Goal: Task Accomplishment & Management: Manage account settings

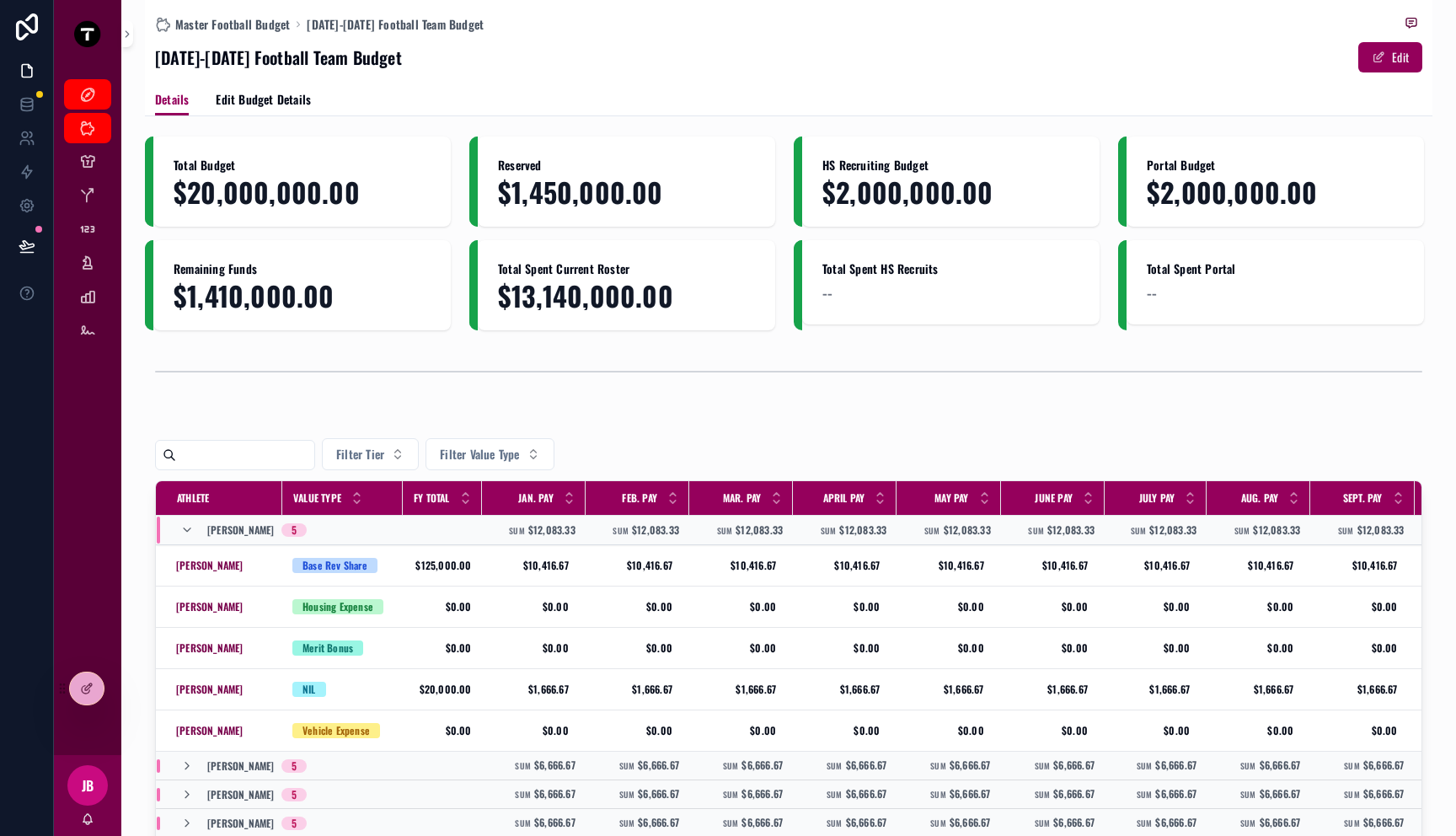
scroll to position [297, 0]
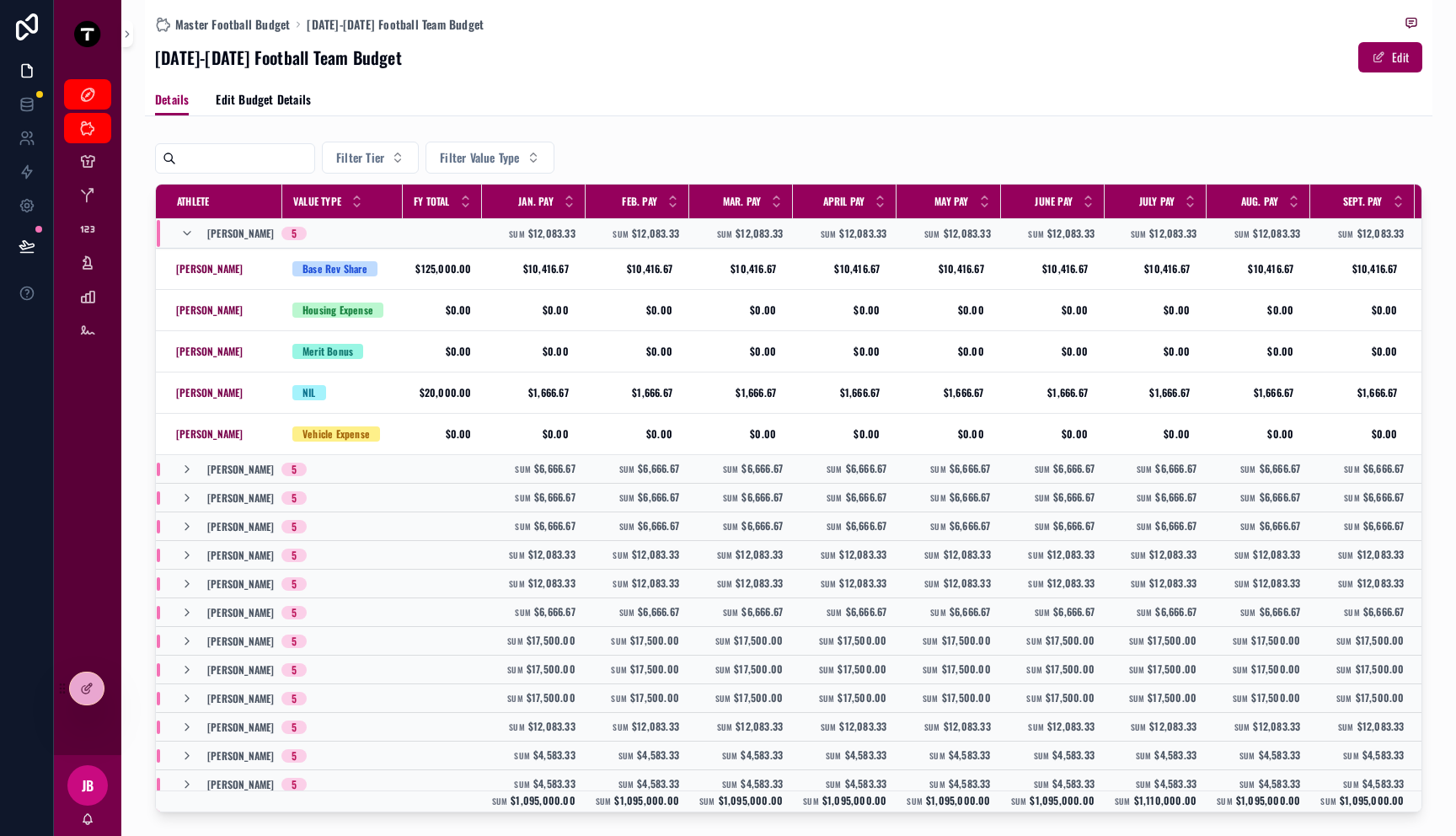
click at [572, 115] on div "Details Edit Budget Details" at bounding box center [789, 99] width 1268 height 32
click at [81, 676] on div at bounding box center [87, 688] width 34 height 32
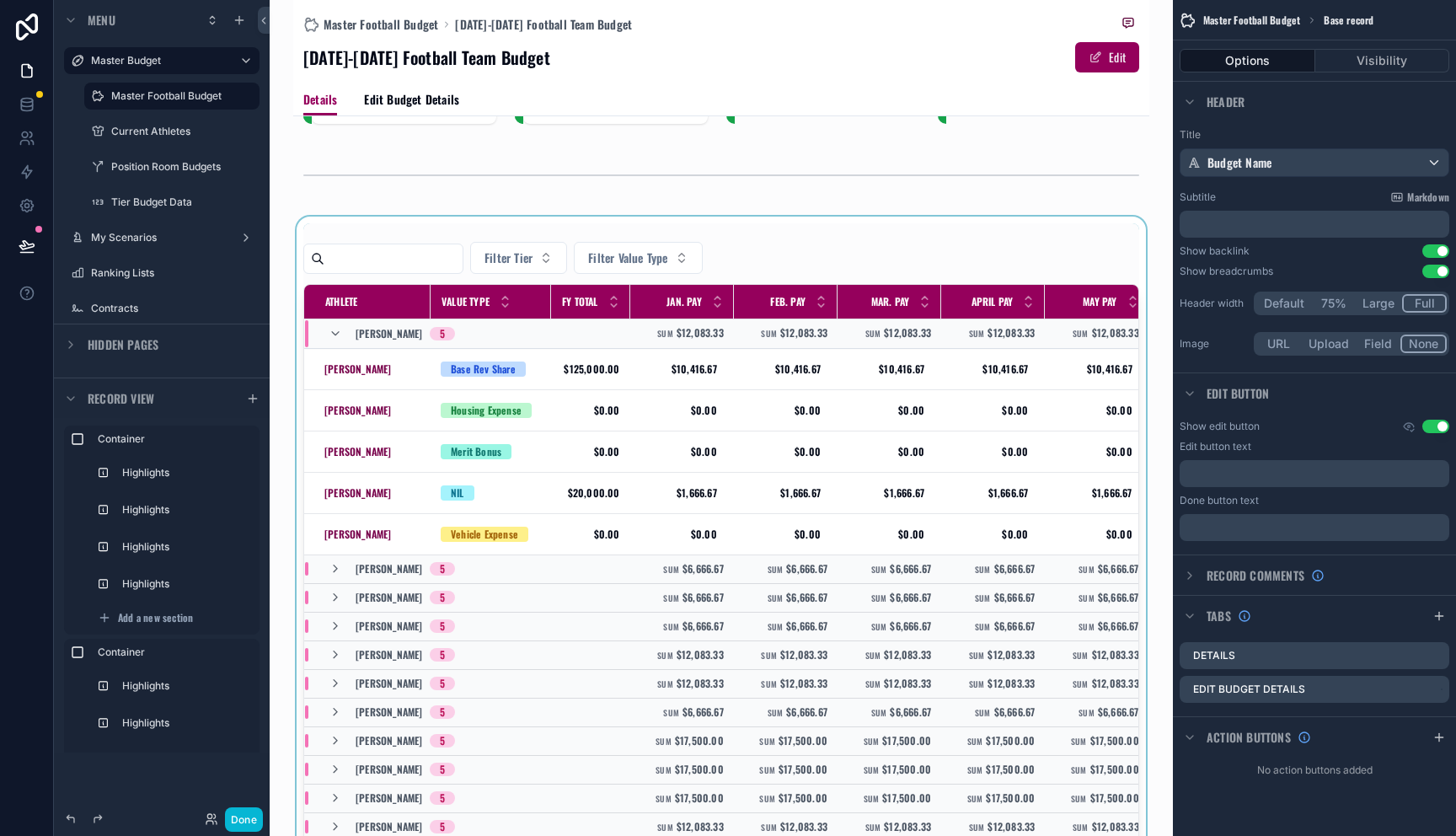
click at [823, 264] on div "scrollable content" at bounding box center [721, 569] width 857 height 703
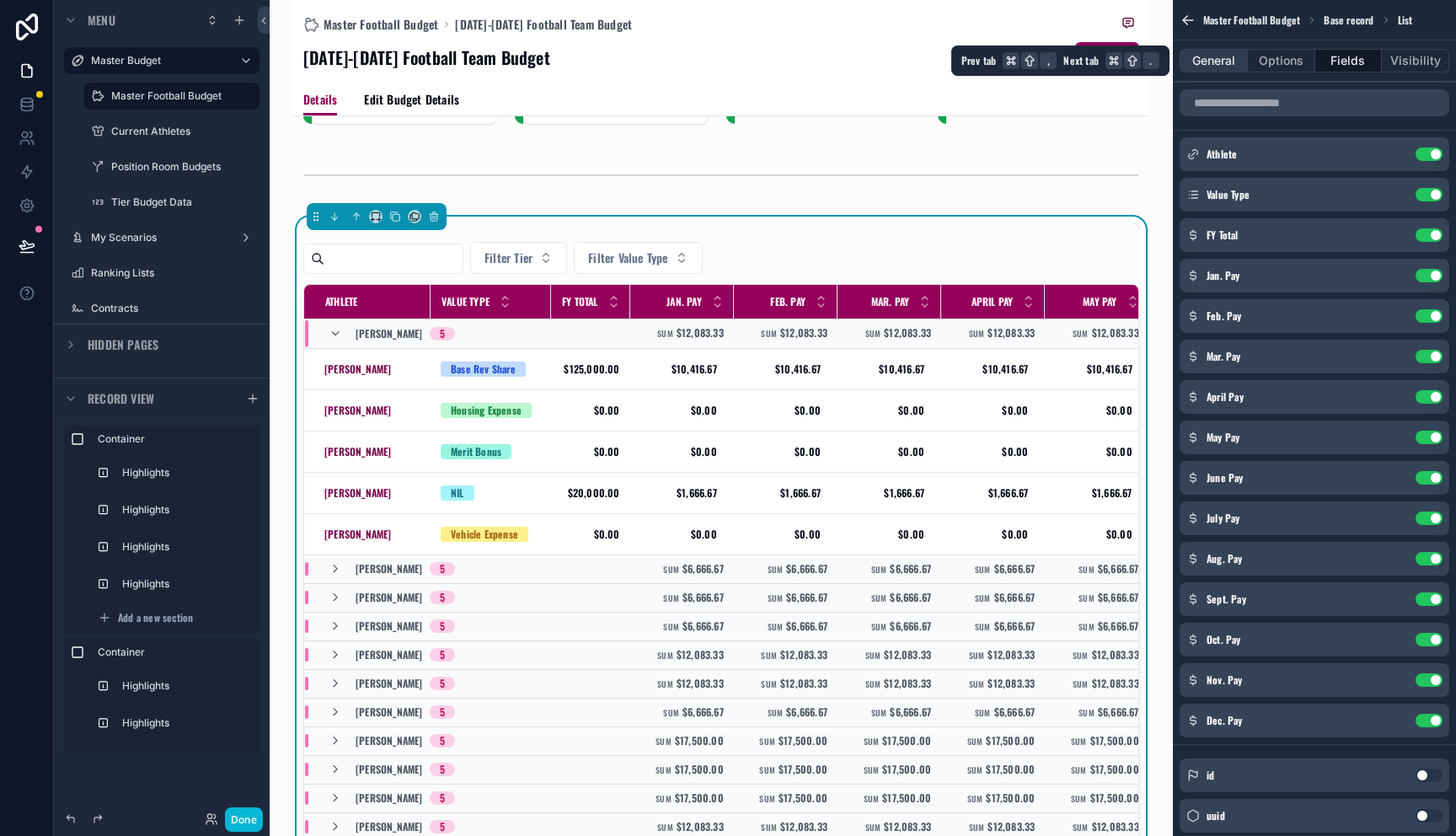
click at [1194, 53] on button "General" at bounding box center [1213, 60] width 68 height 24
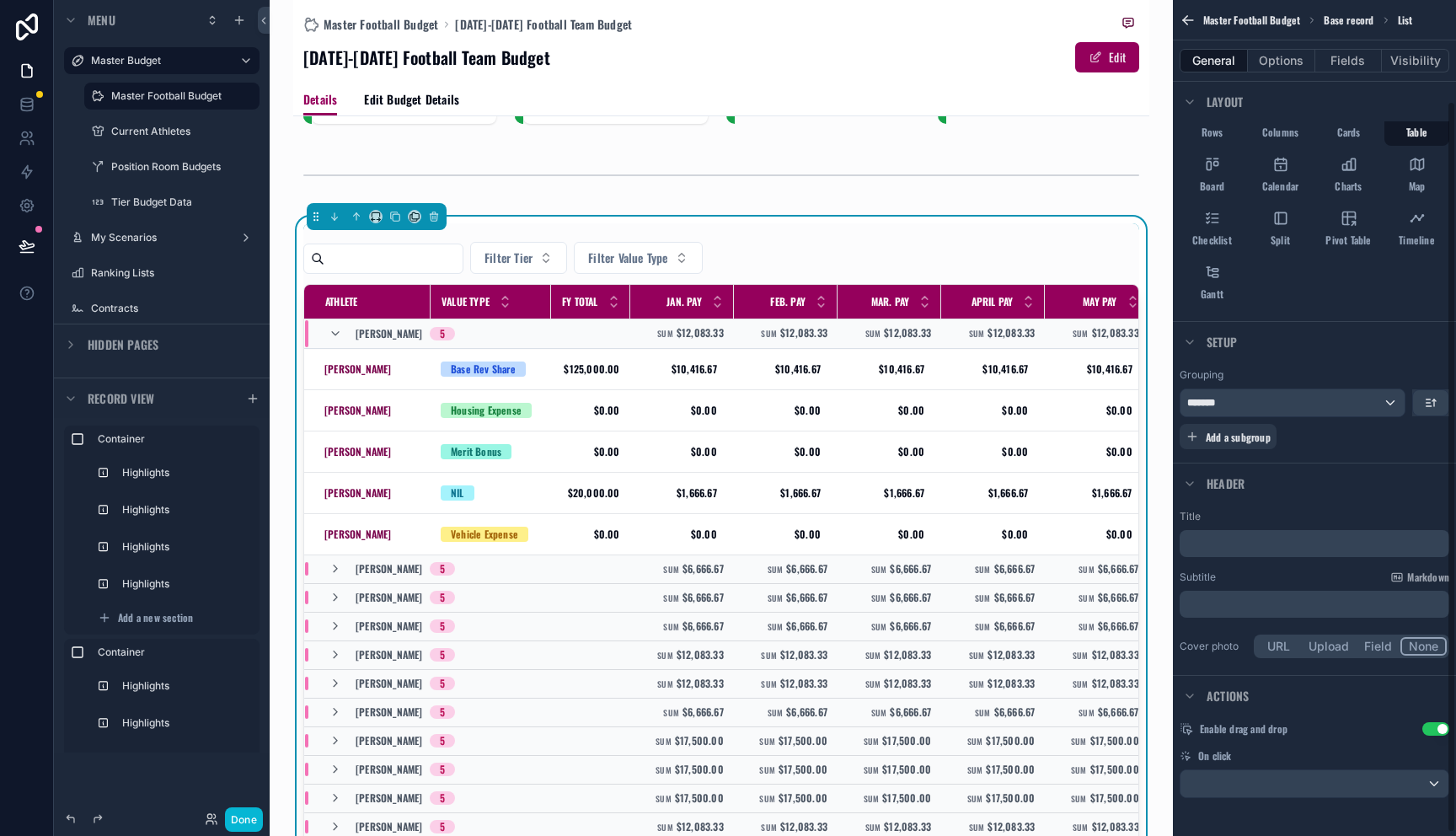
scroll to position [116, 0]
click at [1278, 55] on button "Options" at bounding box center [1282, 60] width 67 height 24
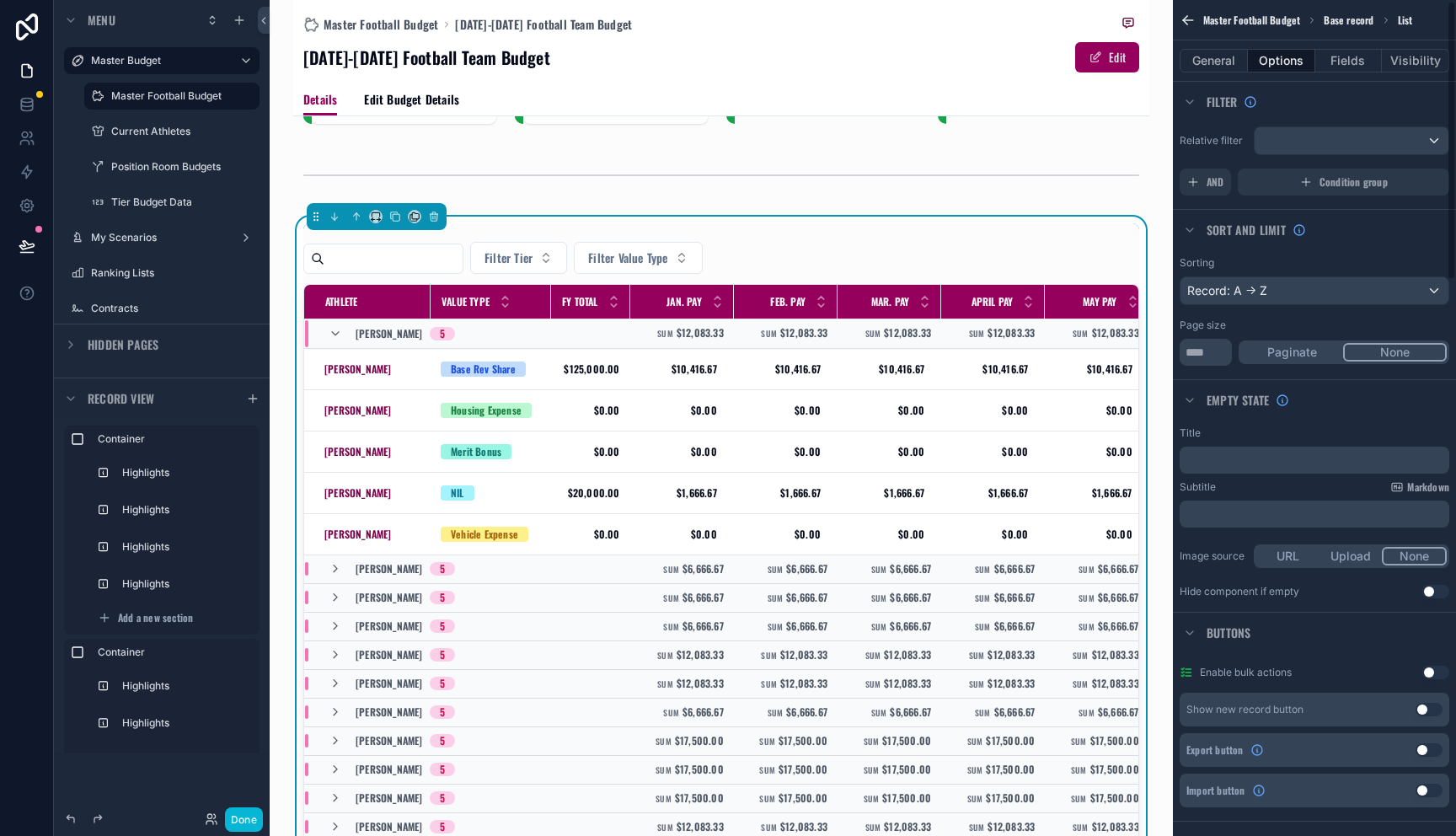
scroll to position [0, 0]
drag, startPoint x: 1214, startPoint y: 360, endPoint x: 1125, endPoint y: 357, distance: 89.1
click at [1125, 357] on div "Master Budget Master Football Budget Current Athletes Position Room Budgets Tie…" at bounding box center [863, 418] width 1187 height 836
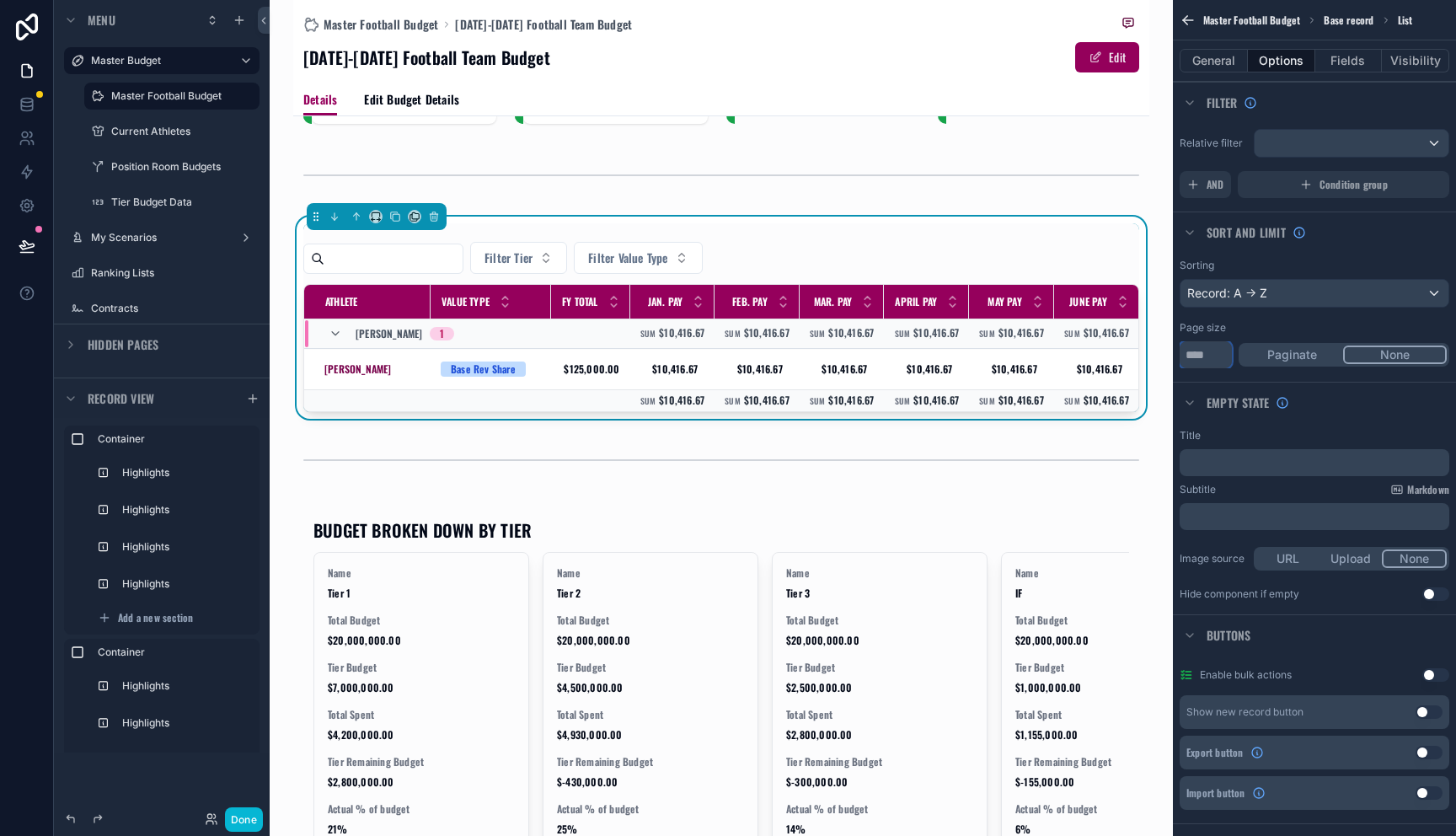
click at [1157, 354] on div "Master Budget Master Football Budget Current Athletes Position Room Budgets Tie…" at bounding box center [863, 418] width 1187 height 836
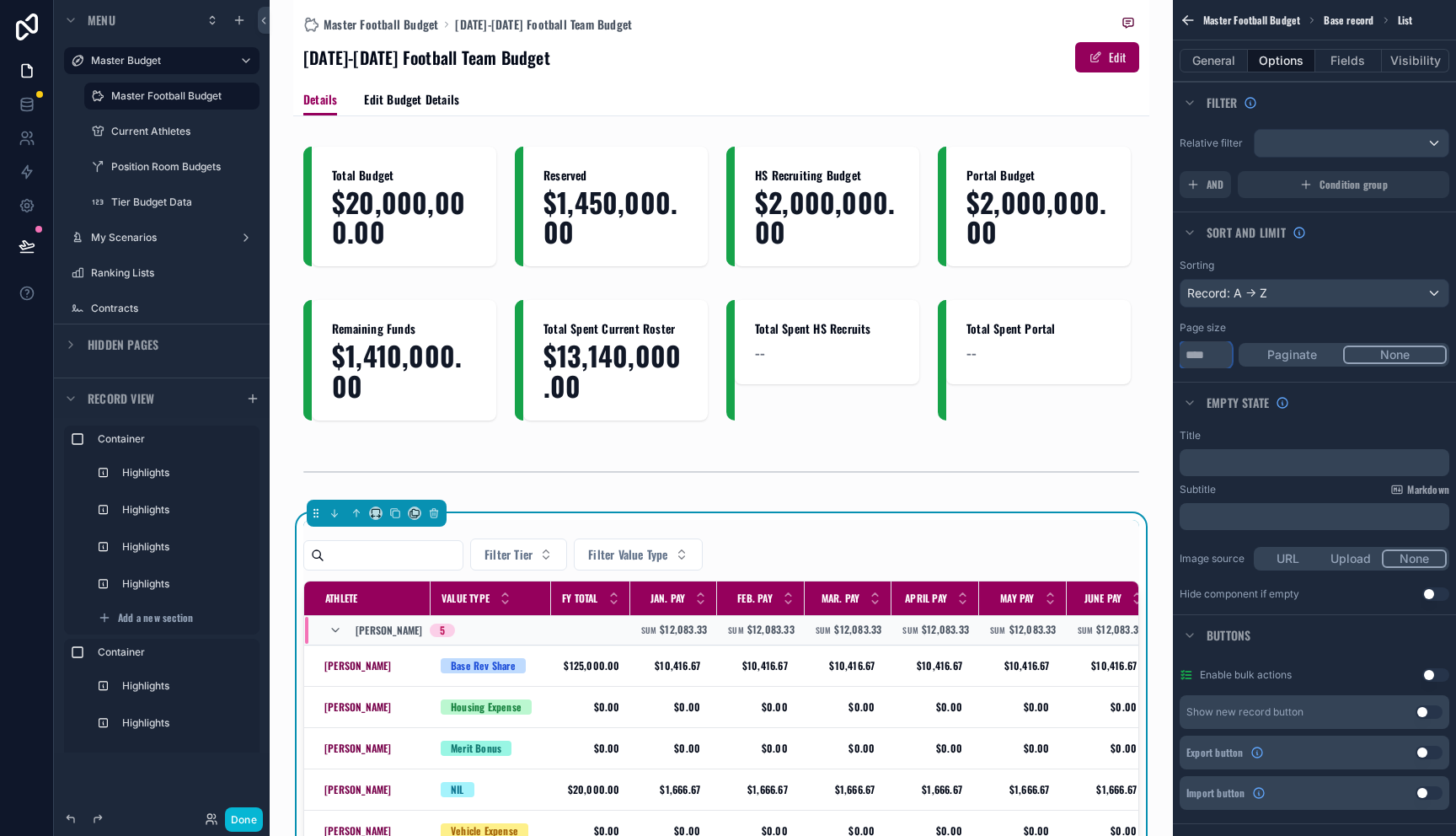
type input "**"
click at [810, 26] on div "Master Football Budget 2025-2026 Football Team Budget" at bounding box center [721, 24] width 836 height 21
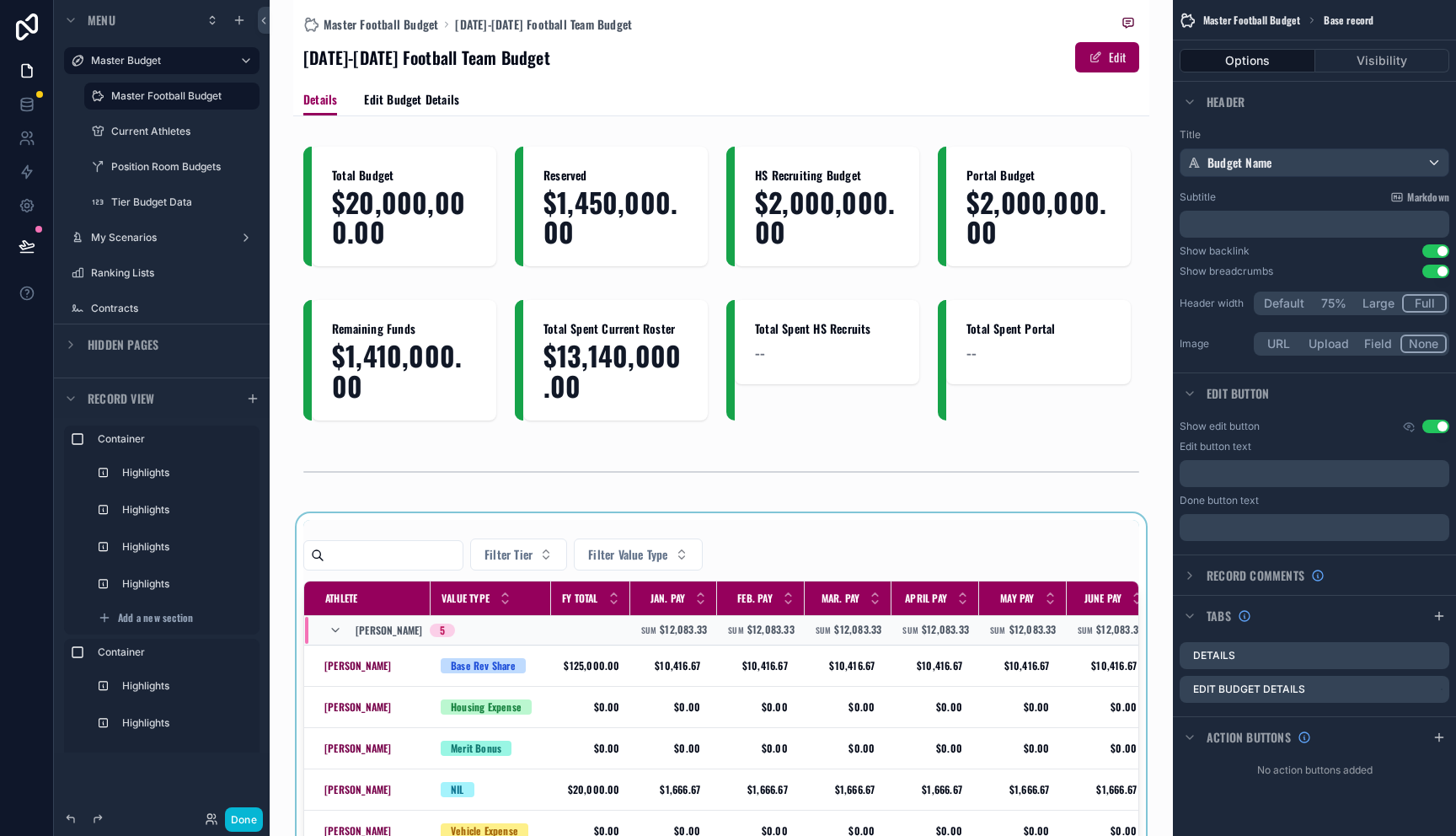
click at [738, 687] on div "scrollable content" at bounding box center [721, 711] width 857 height 396
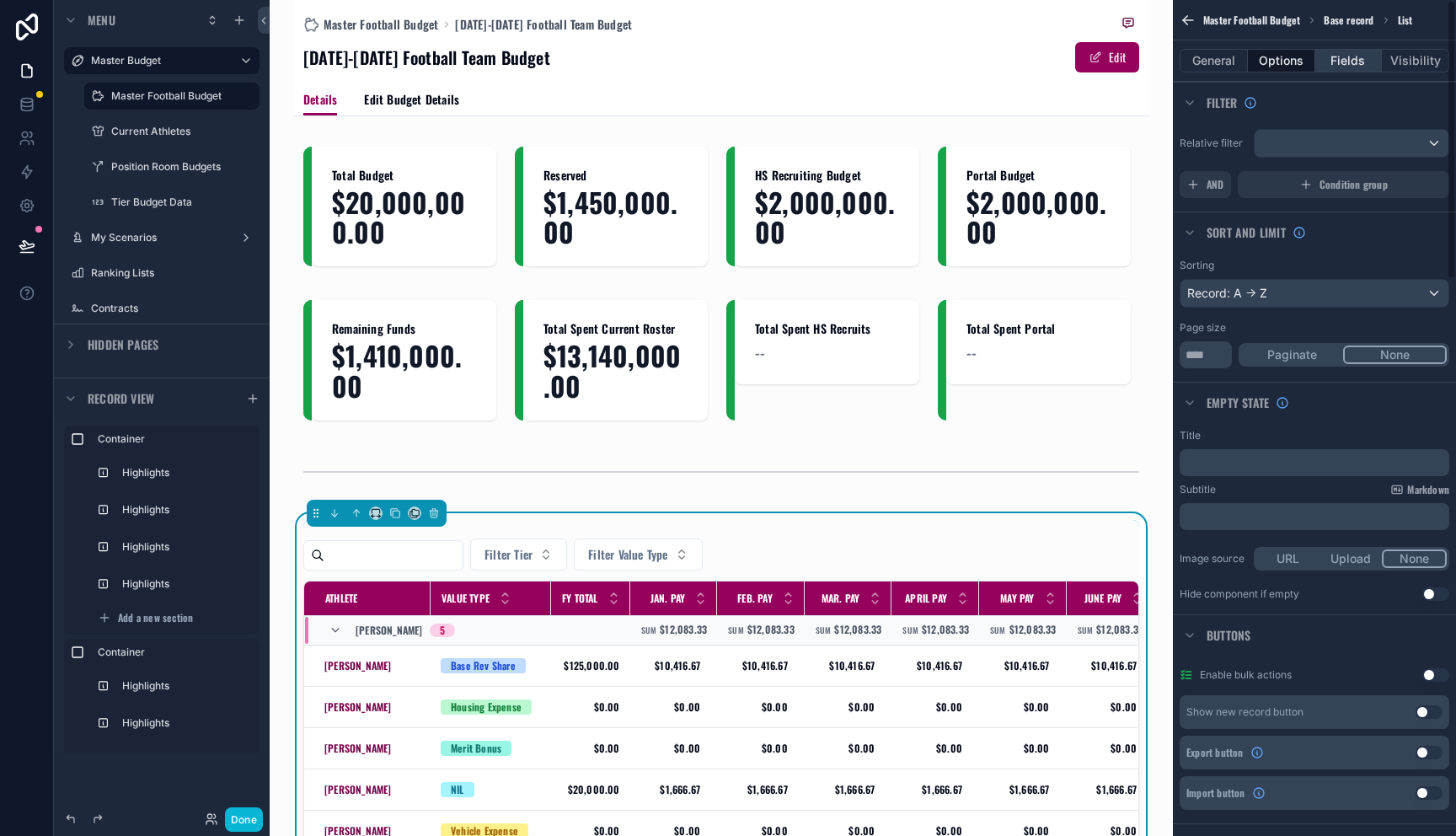
click at [1345, 59] on button "Fields" at bounding box center [1349, 60] width 67 height 24
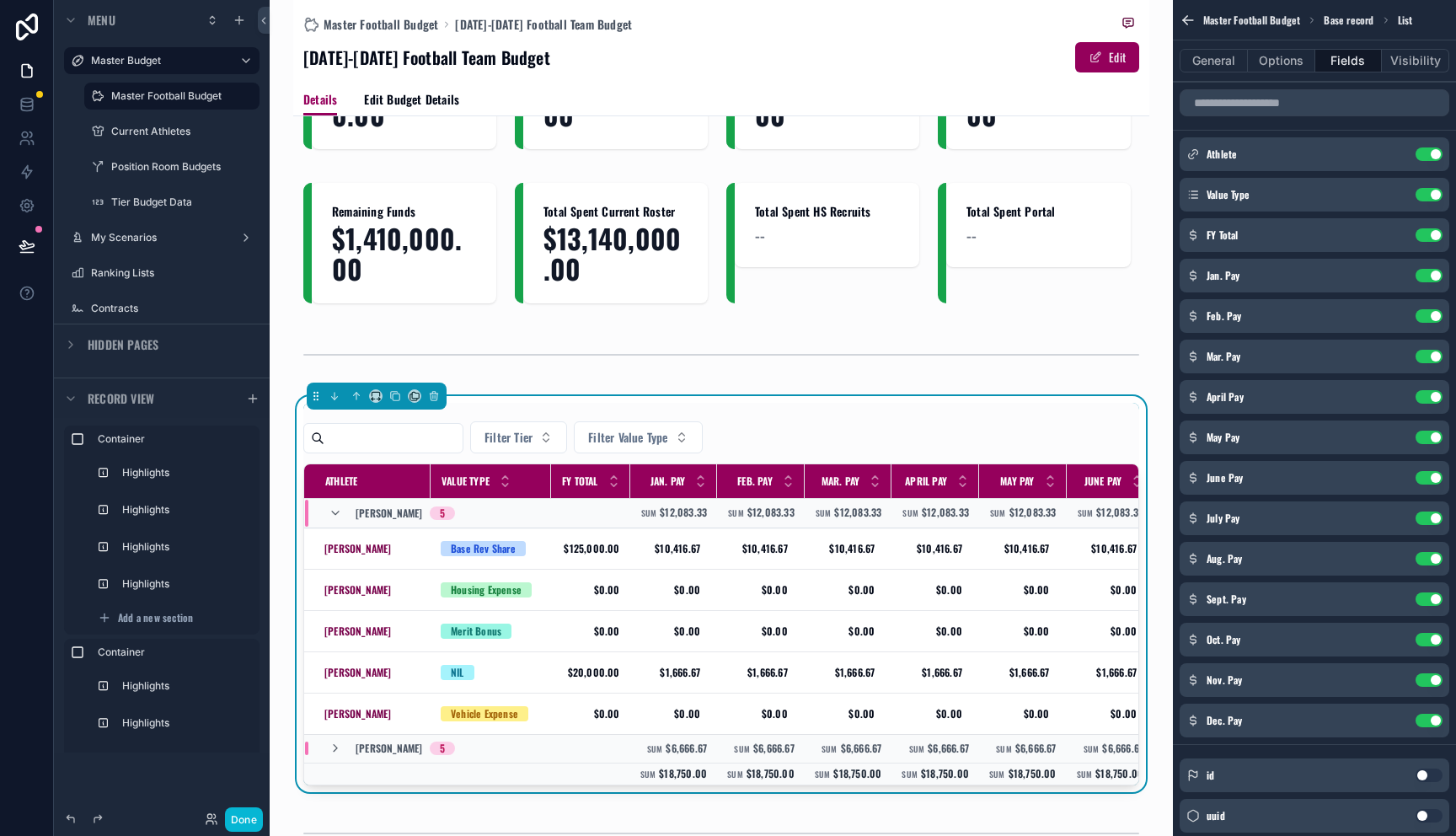
scroll to position [570, 0]
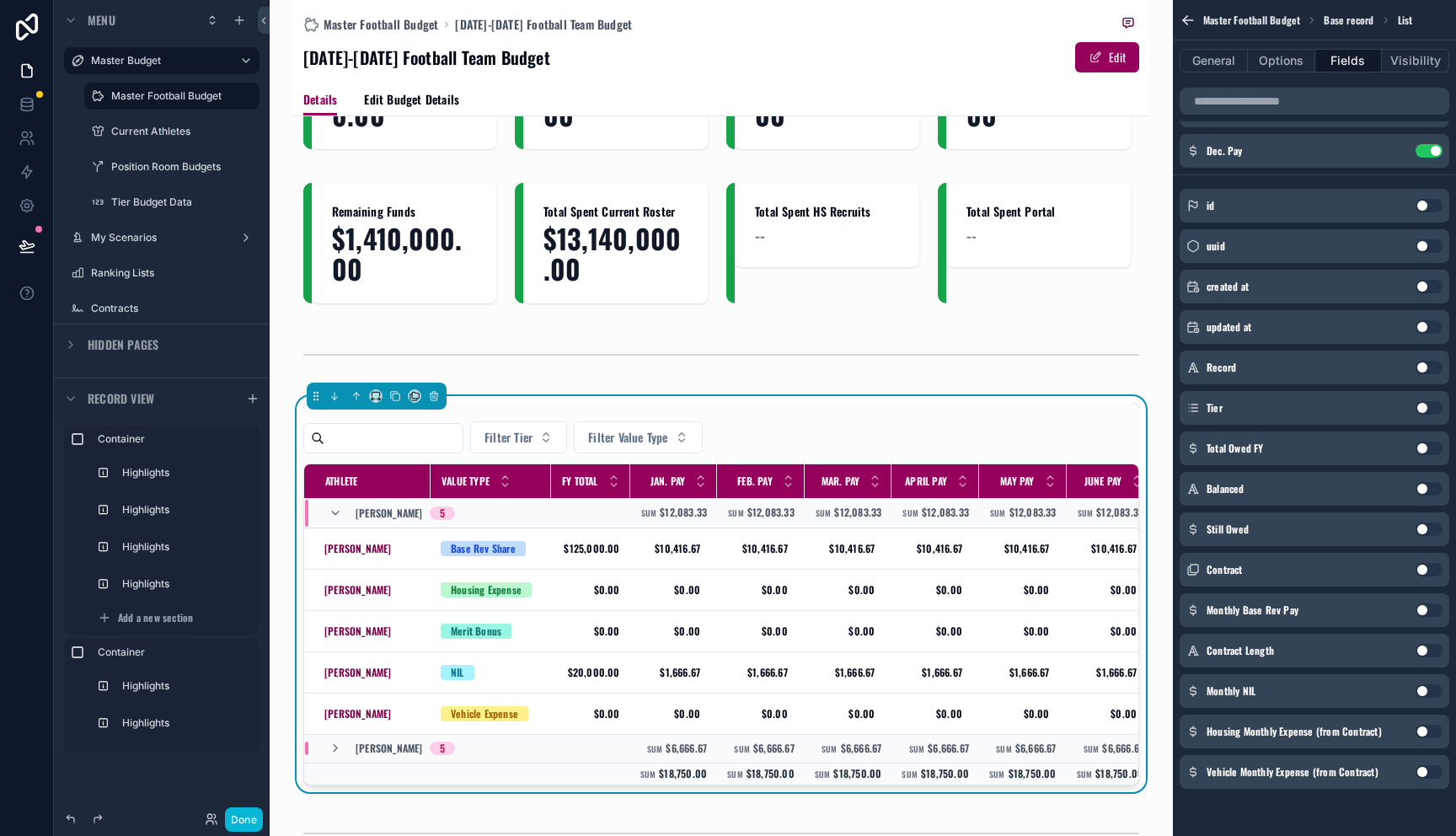
click at [1416, 447] on button "Use setting" at bounding box center [1429, 449] width 27 height 14
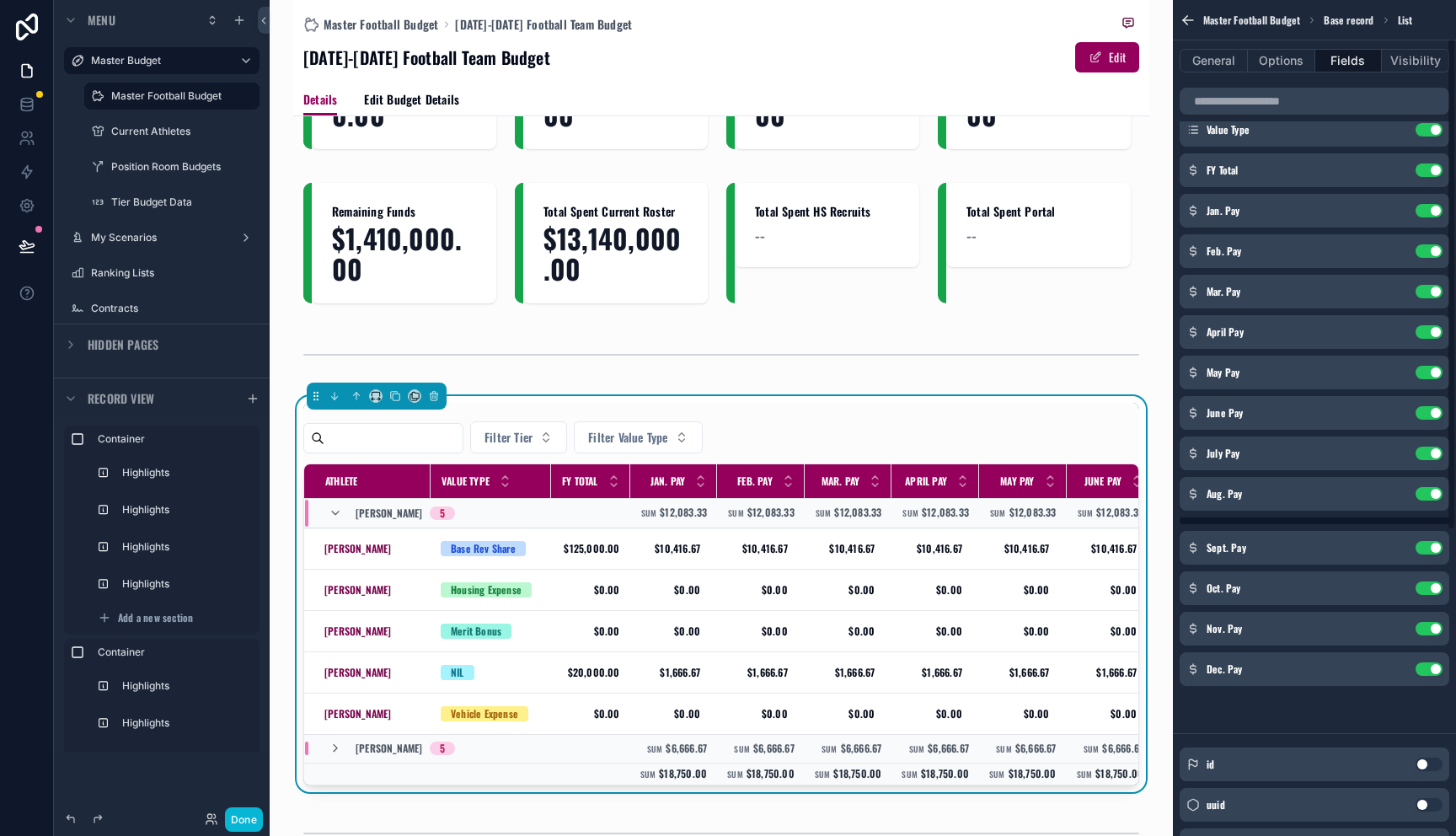
scroll to position [0, 0]
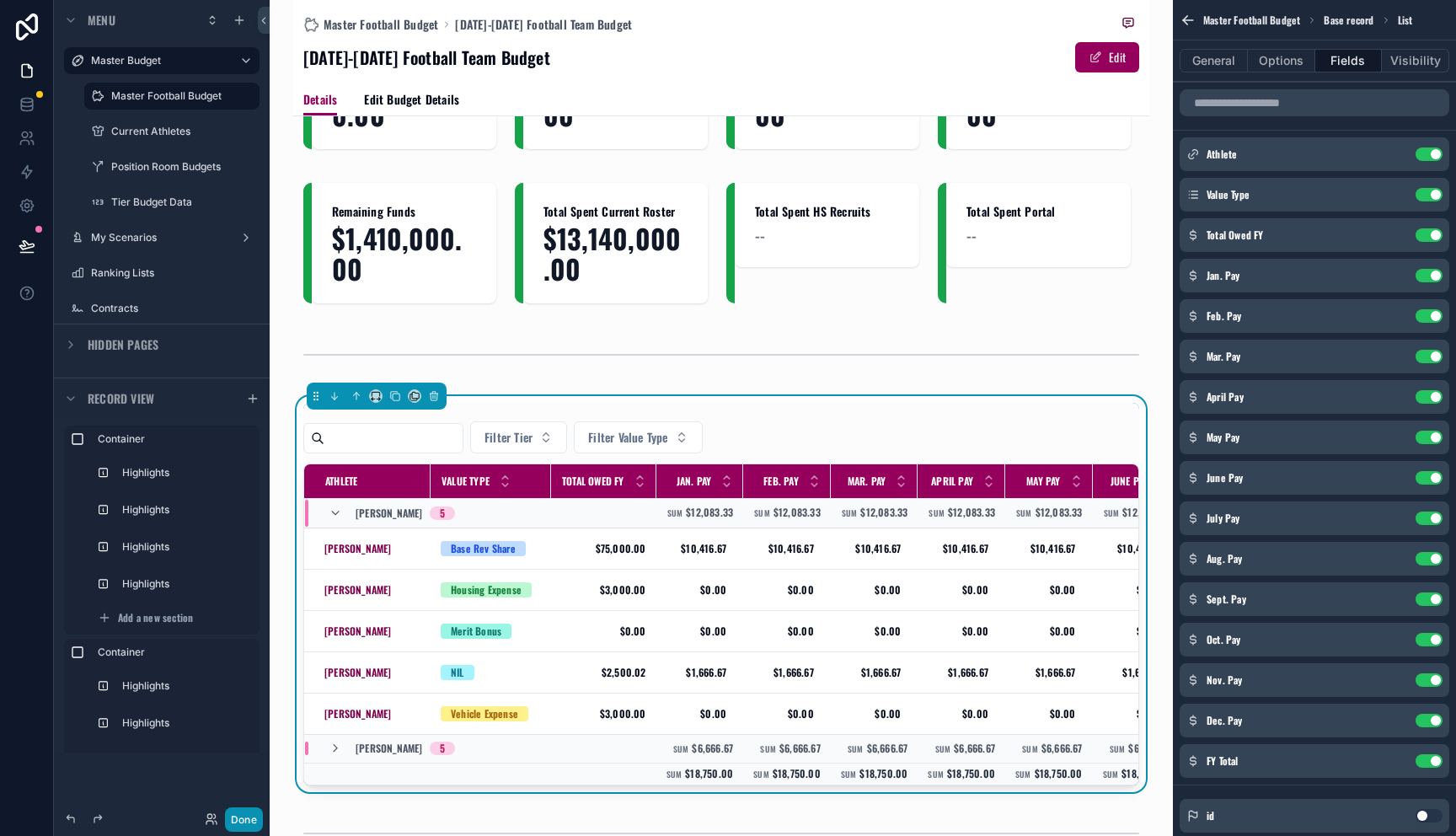
click at [253, 814] on button "Done" at bounding box center [244, 819] width 38 height 25
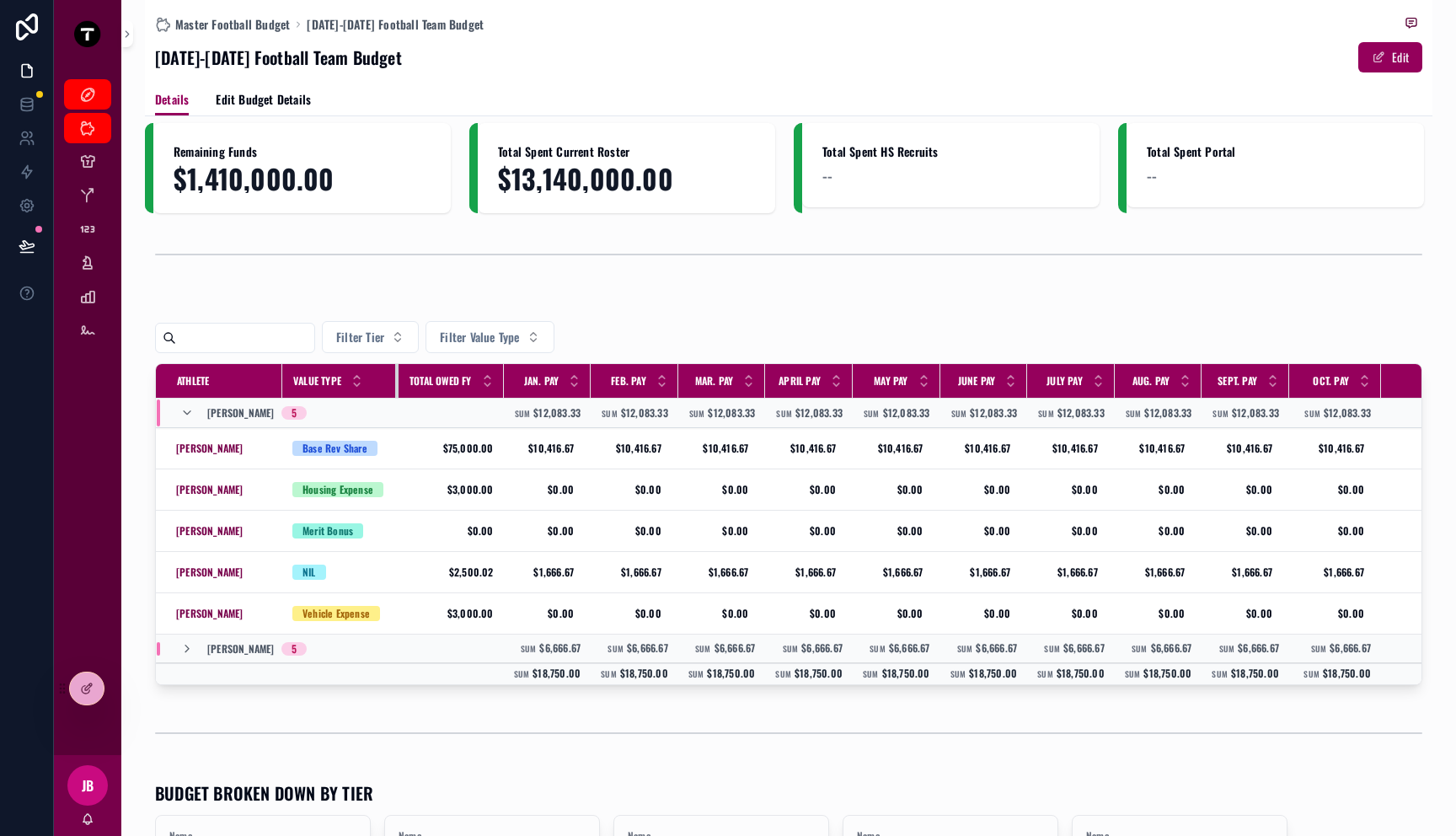
click at [396, 385] on div "scrollable content" at bounding box center [398, 381] width 7 height 34
drag, startPoint x: 508, startPoint y: 382, endPoint x: 523, endPoint y: 381, distance: 15.0
click at [523, 381] on tr "Athlete Value Type Total Owed FY Jan. Pay Feb. Pay Mar. Pay April Pay May Pay J…" at bounding box center [959, 381] width 1607 height 35
click at [530, 384] on tr "Athlete Value Type Total Owed FY Jan. Pay Feb. Pay Mar. Pay April Pay May Pay J…" at bounding box center [959, 381] width 1607 height 35
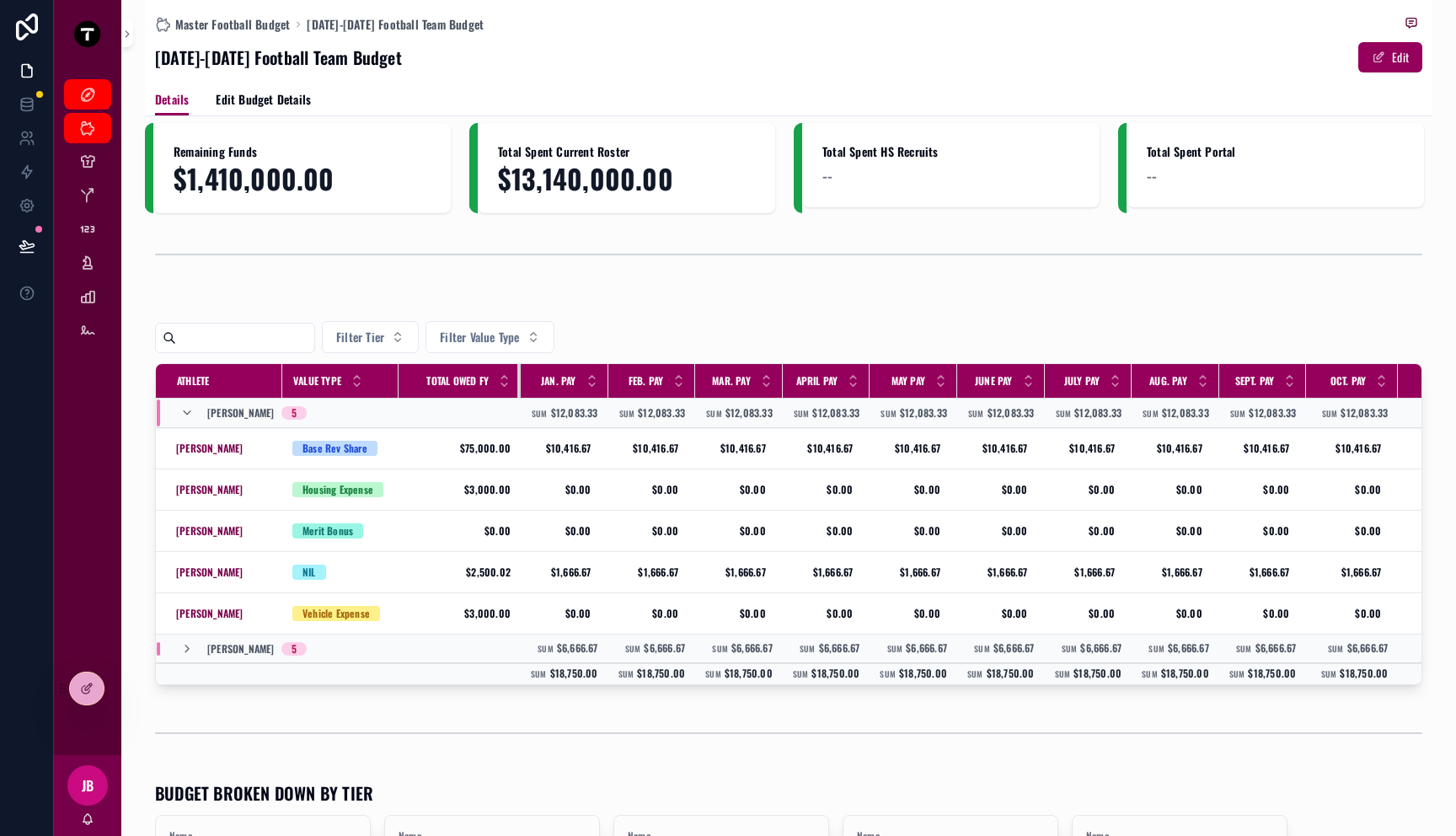
drag, startPoint x: 502, startPoint y: 381, endPoint x: 535, endPoint y: 383, distance: 33.1
click at [535, 383] on tr "Athlete Value Type Total Owed FY Jan. Pay Feb. Pay Mar. Pay April Pay May Pay J…" at bounding box center [967, 381] width 1623 height 35
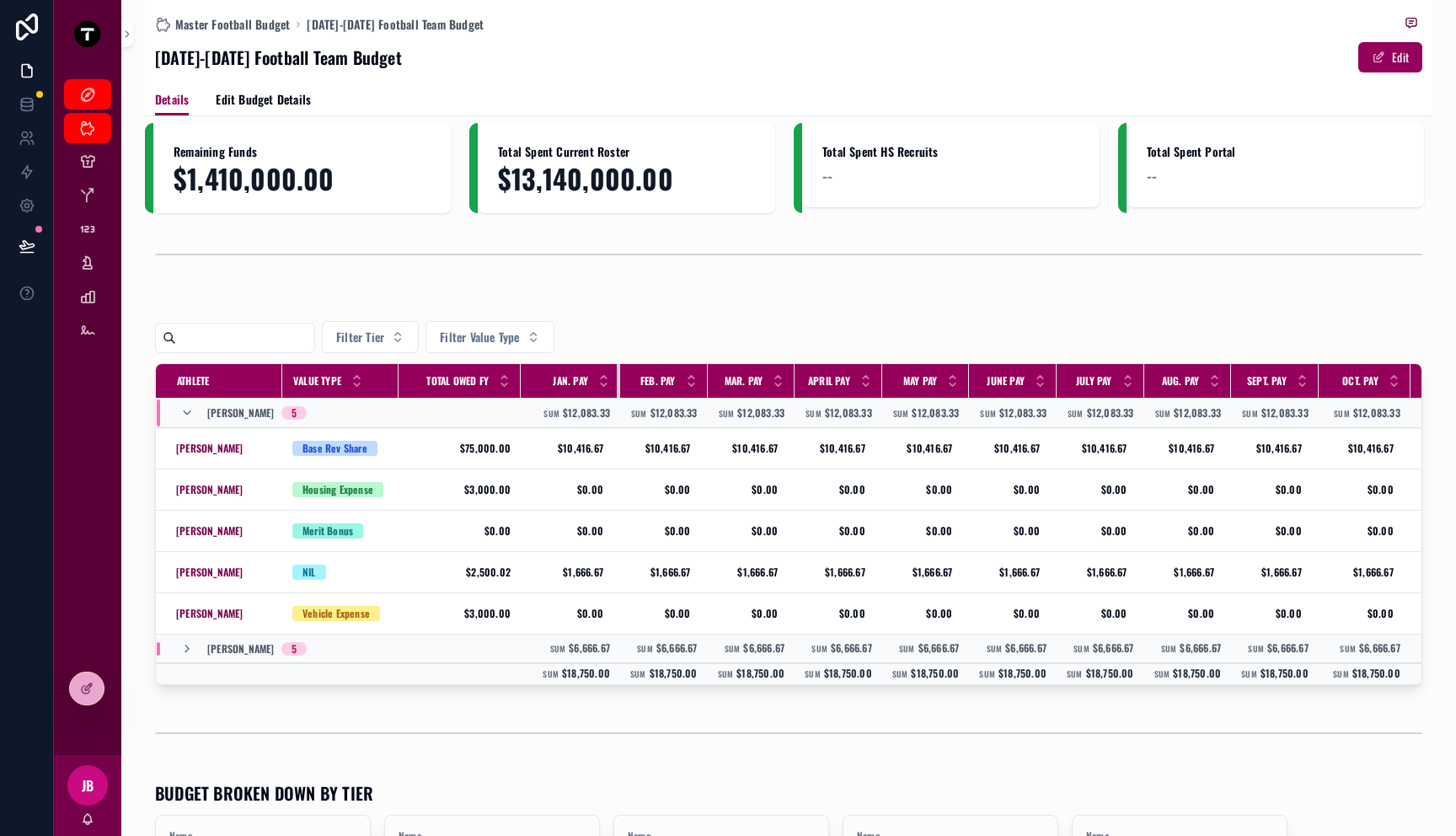
drag, startPoint x: 603, startPoint y: 383, endPoint x: 636, endPoint y: 385, distance: 33.1
click at [636, 385] on tr "Athlete Value Type Total Owed FY Jan. Pay Feb. Pay Mar. Pay April Pay May Pay J…" at bounding box center [974, 381] width 1636 height 35
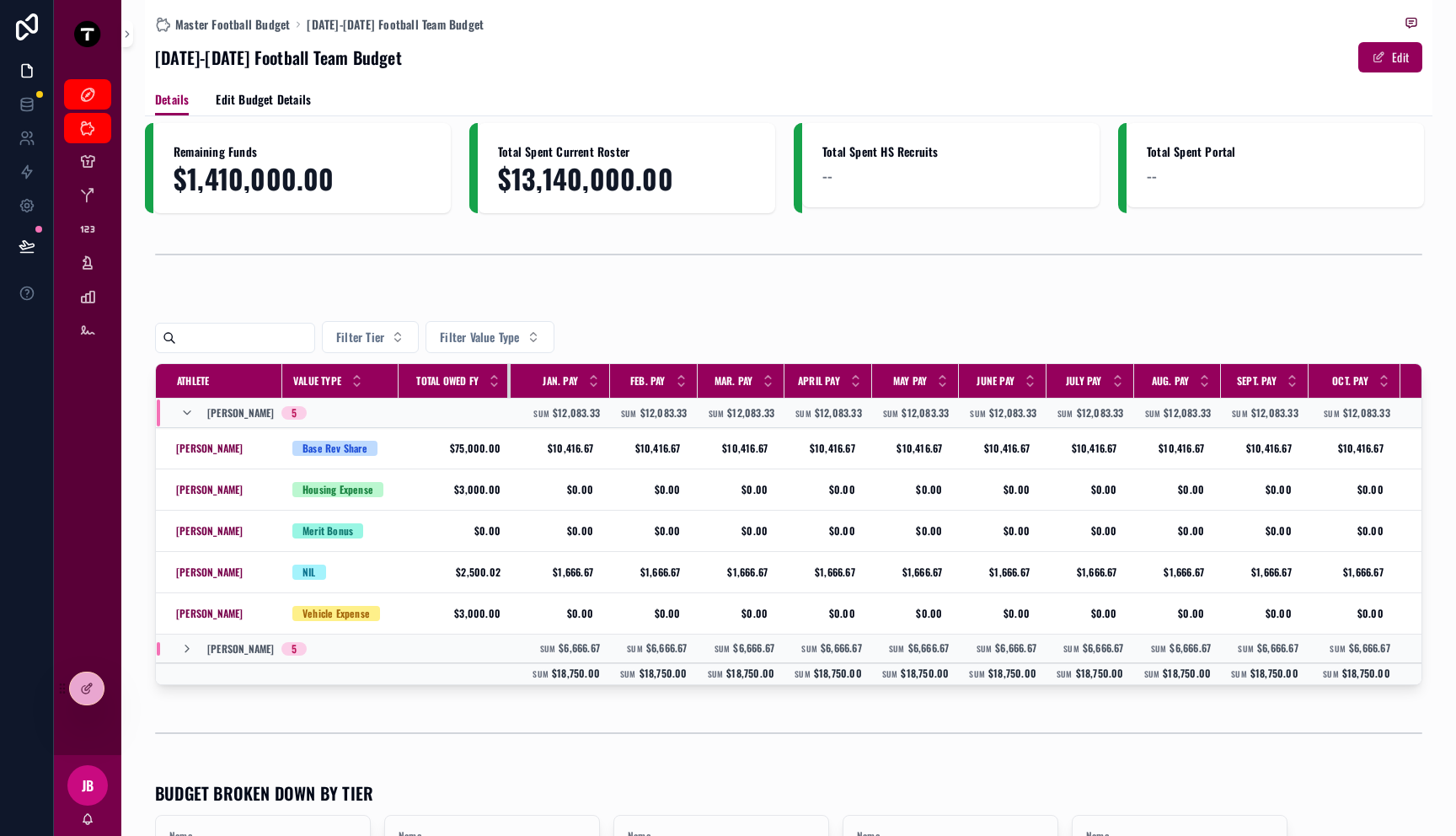
drag, startPoint x: 519, startPoint y: 382, endPoint x: 509, endPoint y: 385, distance: 10.4
click at [509, 385] on div "scrollable content" at bounding box center [510, 381] width 7 height 34
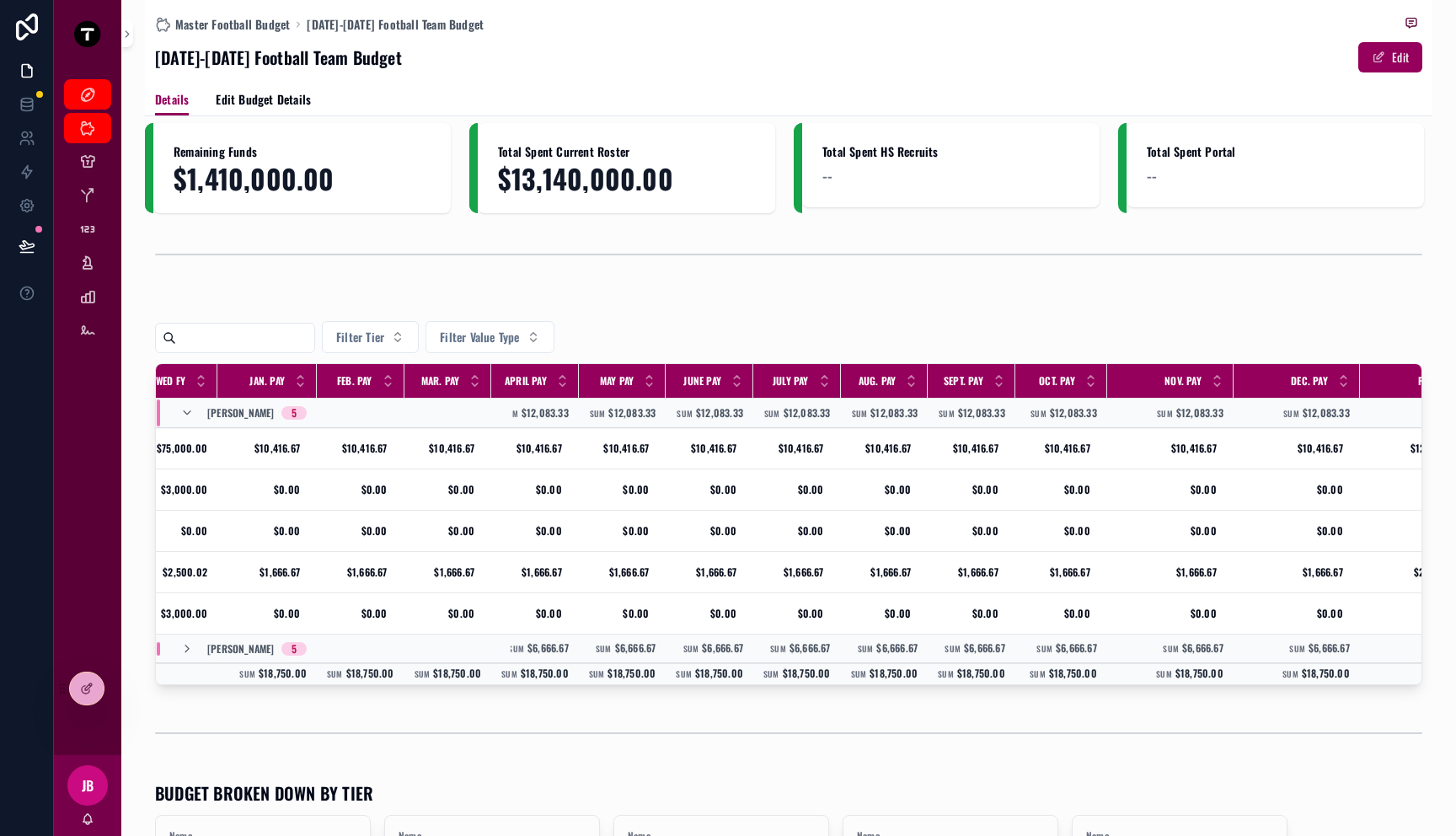
scroll to position [0, 354]
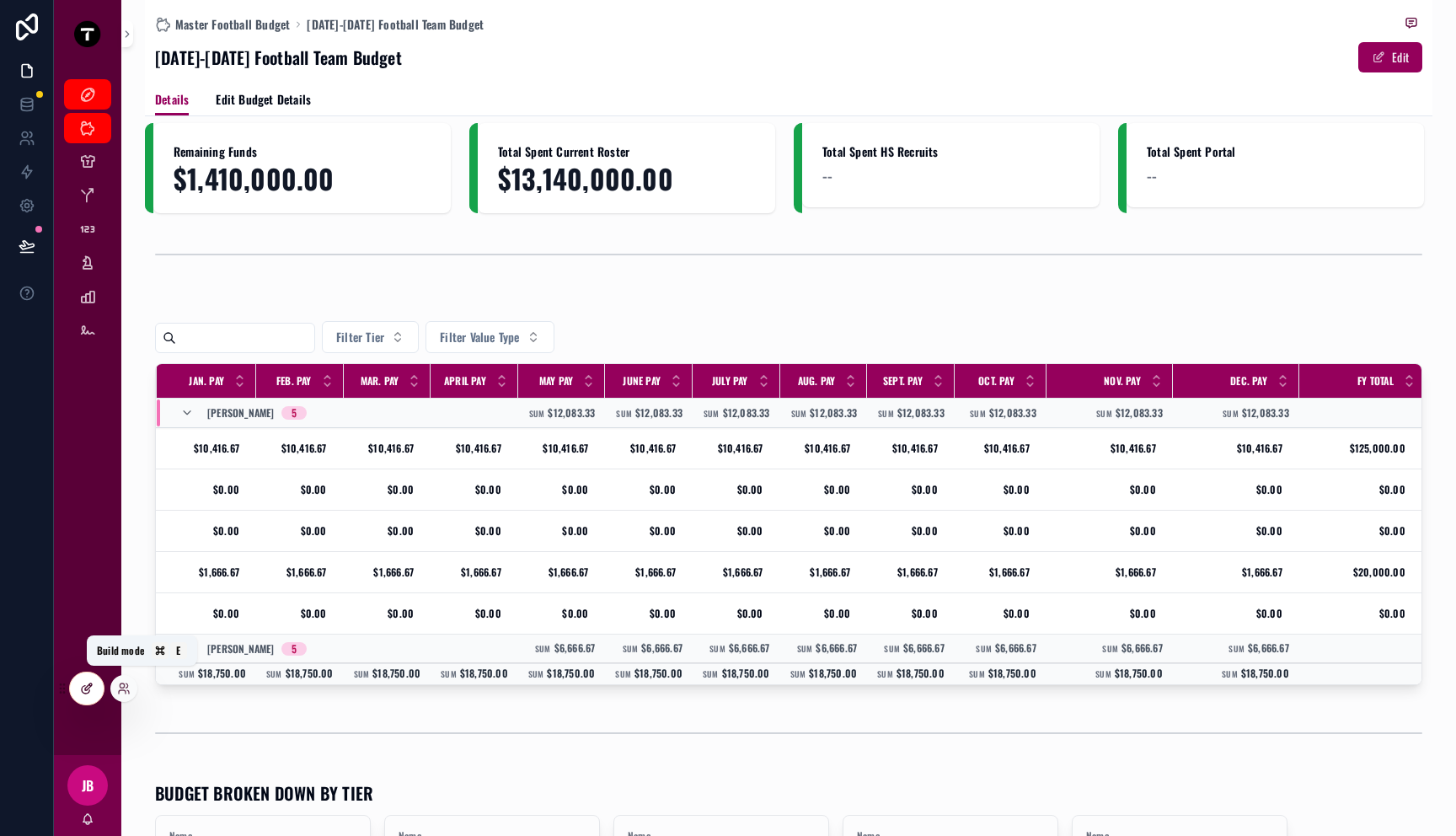
click at [72, 684] on div at bounding box center [87, 688] width 34 height 32
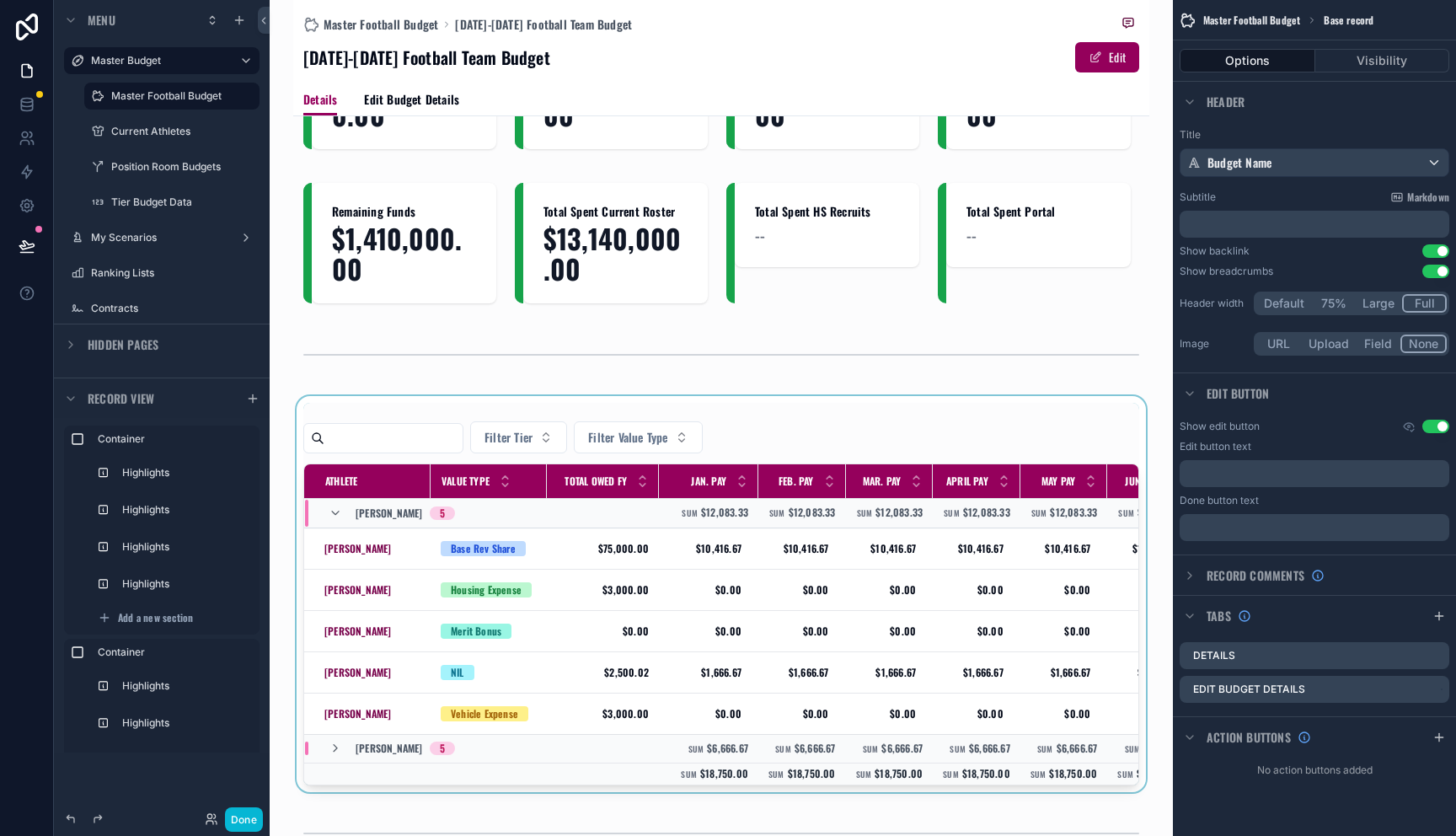
click at [976, 524] on td "Sum $12,083.33" at bounding box center [977, 513] width 87 height 30
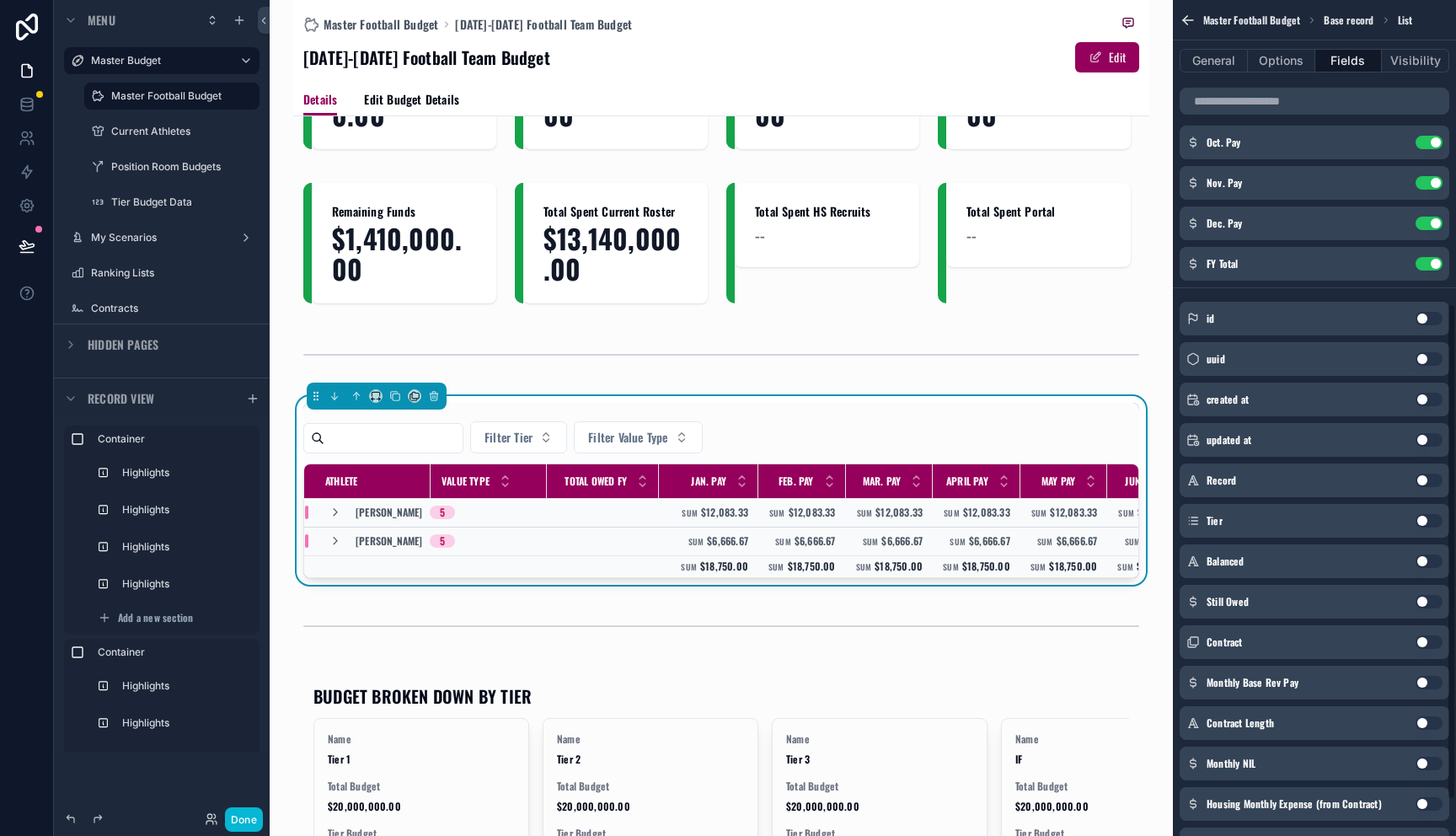
scroll to position [509, 0]
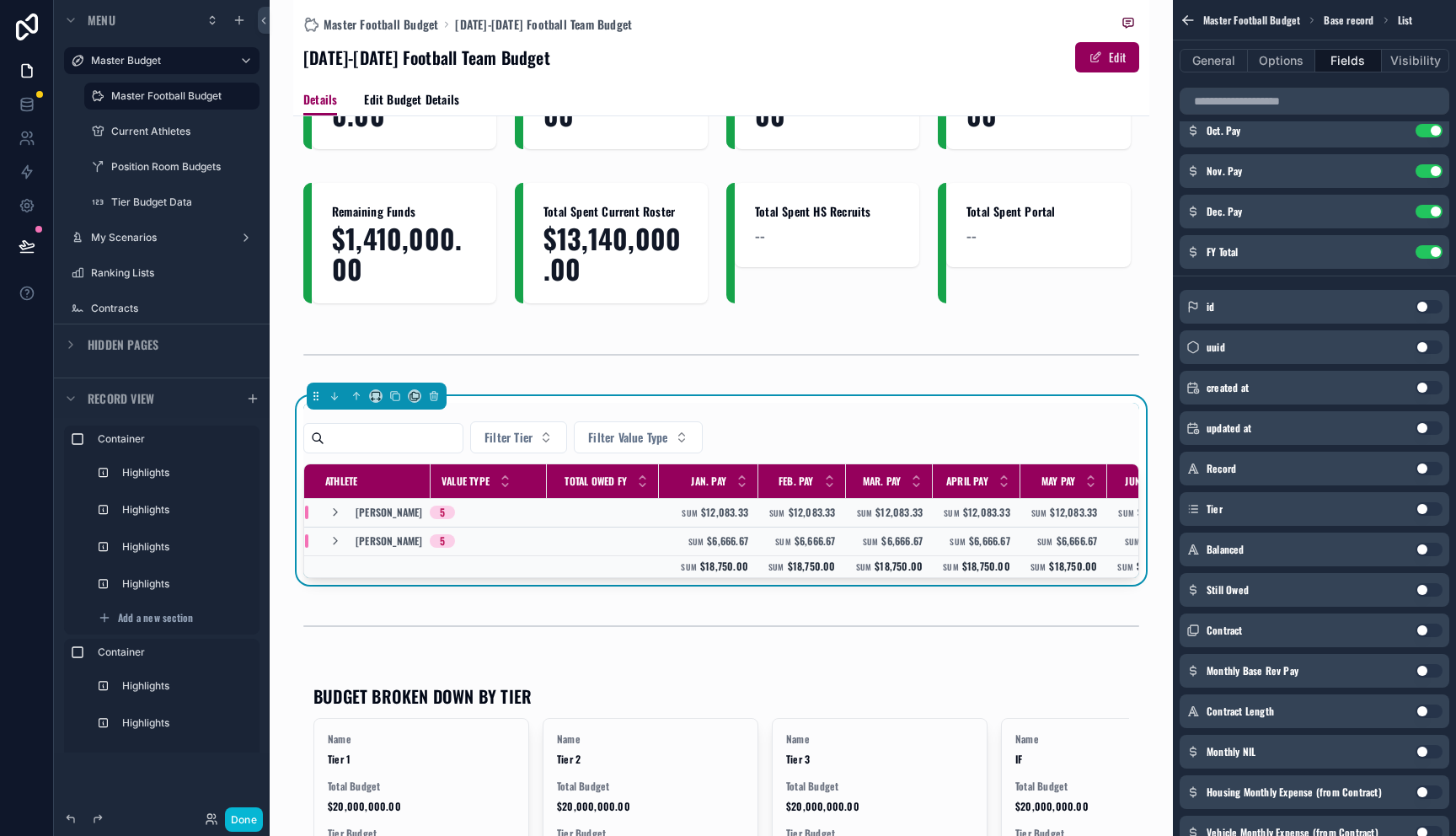
click at [1425, 550] on button "Use setting" at bounding box center [1429, 550] width 27 height 14
click at [1422, 586] on button "Use setting" at bounding box center [1429, 590] width 27 height 14
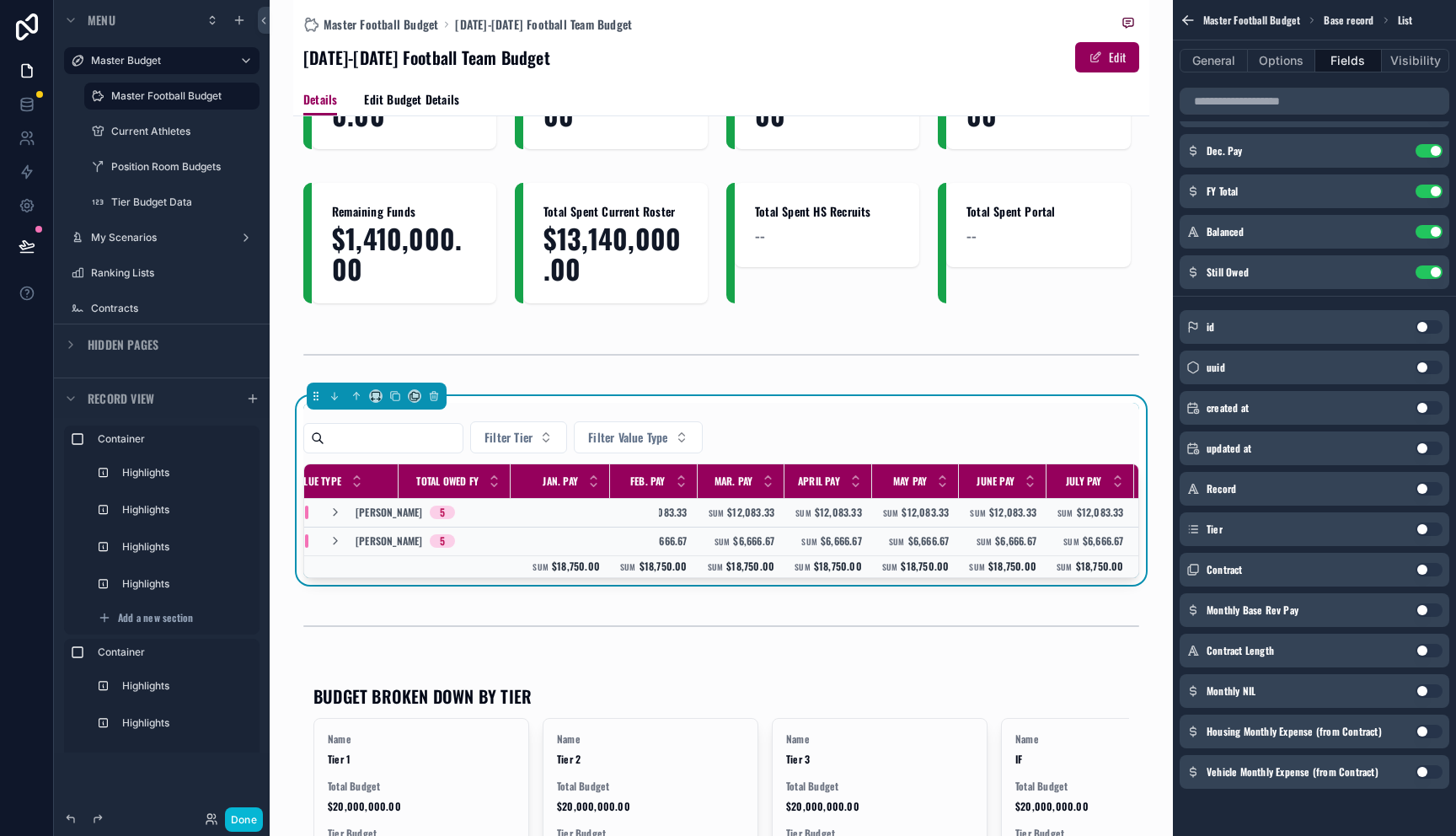
scroll to position [0, 0]
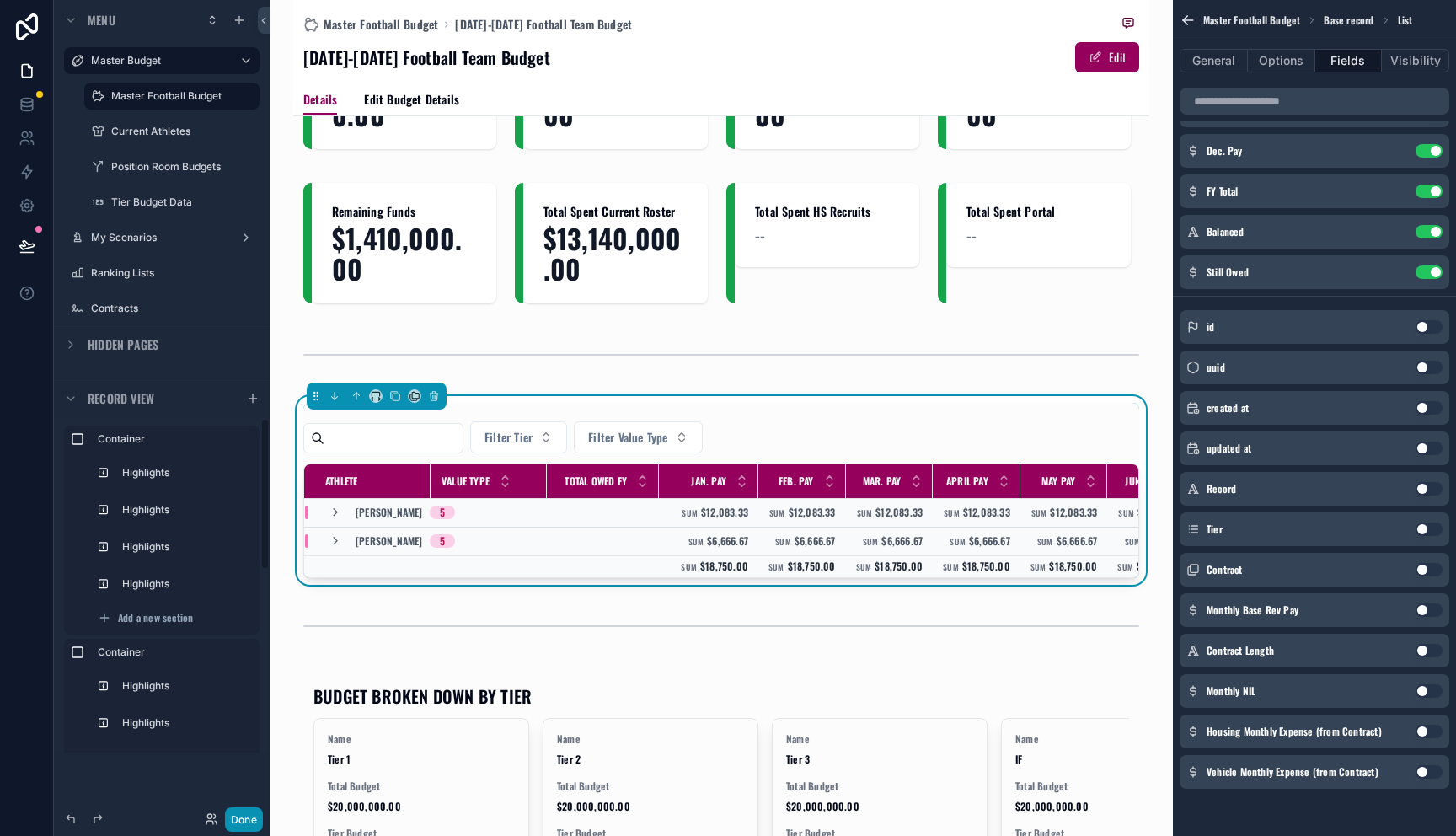
click at [240, 818] on button "Done" at bounding box center [244, 819] width 38 height 25
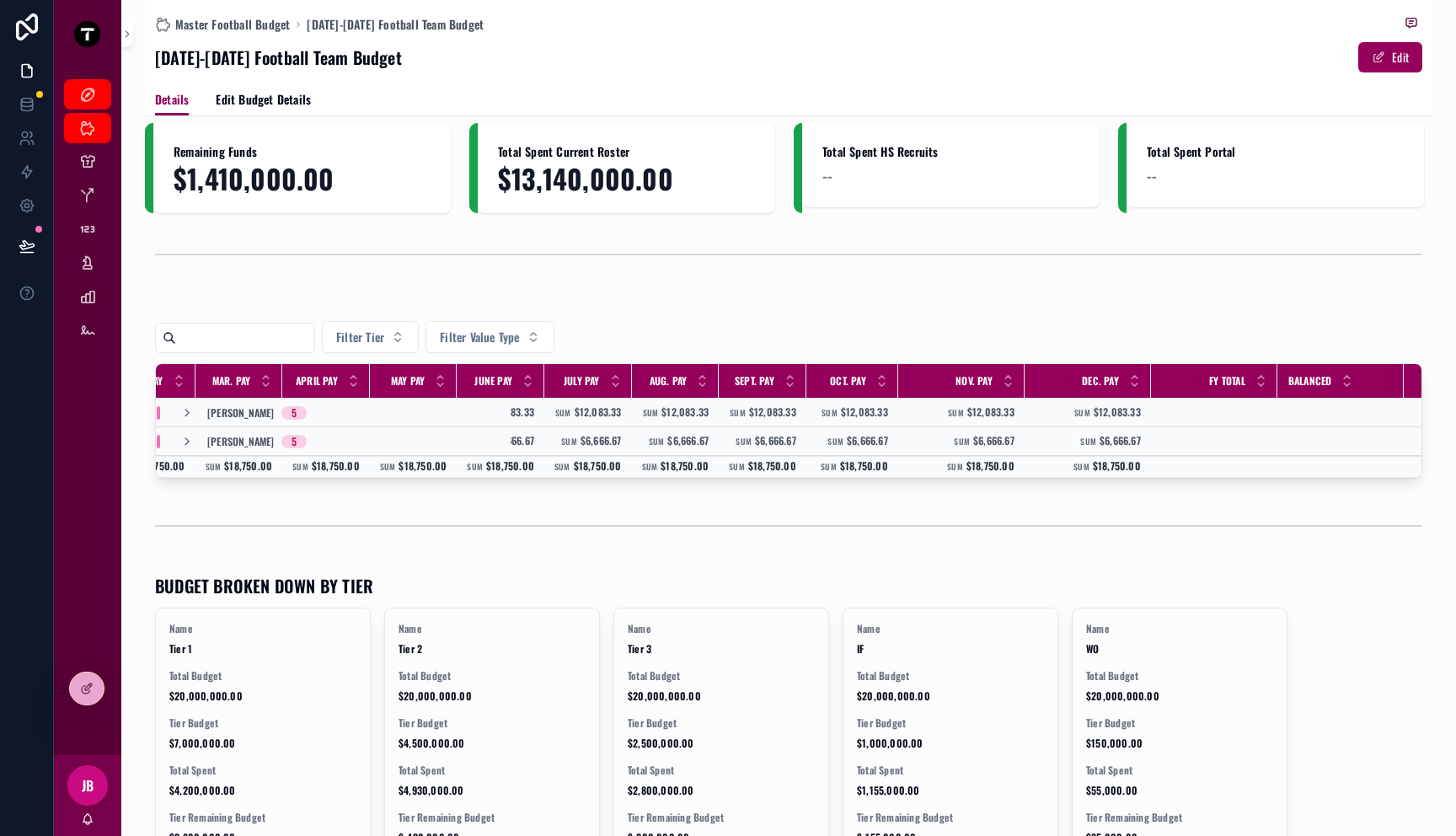
scroll to position [0, 605]
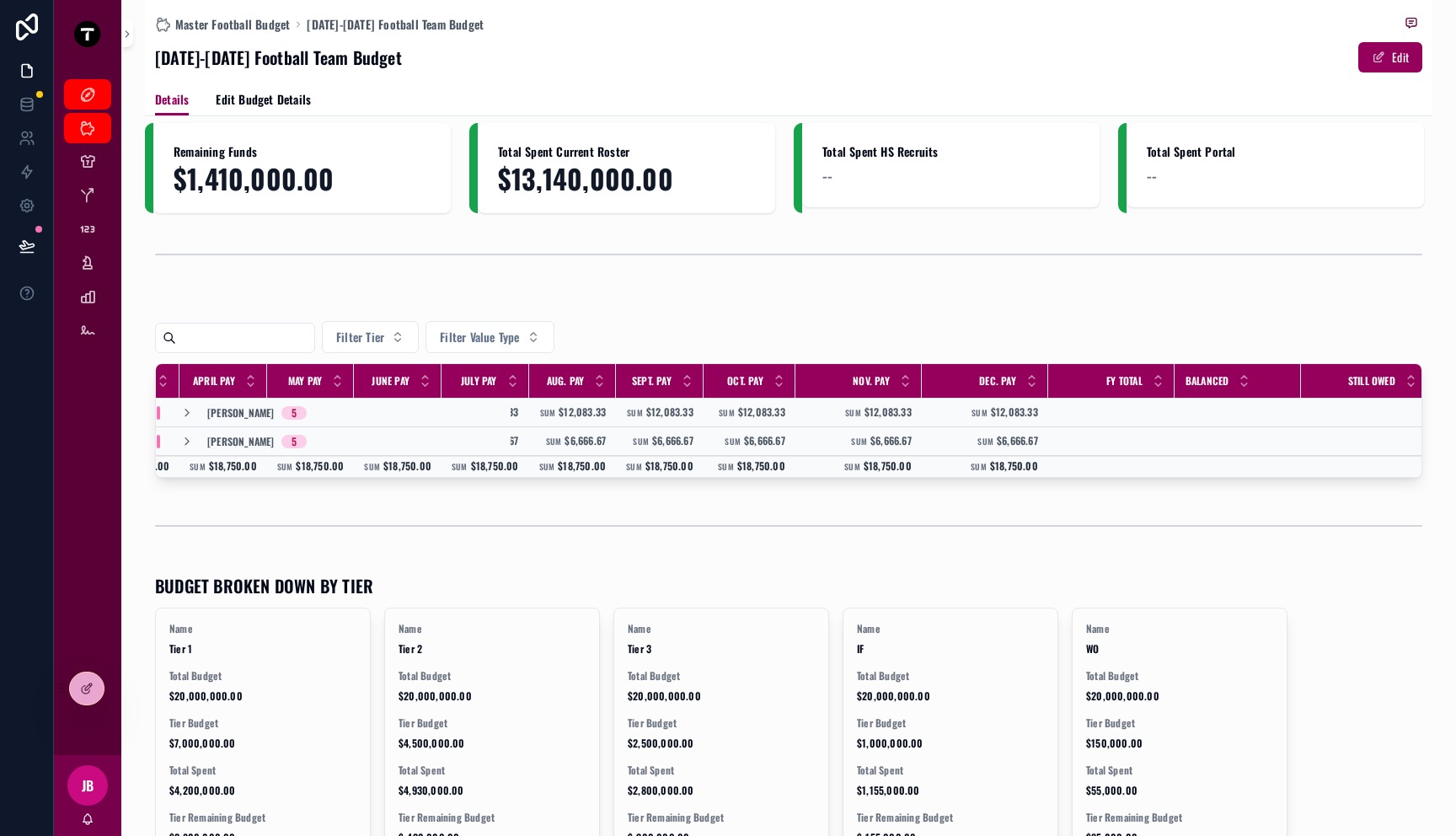
click at [1089, 430] on td "scrollable content" at bounding box center [1112, 441] width 127 height 29
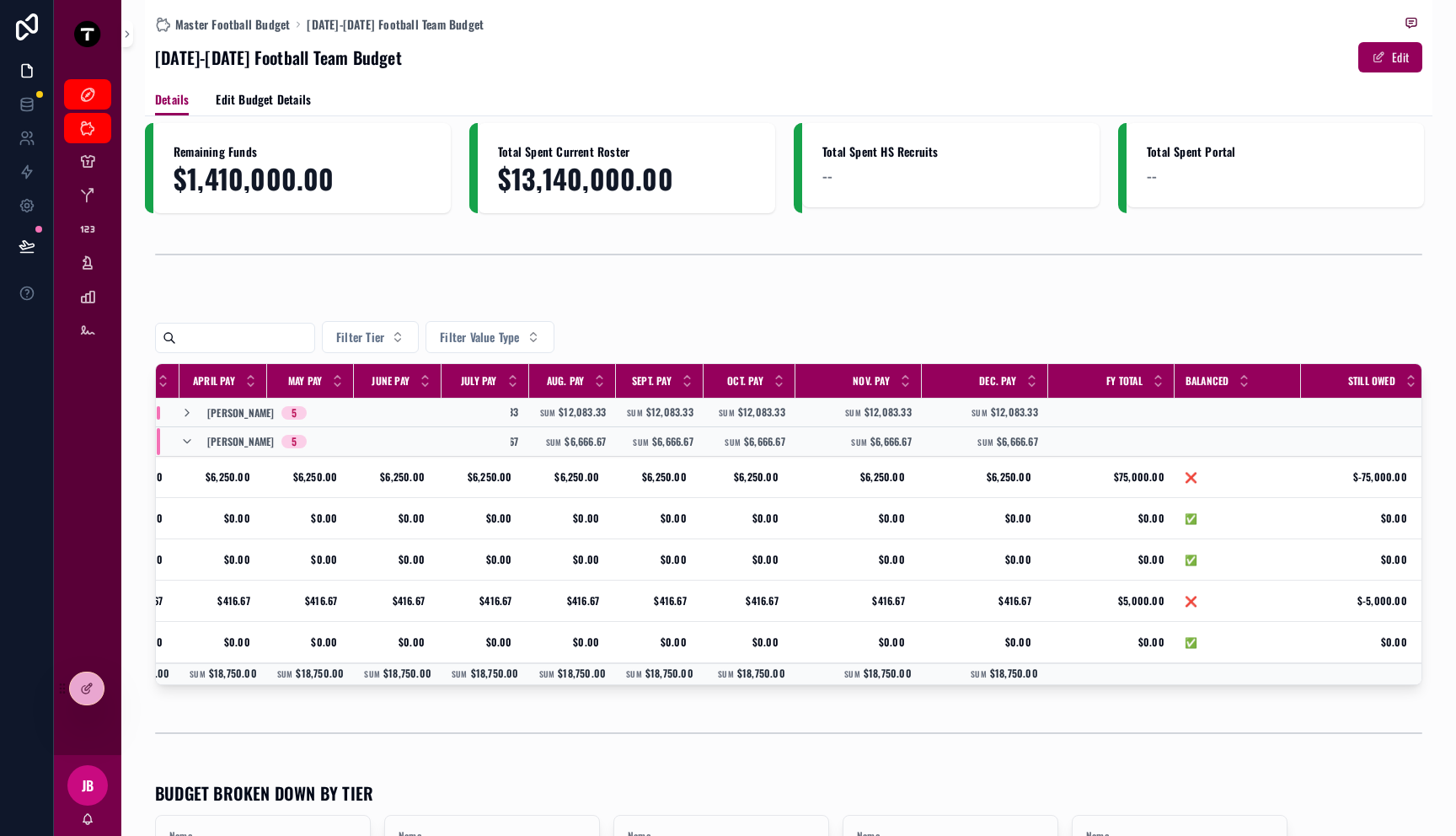
click at [1096, 436] on td "scrollable content" at bounding box center [1112, 442] width 127 height 30
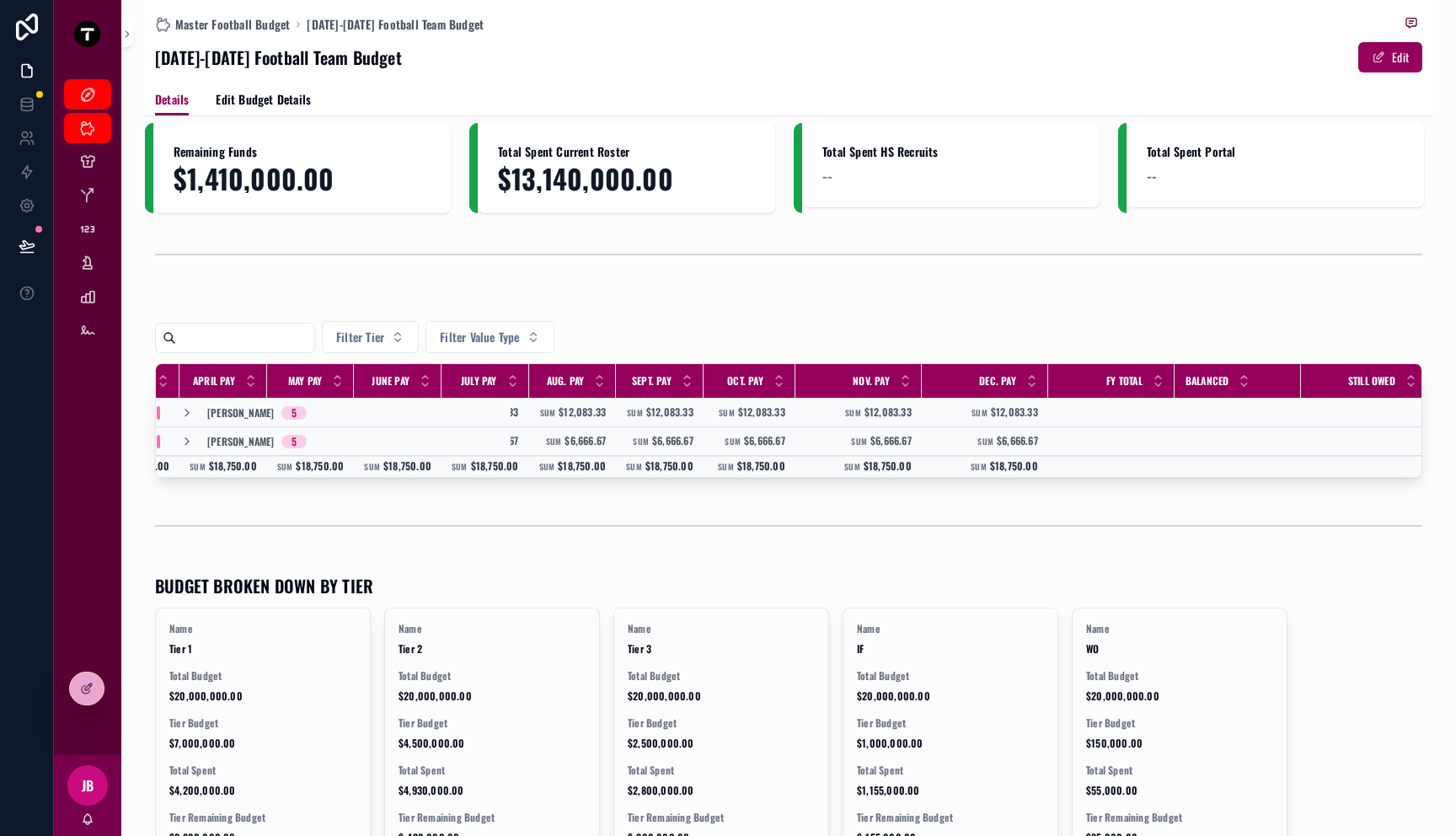
click at [1096, 413] on td "scrollable content" at bounding box center [1112, 413] width 127 height 29
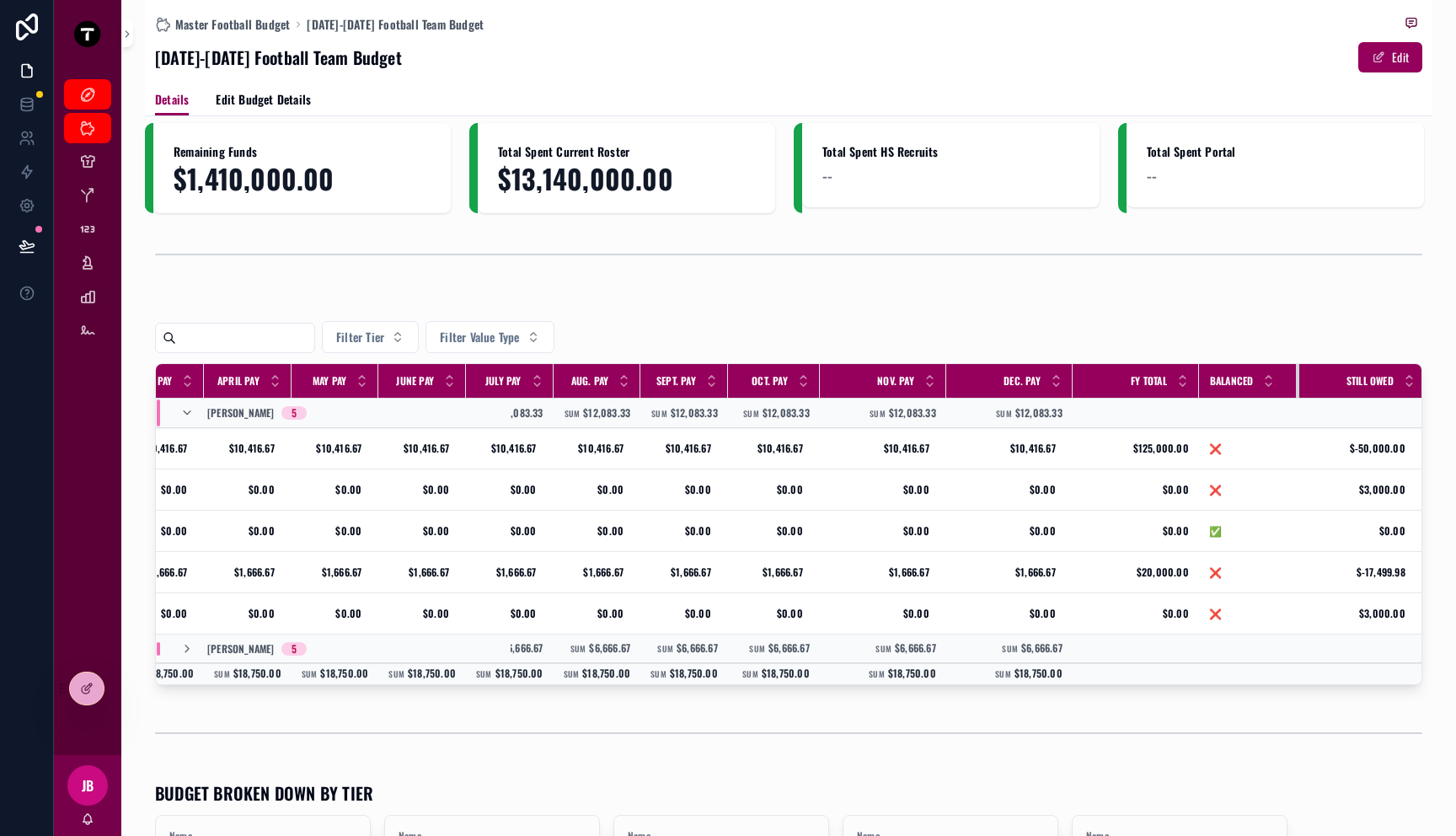
scroll to position [0, 579]
drag, startPoint x: 1279, startPoint y: 392, endPoint x: 1252, endPoint y: 400, distance: 28.2
click at [1252, 400] on table "Athlete Value Type Total Owed FY Jan. Pay Feb. Pay Mar. Pay April Pay May Pay J…" at bounding box center [502, 524] width 1852 height 320
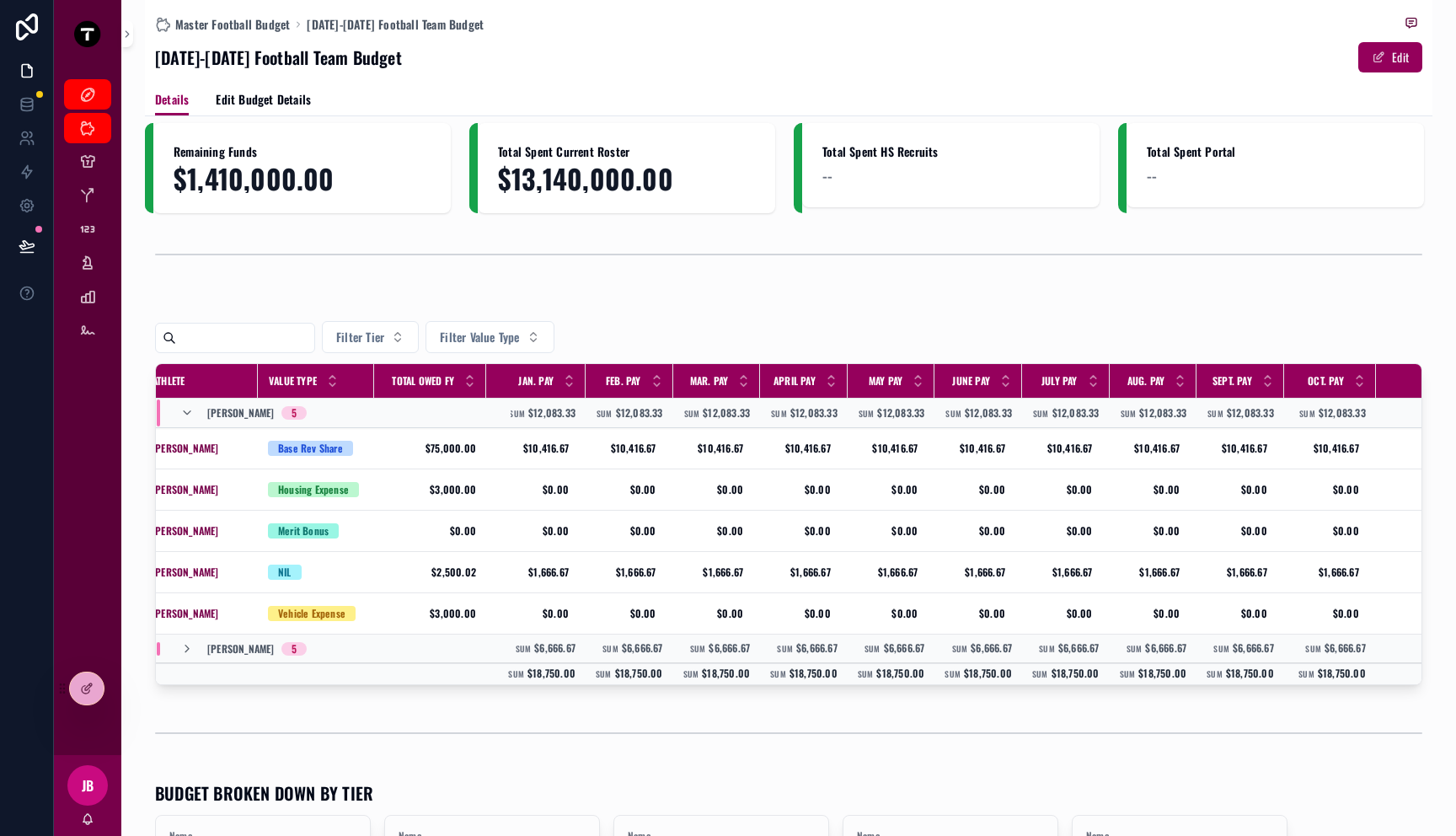
scroll to position [0, 0]
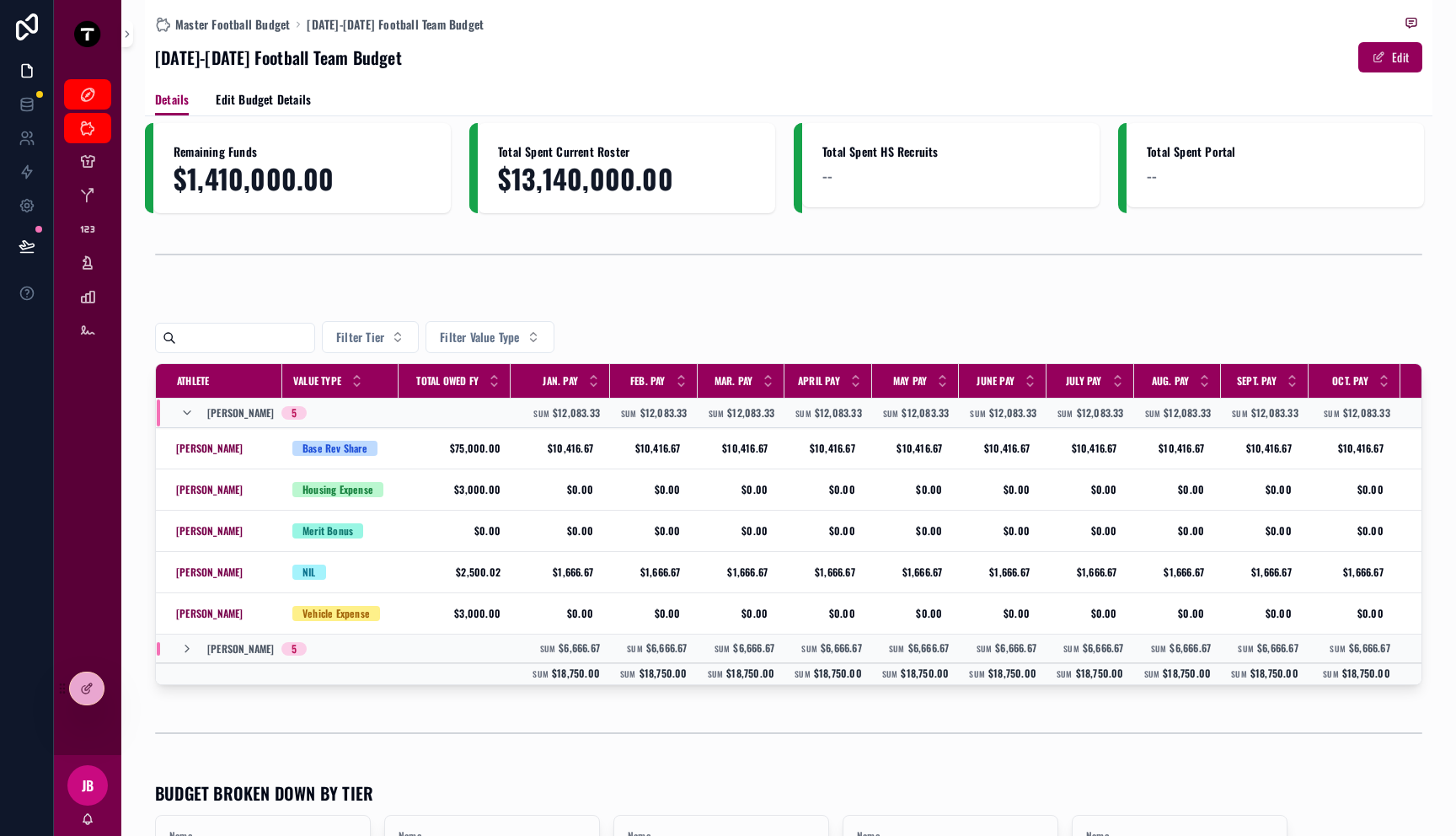
click at [311, 648] on div "Aidan Lynch 5" at bounding box center [244, 649] width 166 height 14
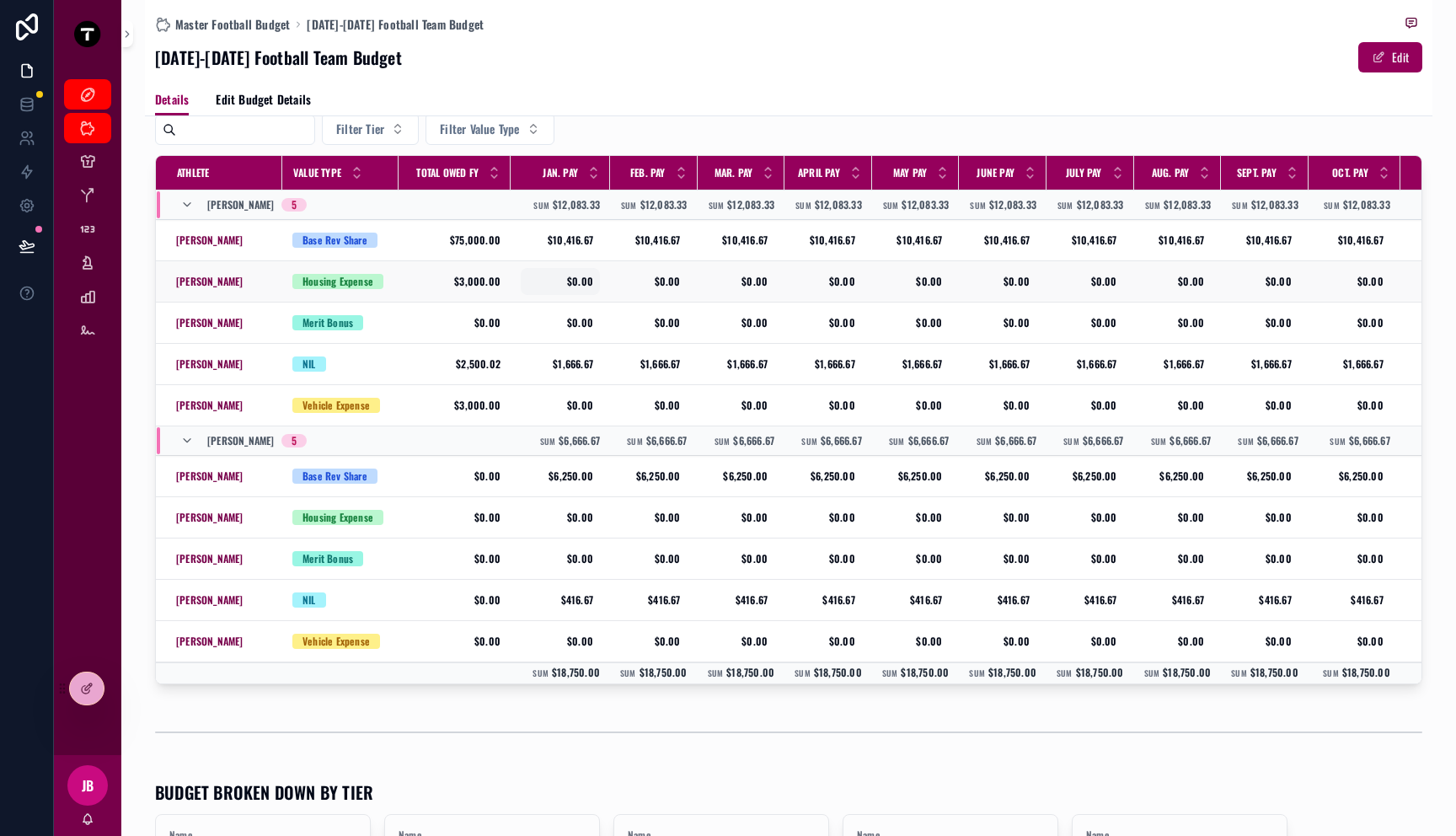
click at [577, 276] on span "$0.00" at bounding box center [561, 281] width 65 height 14
click at [594, 305] on input "*****" at bounding box center [610, 307] width 158 height 24
click at [602, 269] on td "$0.00 $0.00" at bounding box center [561, 282] width 99 height 42
click at [650, 110] on div "Details Edit Budget Details" at bounding box center [789, 99] width 1268 height 32
click at [16, 246] on button at bounding box center [27, 247] width 37 height 48
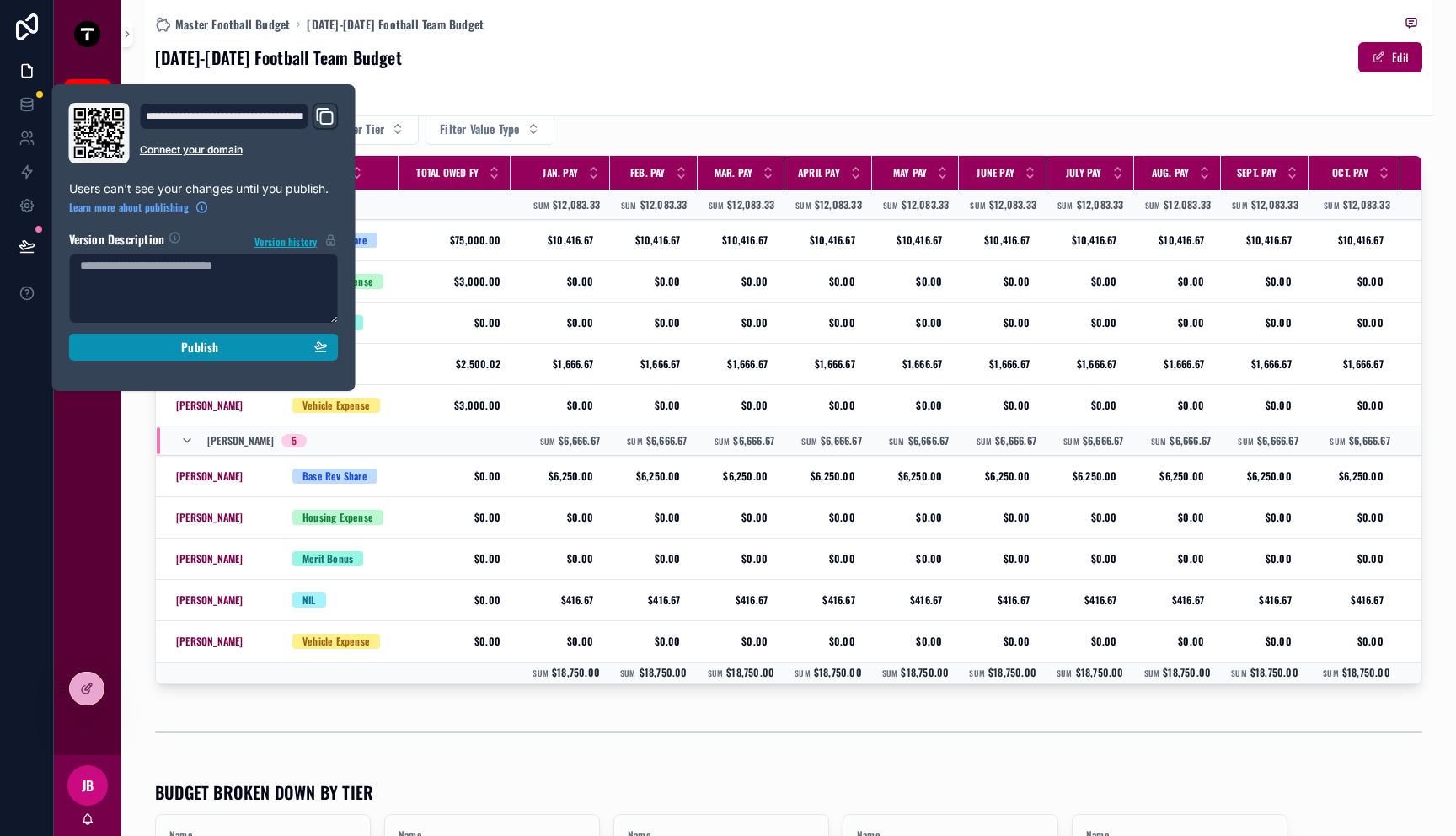
click at [141, 341] on div "Publish" at bounding box center [204, 347] width 248 height 15
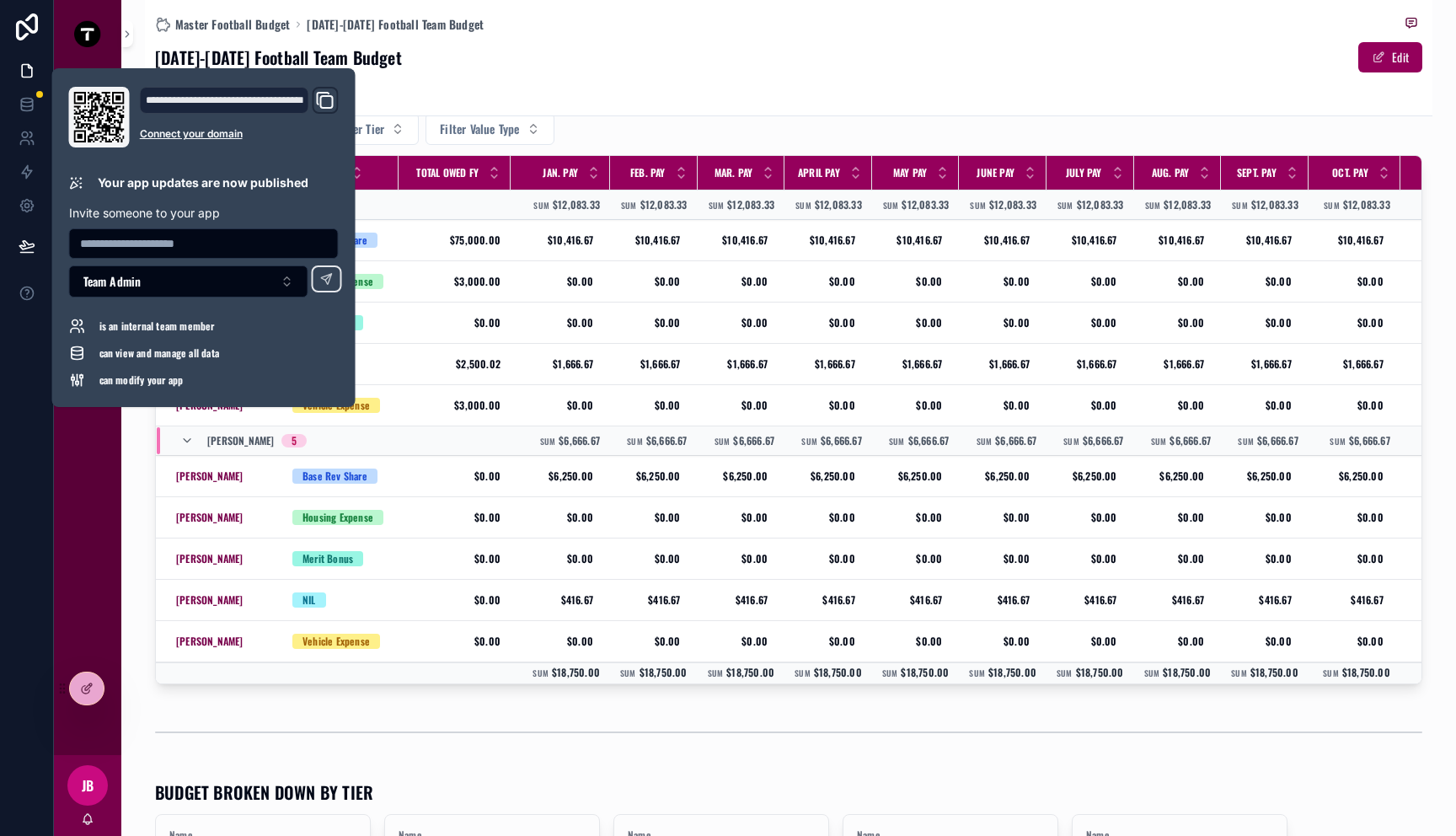
click at [99, 450] on div "Master Budget Master Football Budget Current Athletes Position Room Budgets Tie…" at bounding box center [87, 411] width 67 height 687
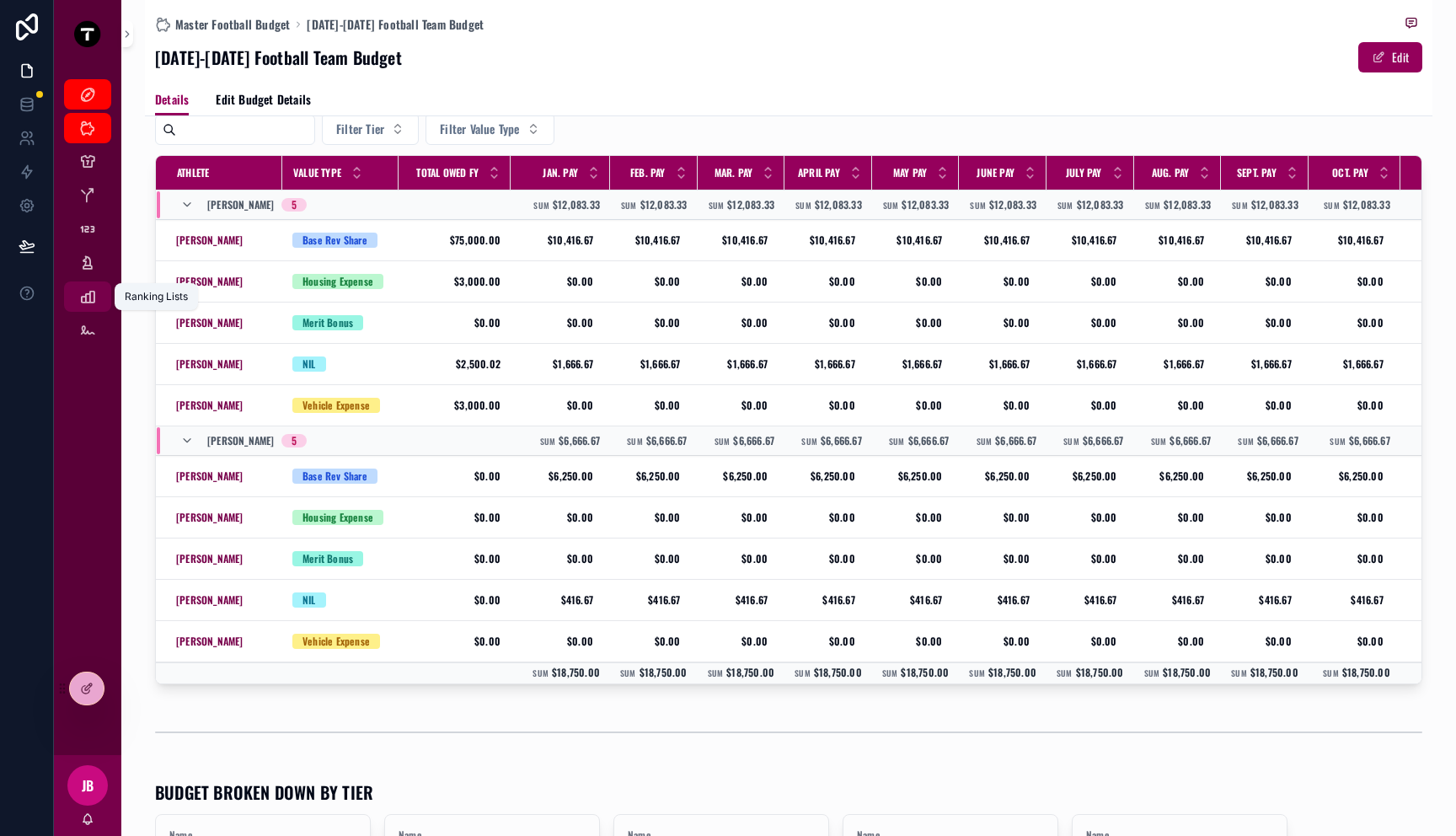
click at [97, 305] on div "Ranking Lists" at bounding box center [87, 296] width 27 height 27
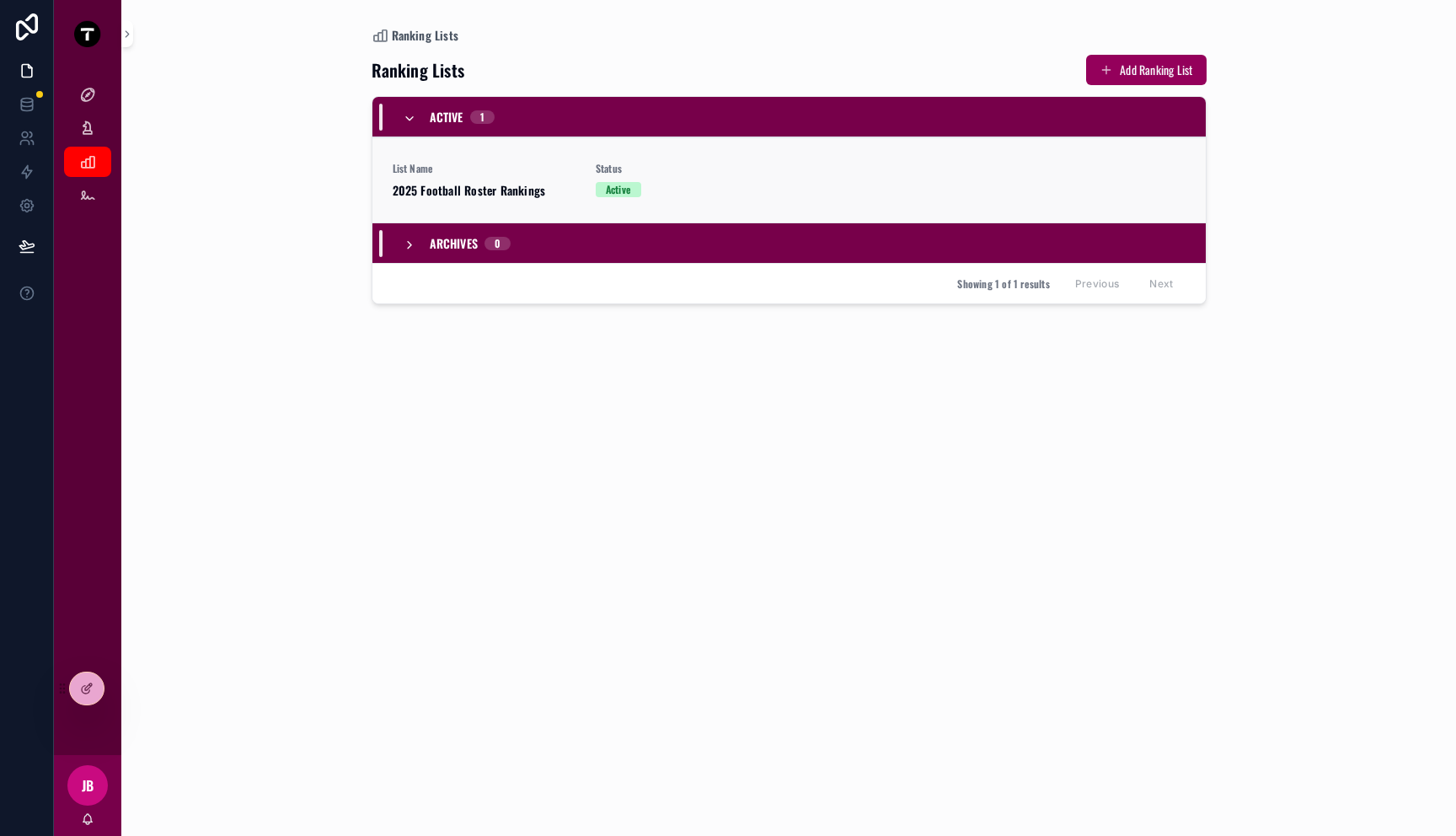
click at [561, 185] on span "2025 Football Roster Rankings" at bounding box center [484, 190] width 183 height 17
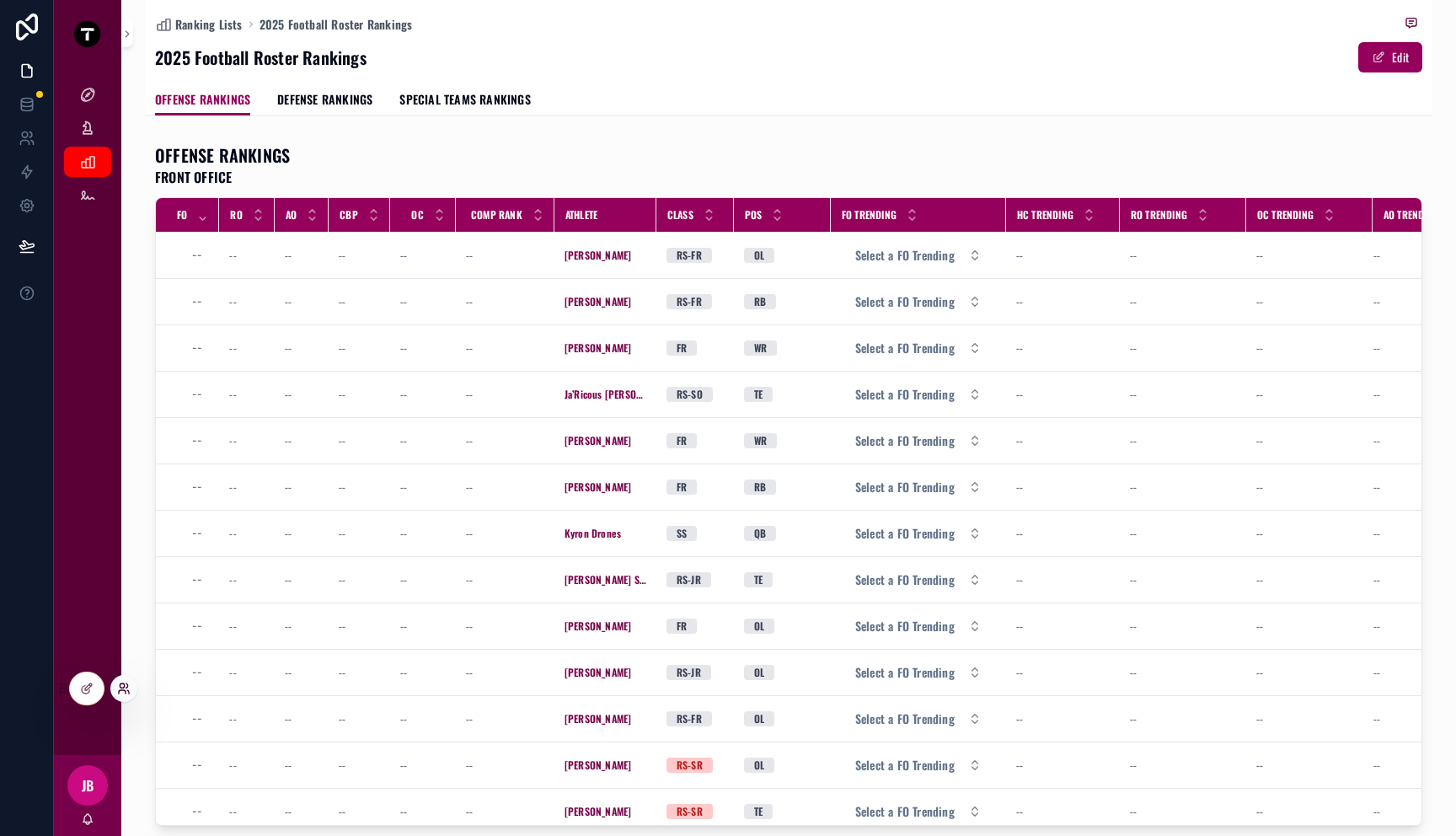
click at [119, 687] on icon at bounding box center [124, 688] width 14 height 14
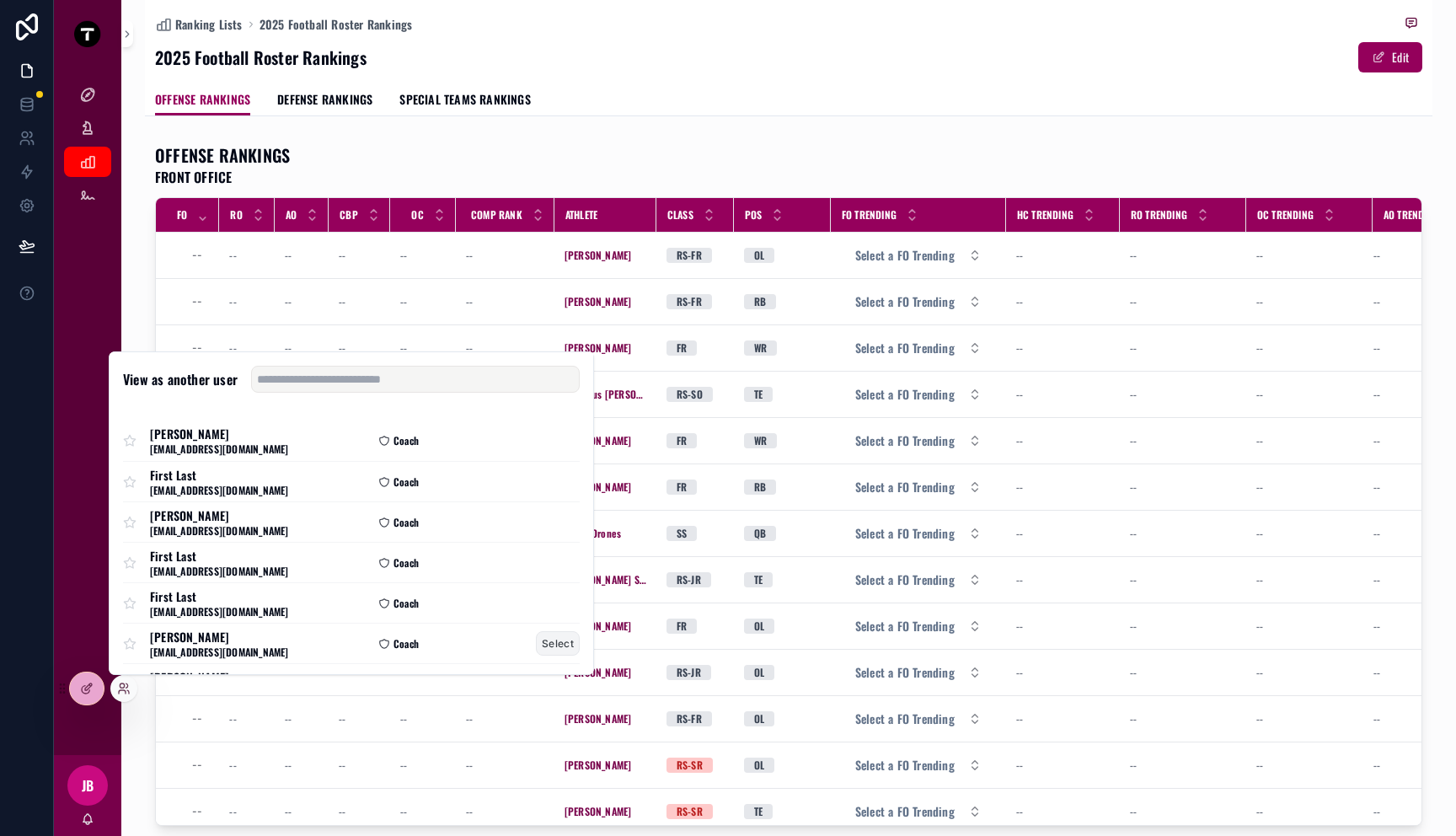
click at [536, 641] on button "Select" at bounding box center [558, 643] width 44 height 25
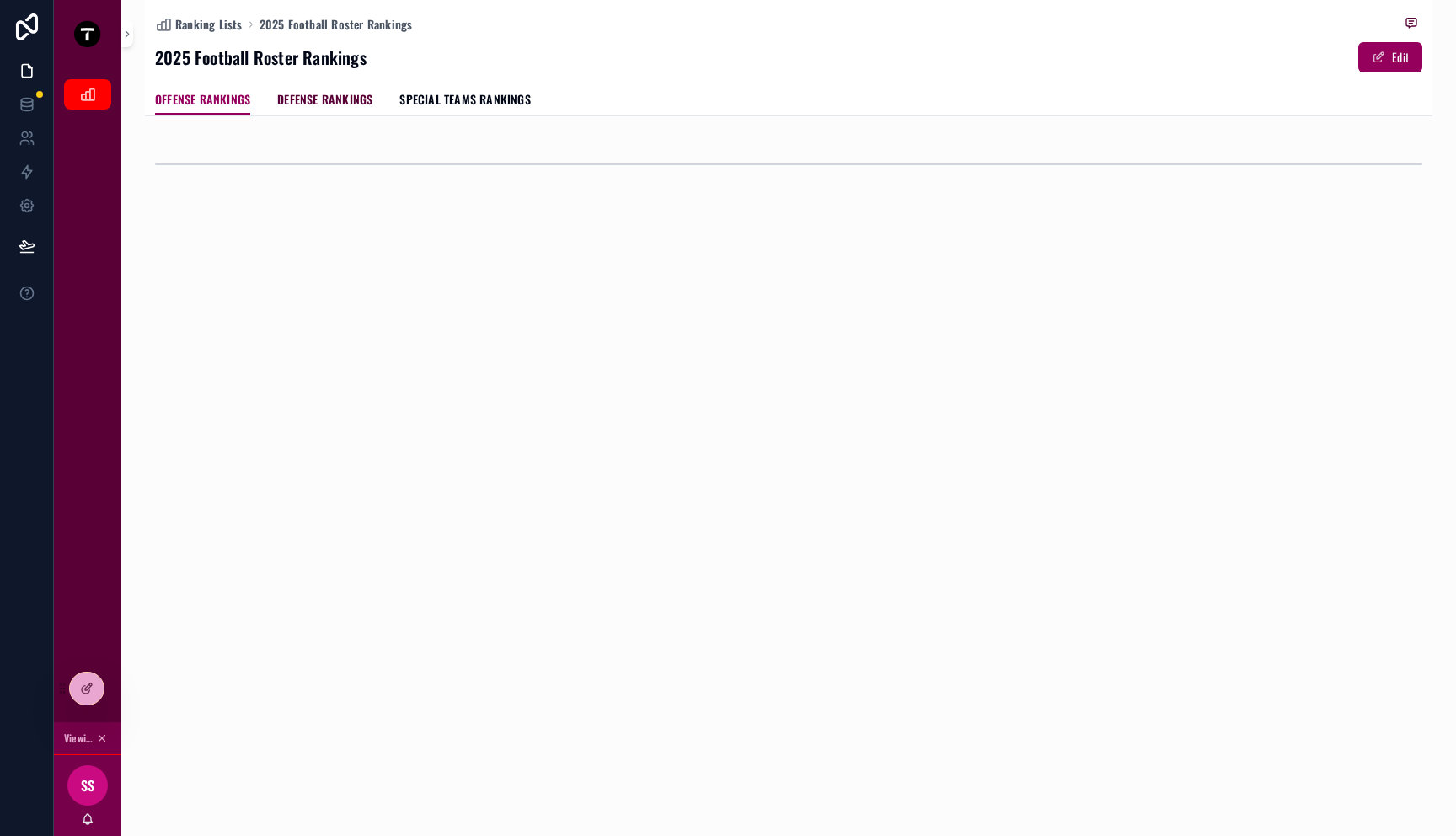
click at [343, 103] on span "DEFENSE RANKINGS" at bounding box center [325, 99] width 95 height 17
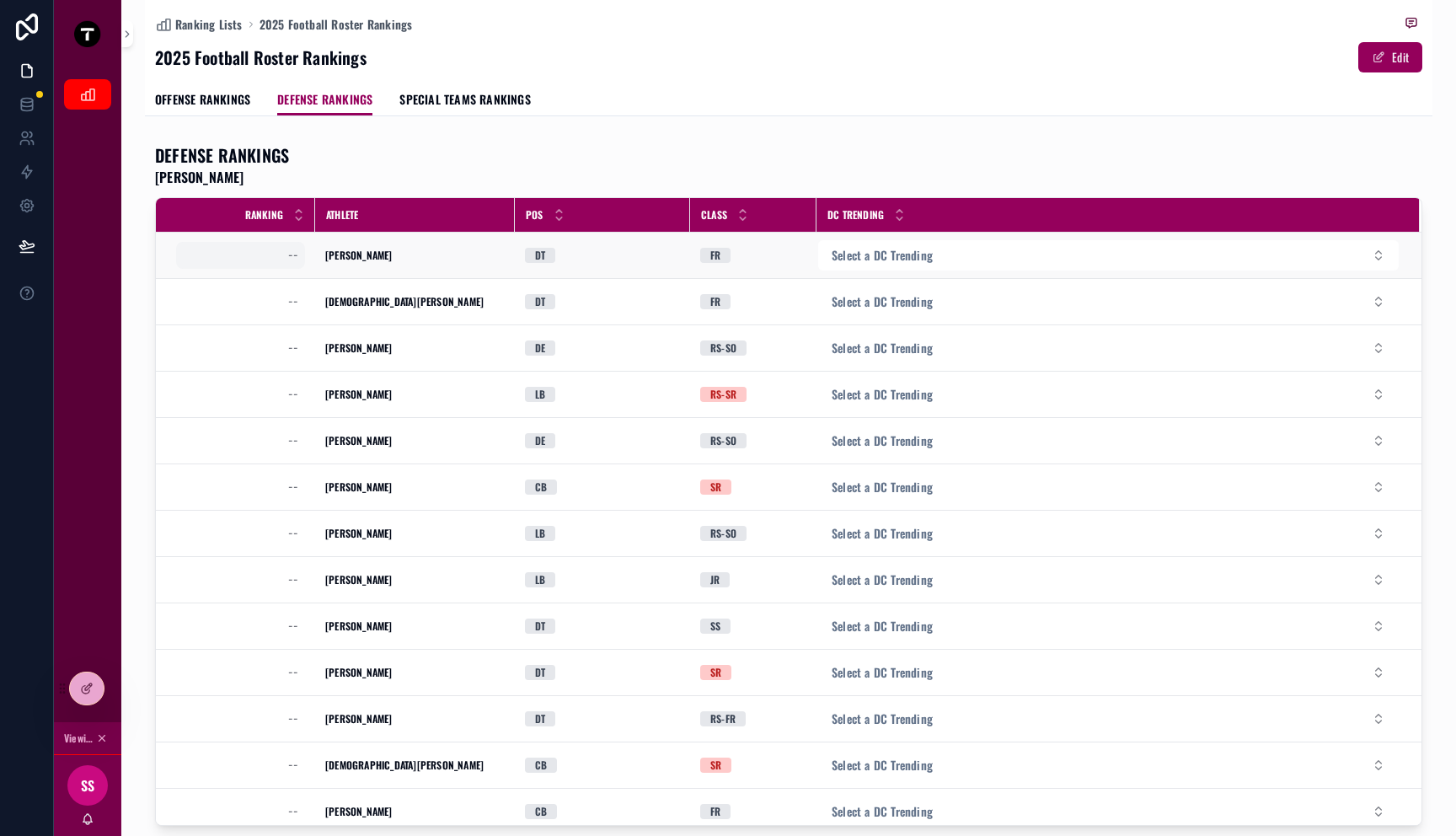
click at [289, 258] on div "--" at bounding box center [293, 256] width 10 height 14
click at [263, 252] on div "--" at bounding box center [241, 255] width 129 height 27
click at [357, 163] on div "DEFENSE RANKINGS SAM SIEFKAS" at bounding box center [789, 165] width 1268 height 44
click at [211, 100] on span "OFFENSE RANKINGS" at bounding box center [203, 99] width 95 height 17
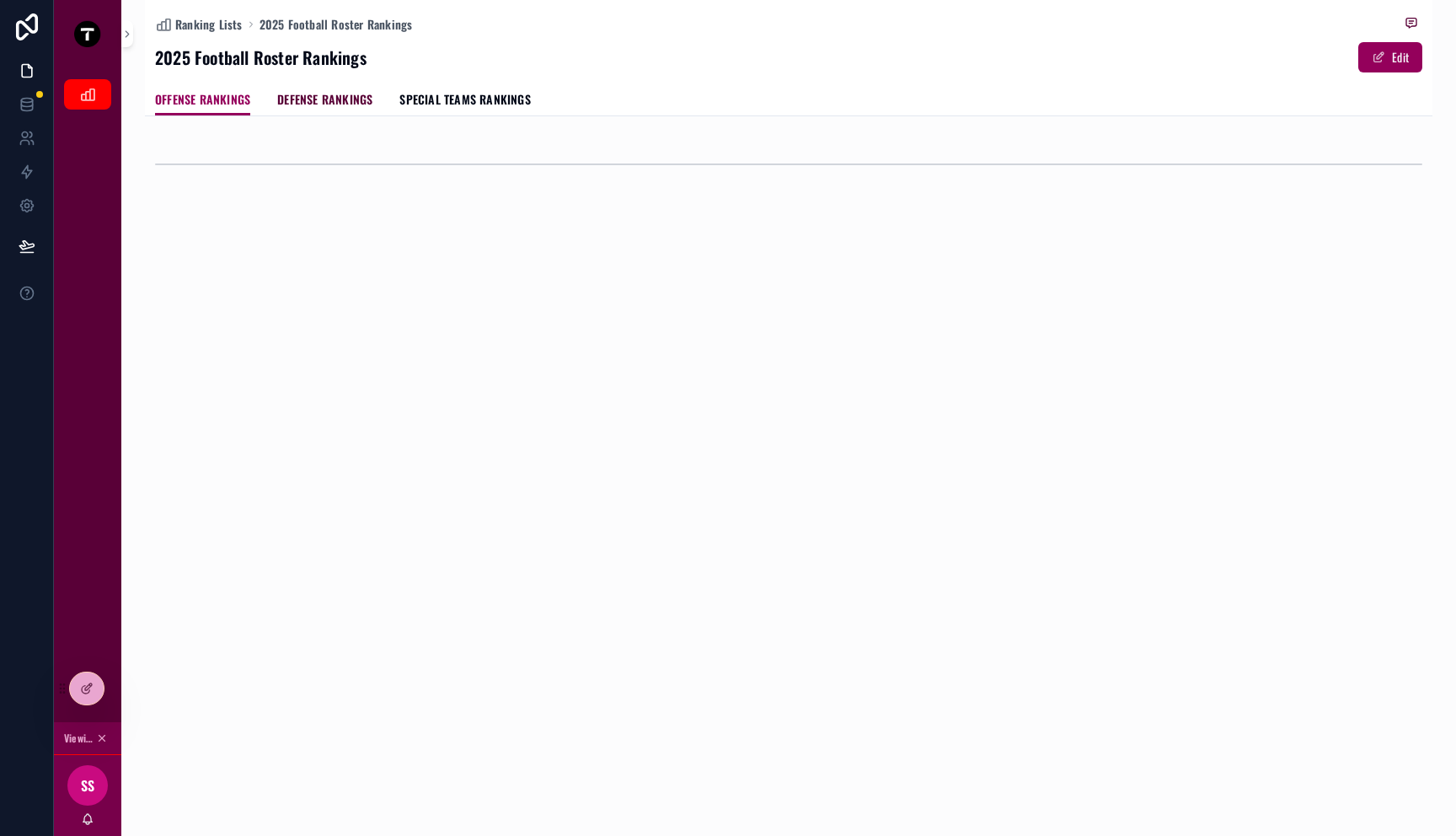
click at [317, 107] on span "DEFENSE RANKINGS" at bounding box center [325, 99] width 95 height 17
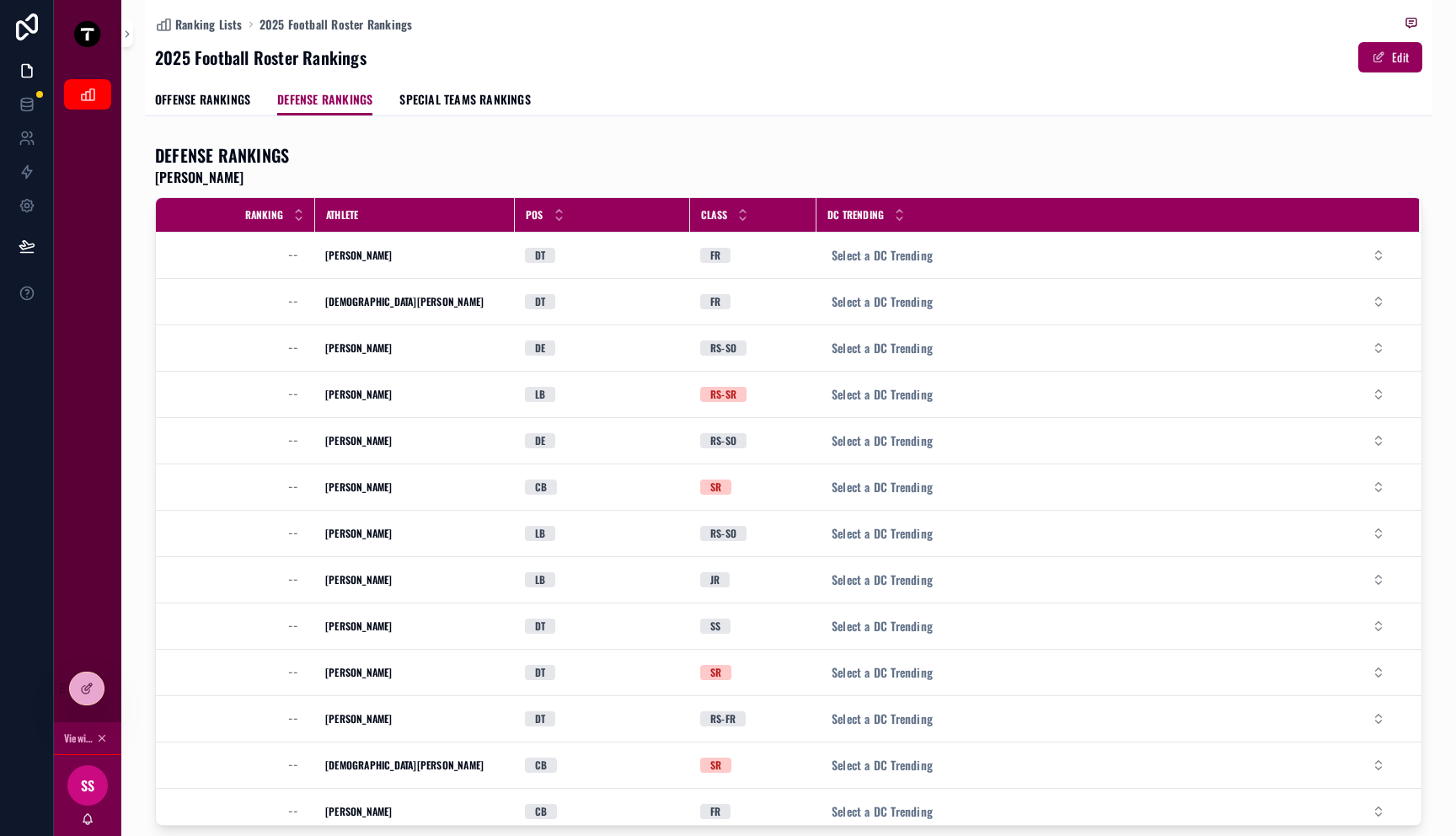
click at [472, 117] on div "Ranking Lists 2025 Football Roster Rankings 2025 Football Roster Rankings Edit …" at bounding box center [788, 504] width 1288 height 1009
click at [472, 105] on span "SPECIAL TEAMS RANKINGS" at bounding box center [465, 99] width 131 height 17
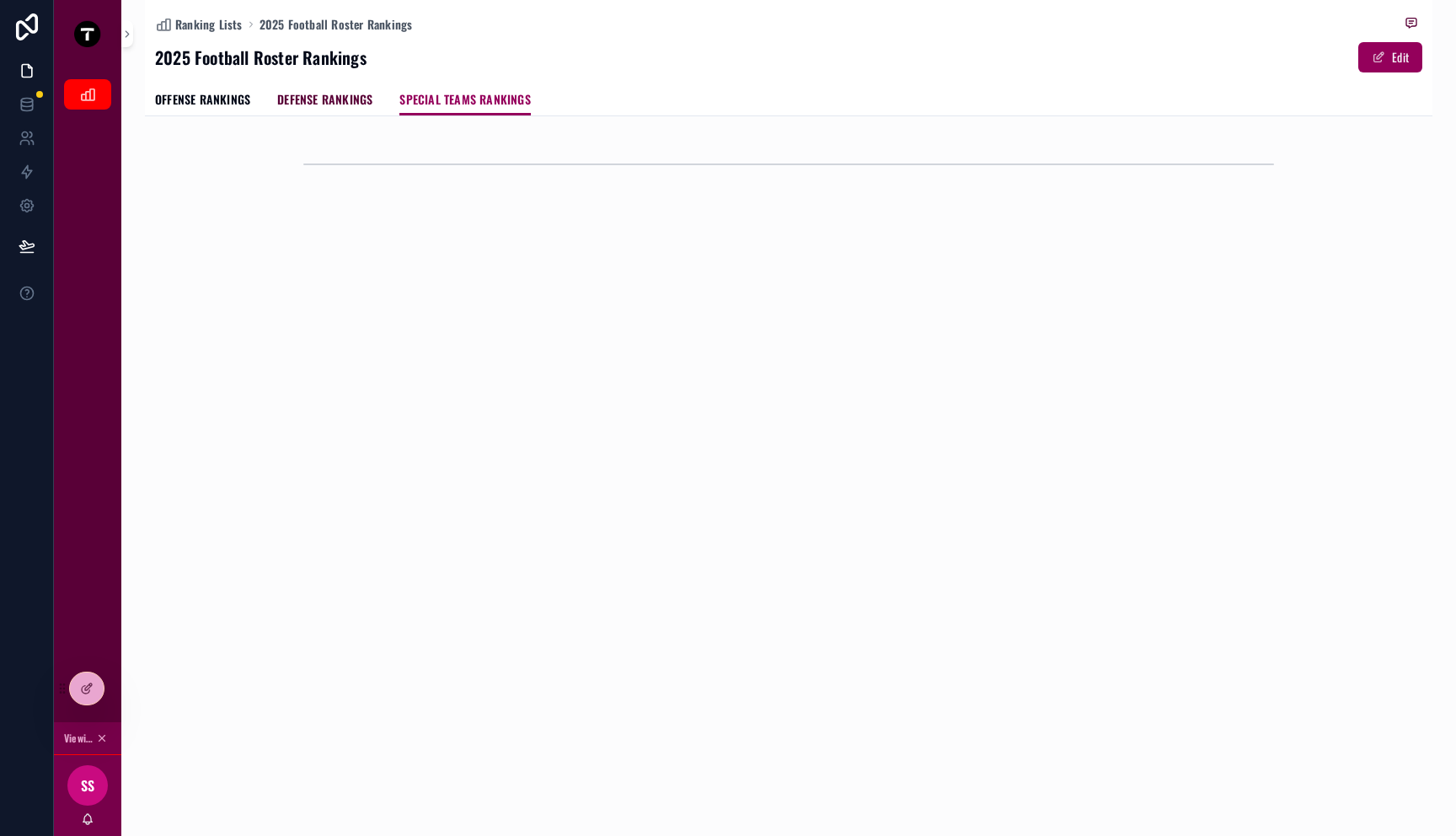
click at [313, 104] on span "DEFENSE RANKINGS" at bounding box center [325, 99] width 95 height 17
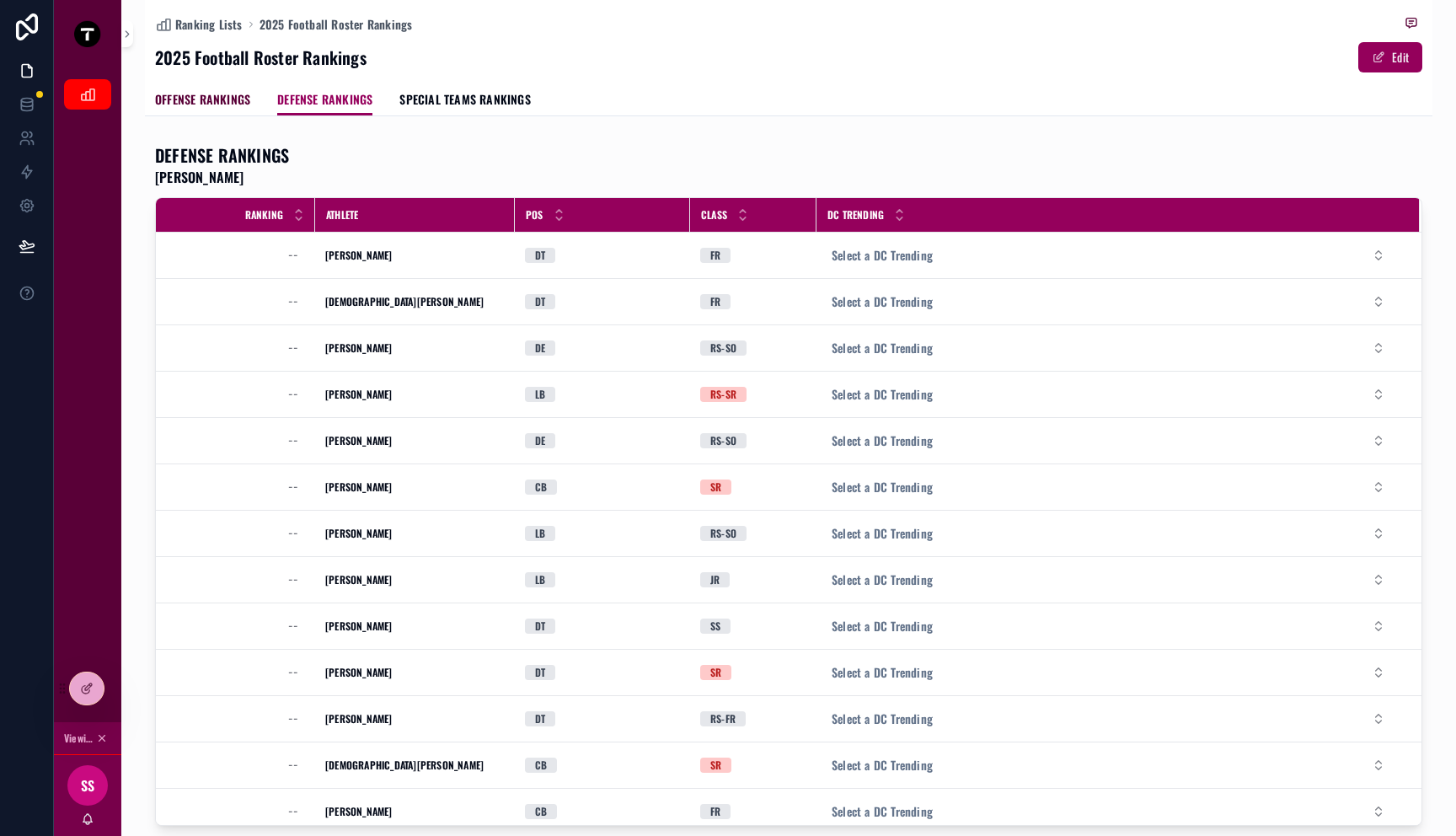
click at [193, 99] on span "OFFENSE RANKINGS" at bounding box center [203, 99] width 95 height 17
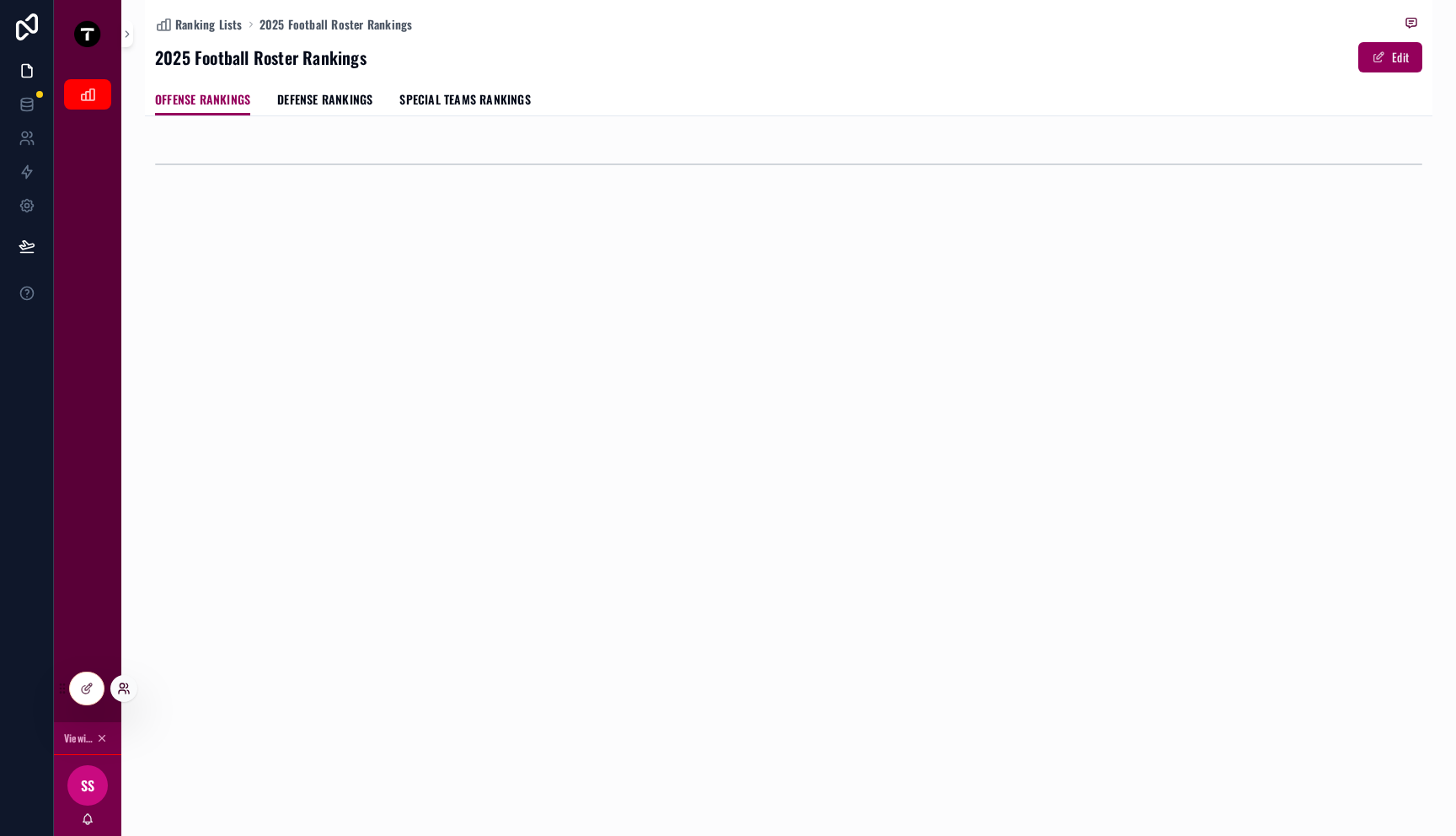
click at [122, 690] on icon at bounding box center [124, 688] width 14 height 14
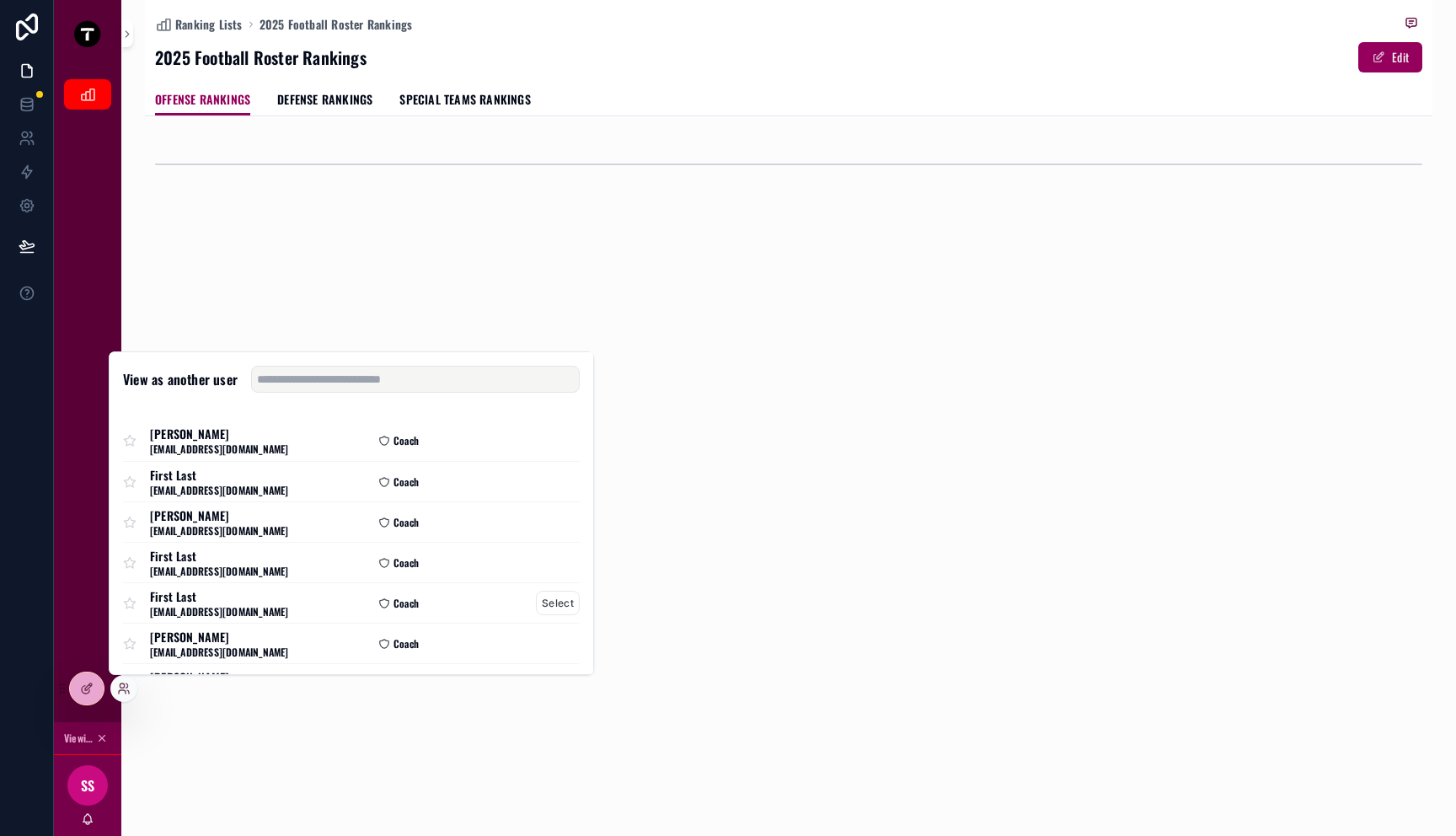
scroll to position [124, 0]
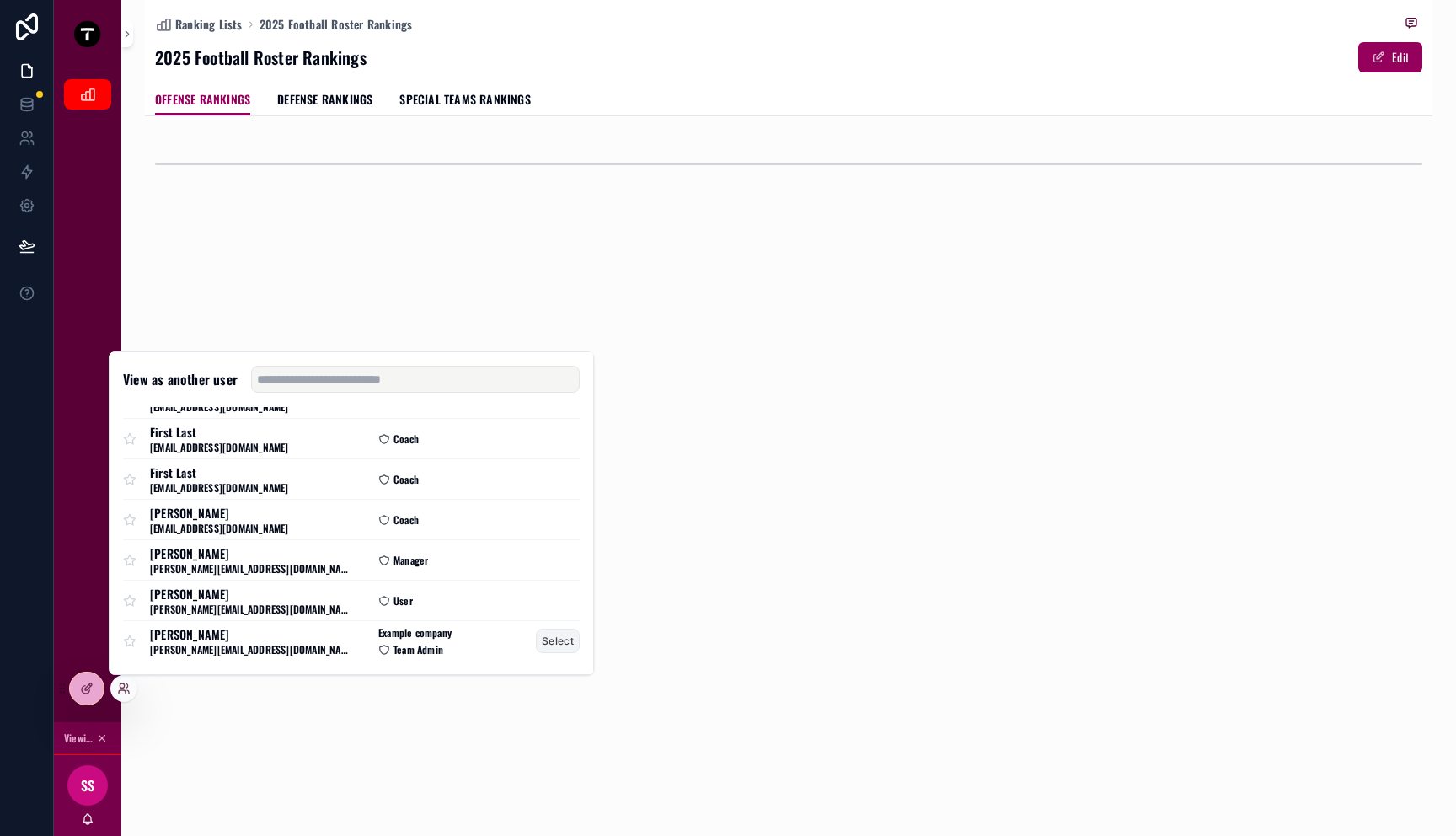
click at [537, 637] on button "Select" at bounding box center [558, 641] width 44 height 25
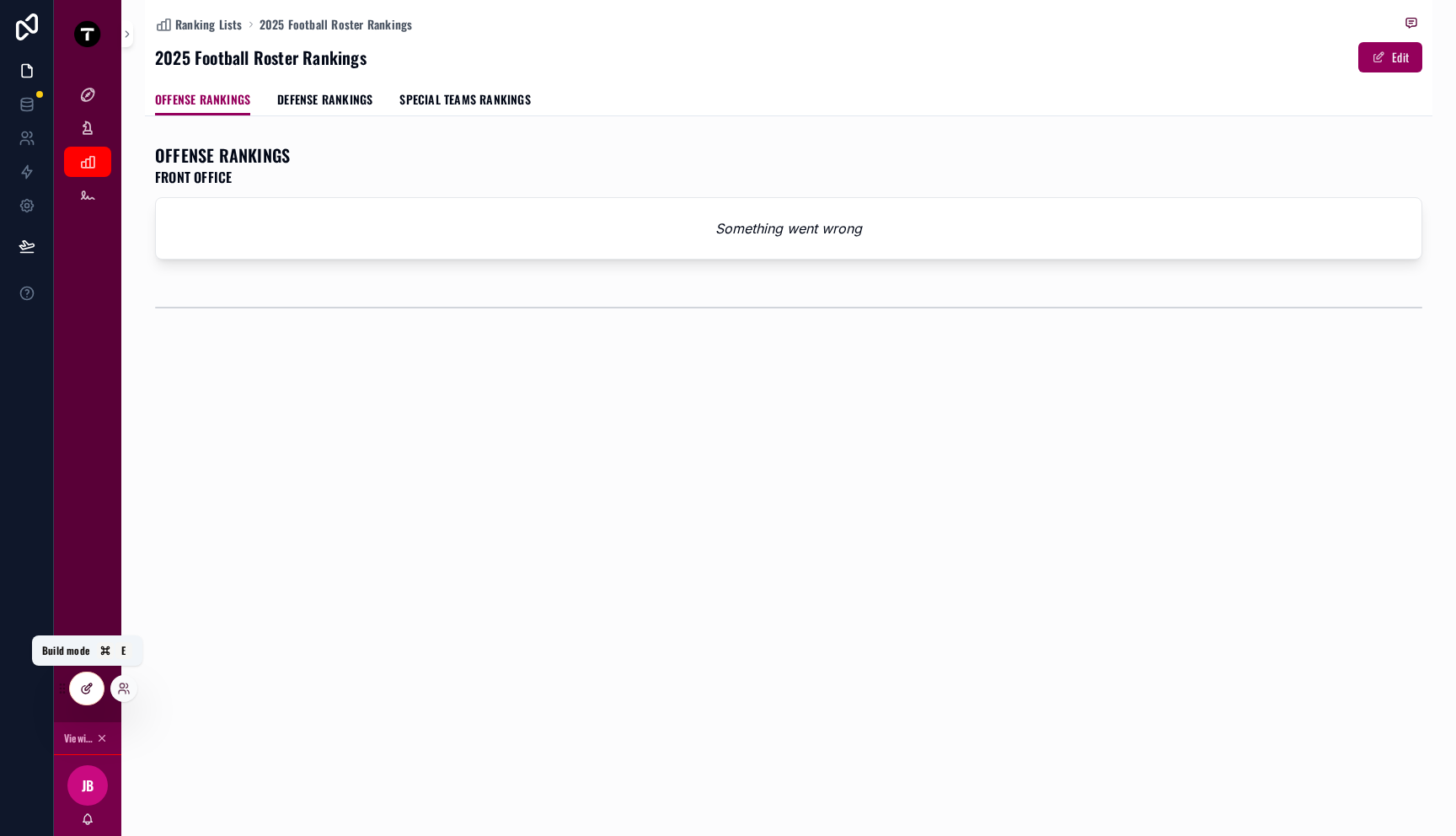
click at [90, 681] on icon at bounding box center [87, 688] width 14 height 14
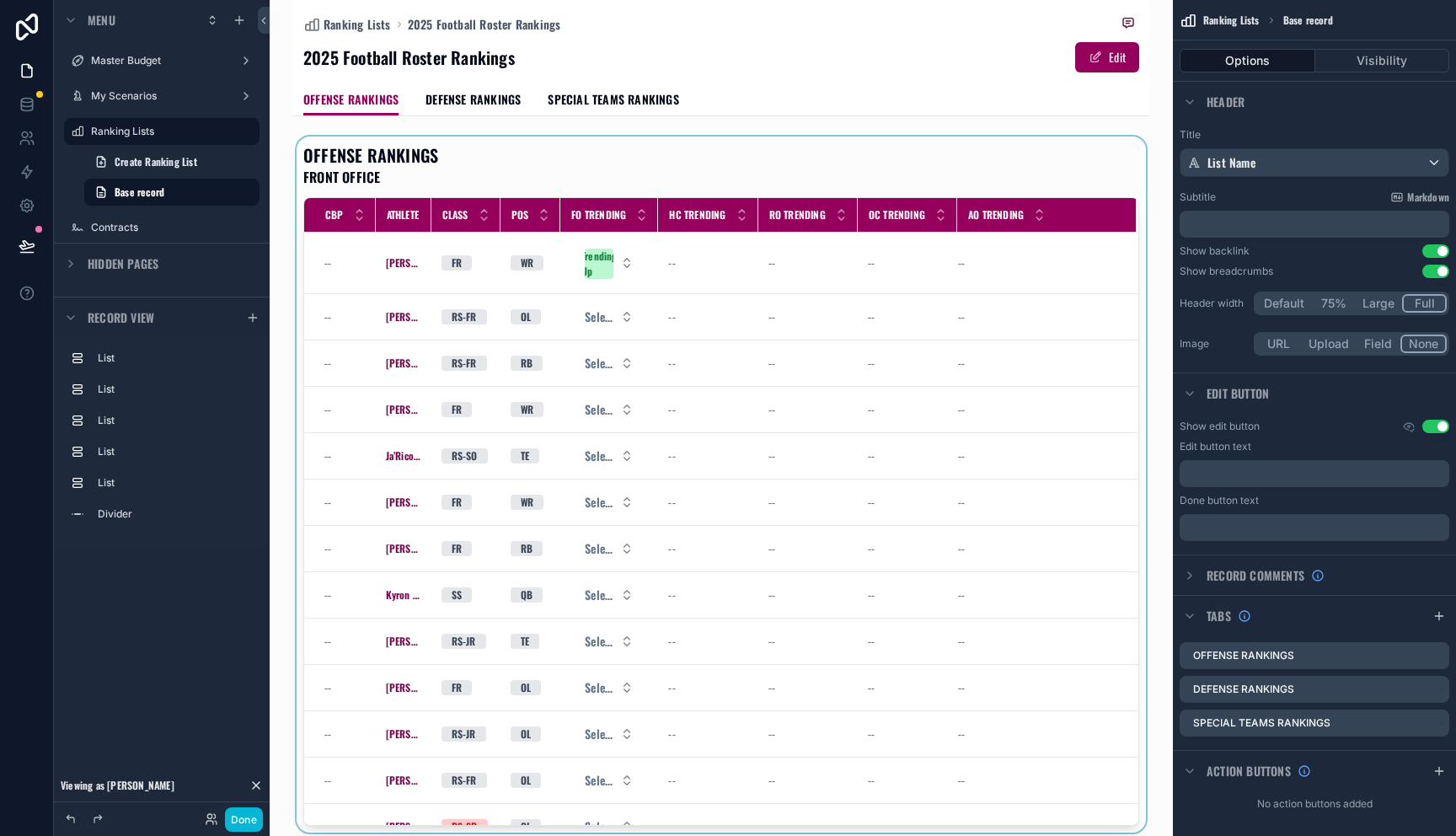
click at [718, 282] on div "scrollable content" at bounding box center [721, 484] width 857 height 696
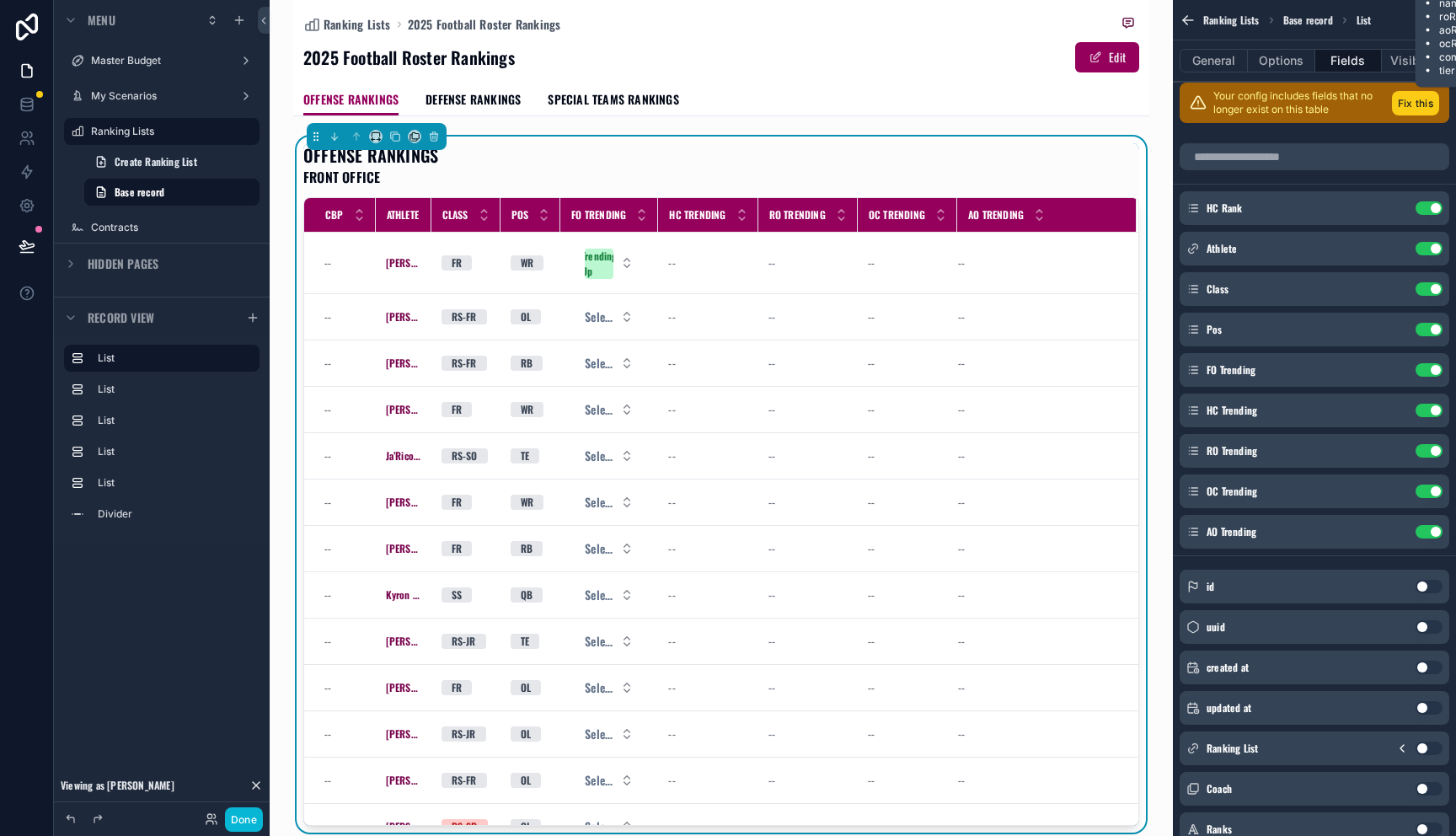
click at [1411, 99] on button "Fix this" at bounding box center [1416, 103] width 48 height 25
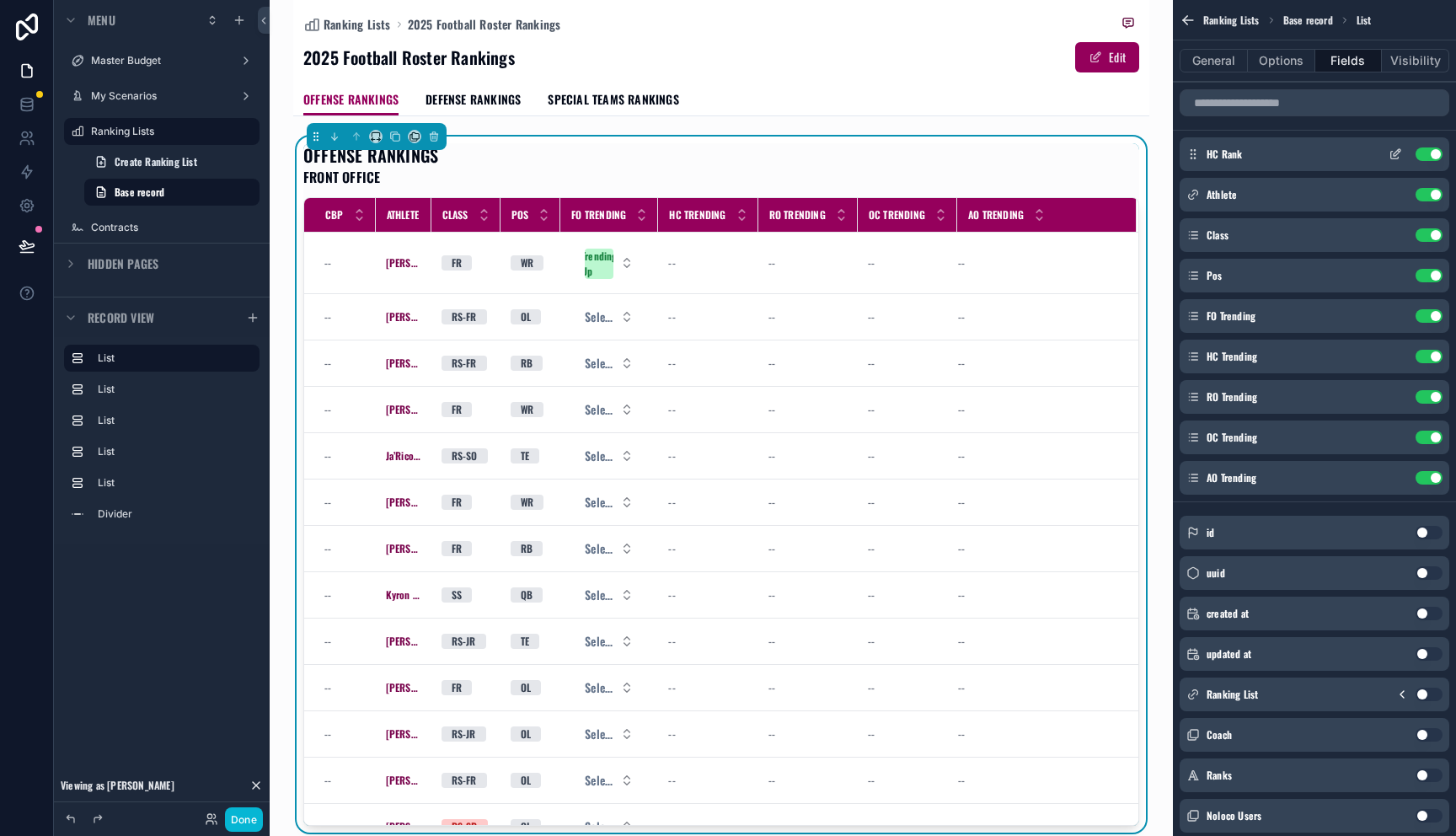
click at [1422, 156] on button "Use setting" at bounding box center [1429, 155] width 27 height 14
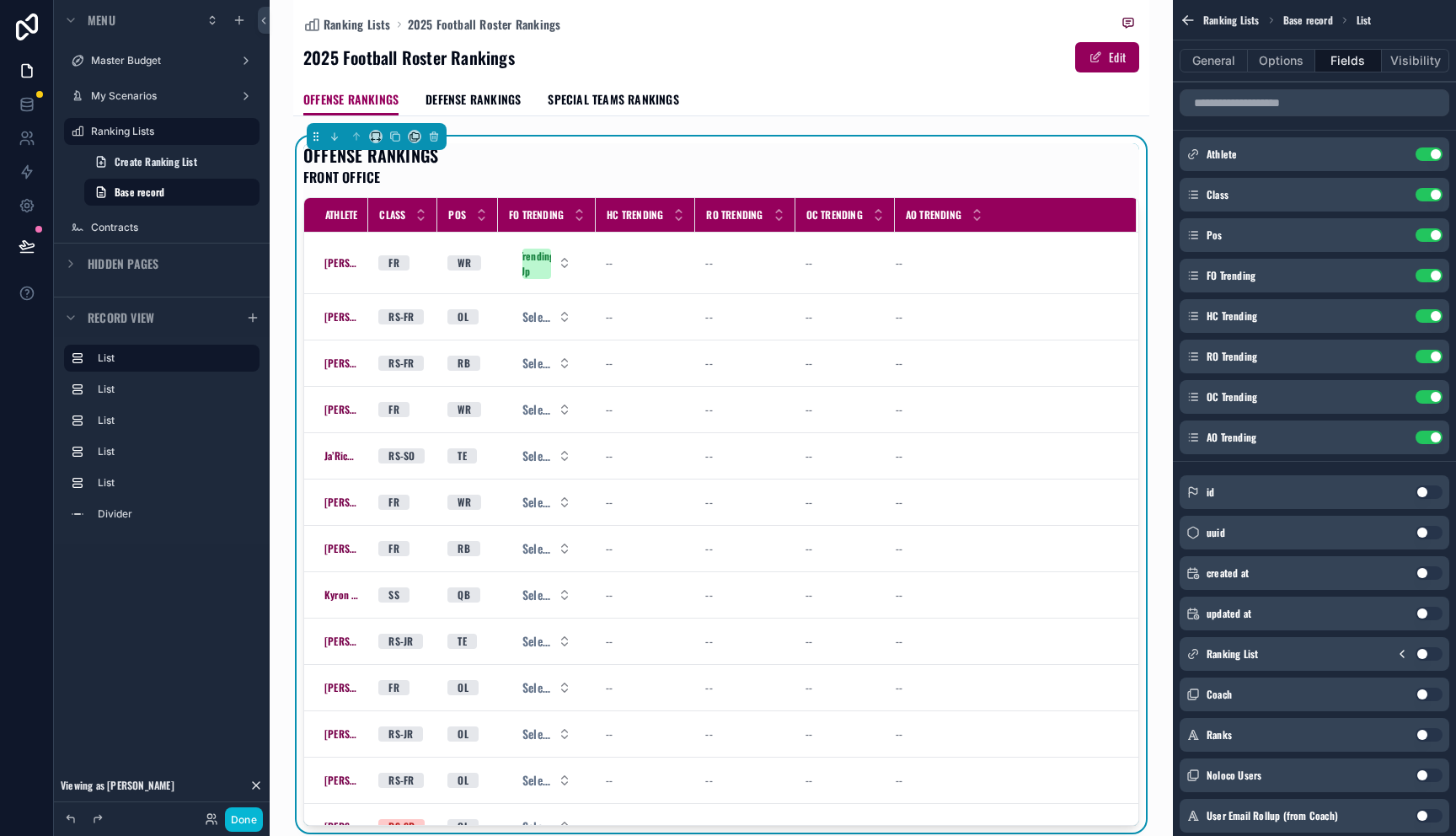
scroll to position [449, 0]
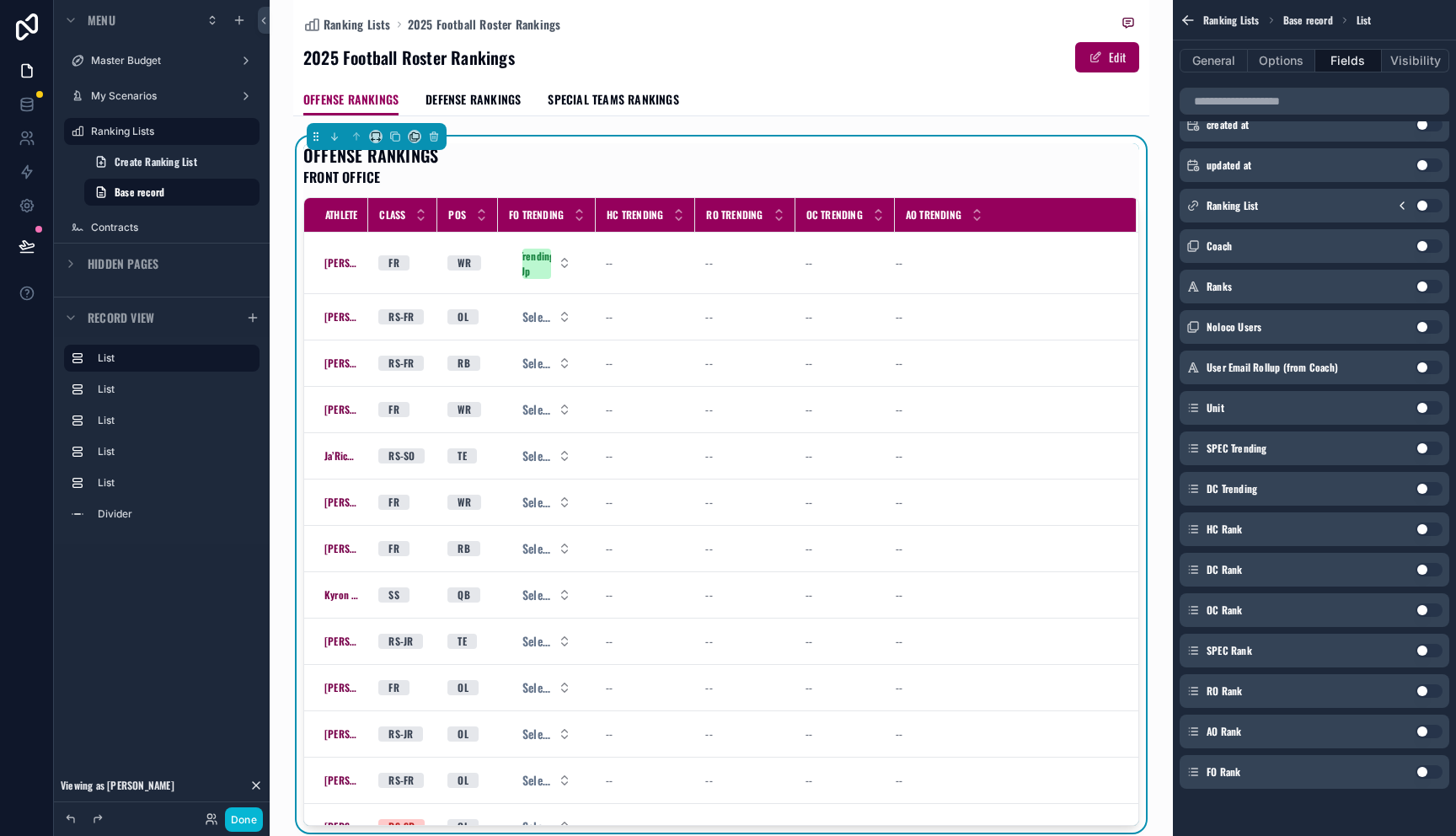
click at [1422, 776] on button "Use setting" at bounding box center [1429, 773] width 27 height 14
click at [1422, 773] on button "Use setting" at bounding box center [1429, 773] width 27 height 14
click at [1425, 773] on button "Use setting" at bounding box center [1429, 773] width 27 height 14
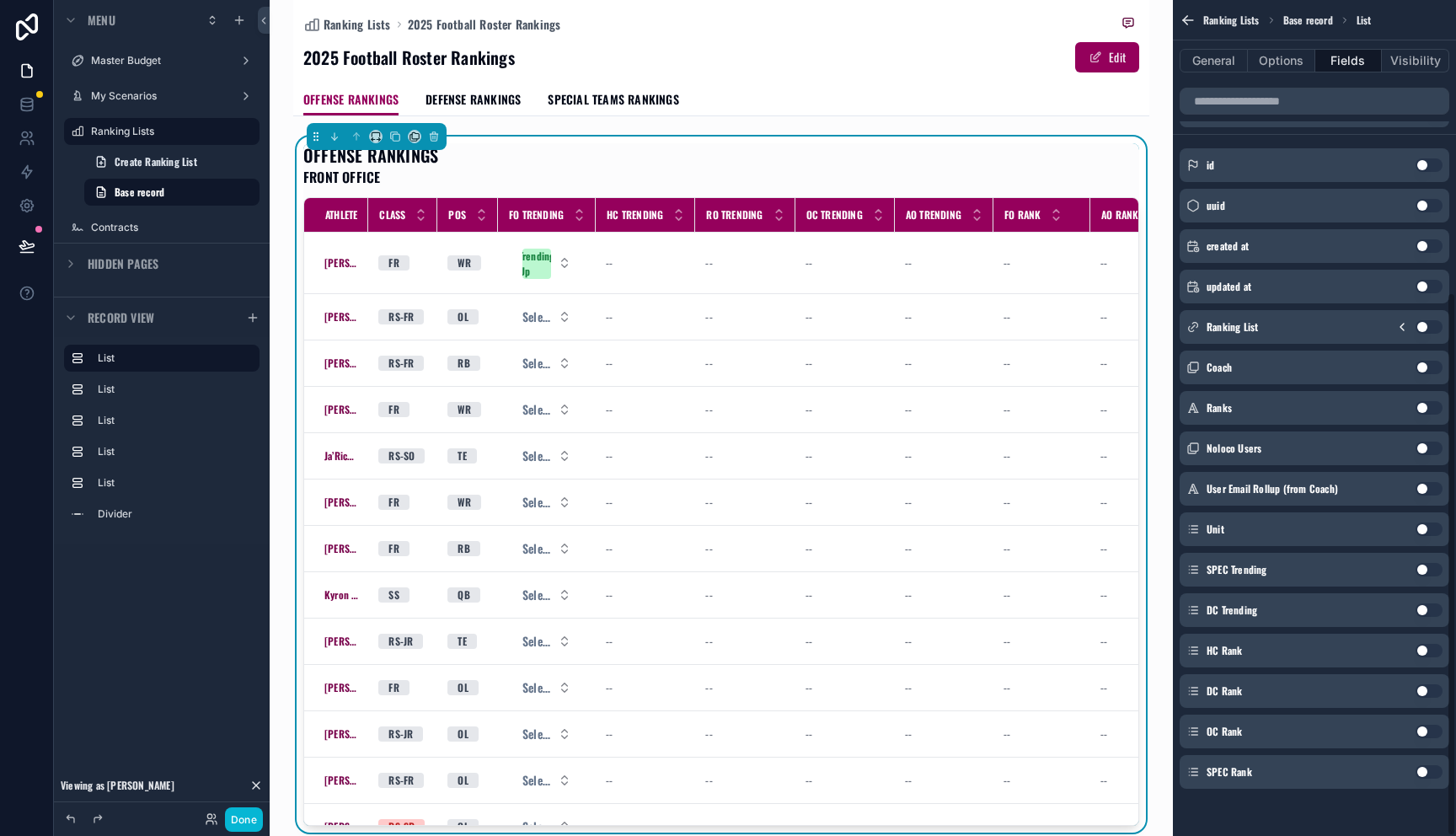
click at [1428, 773] on button "Use setting" at bounding box center [1429, 773] width 27 height 14
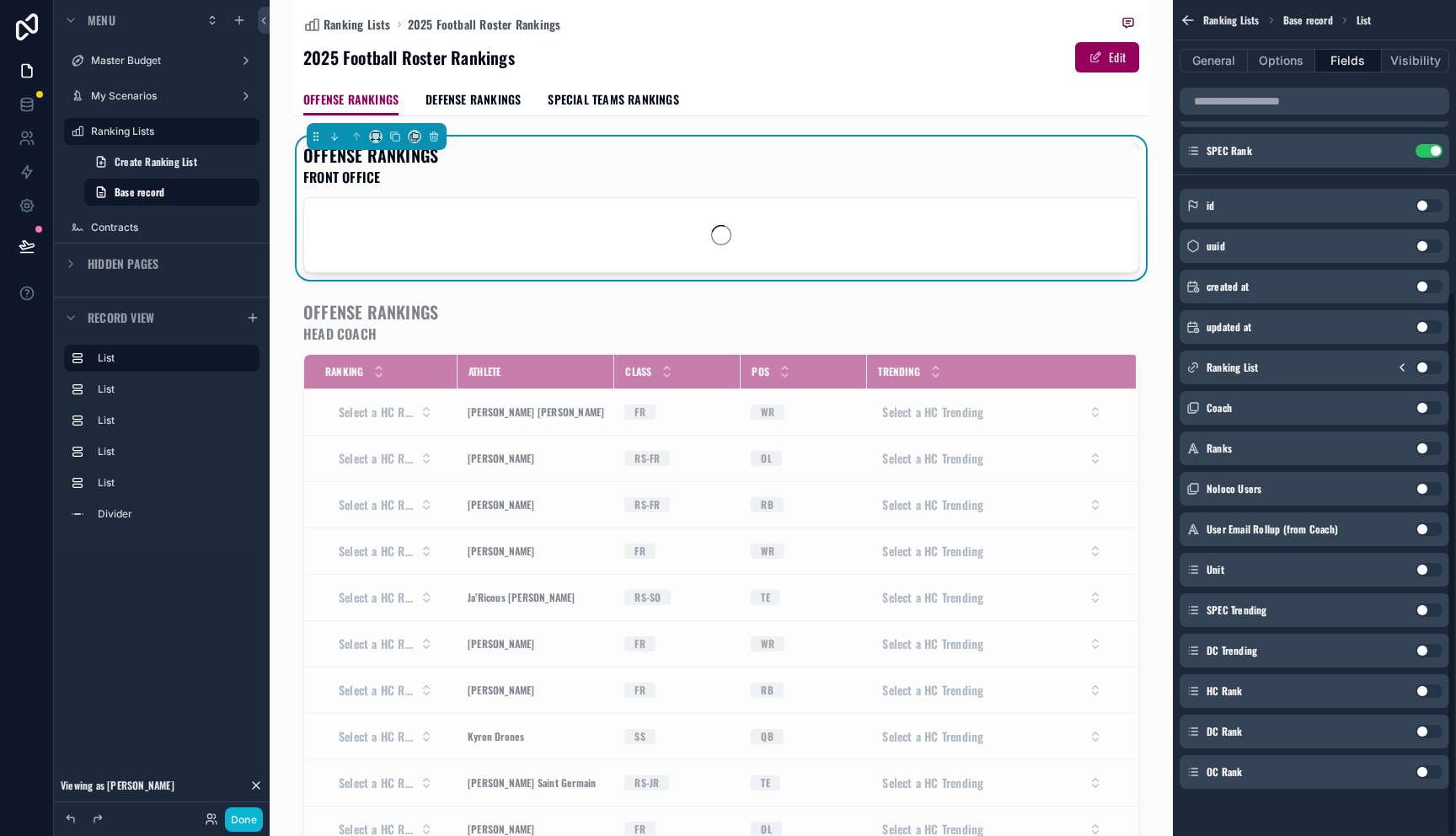
click at [1427, 733] on button "Use setting" at bounding box center [1429, 732] width 27 height 14
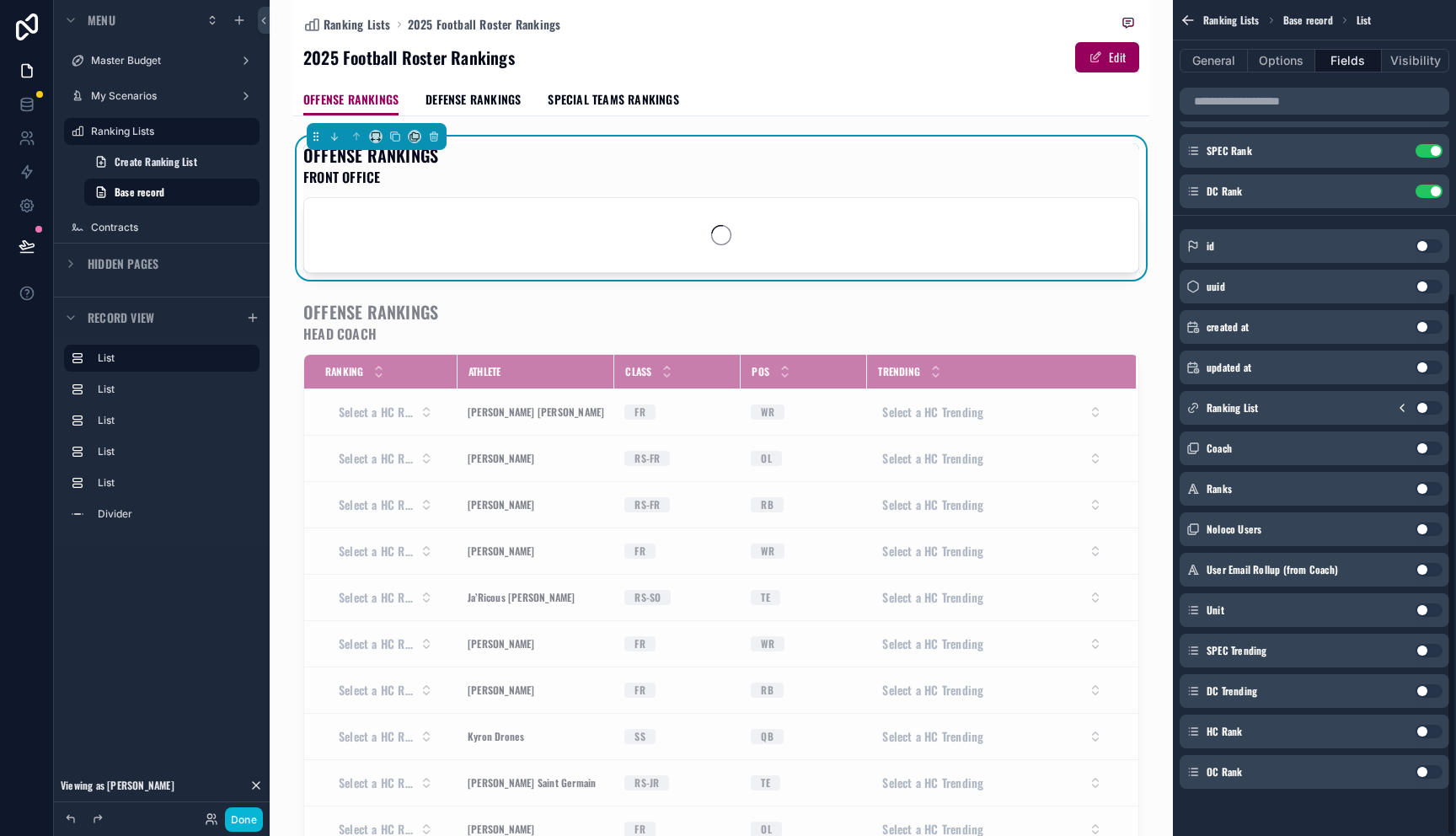
click at [1424, 766] on button "Use setting" at bounding box center [1429, 773] width 27 height 14
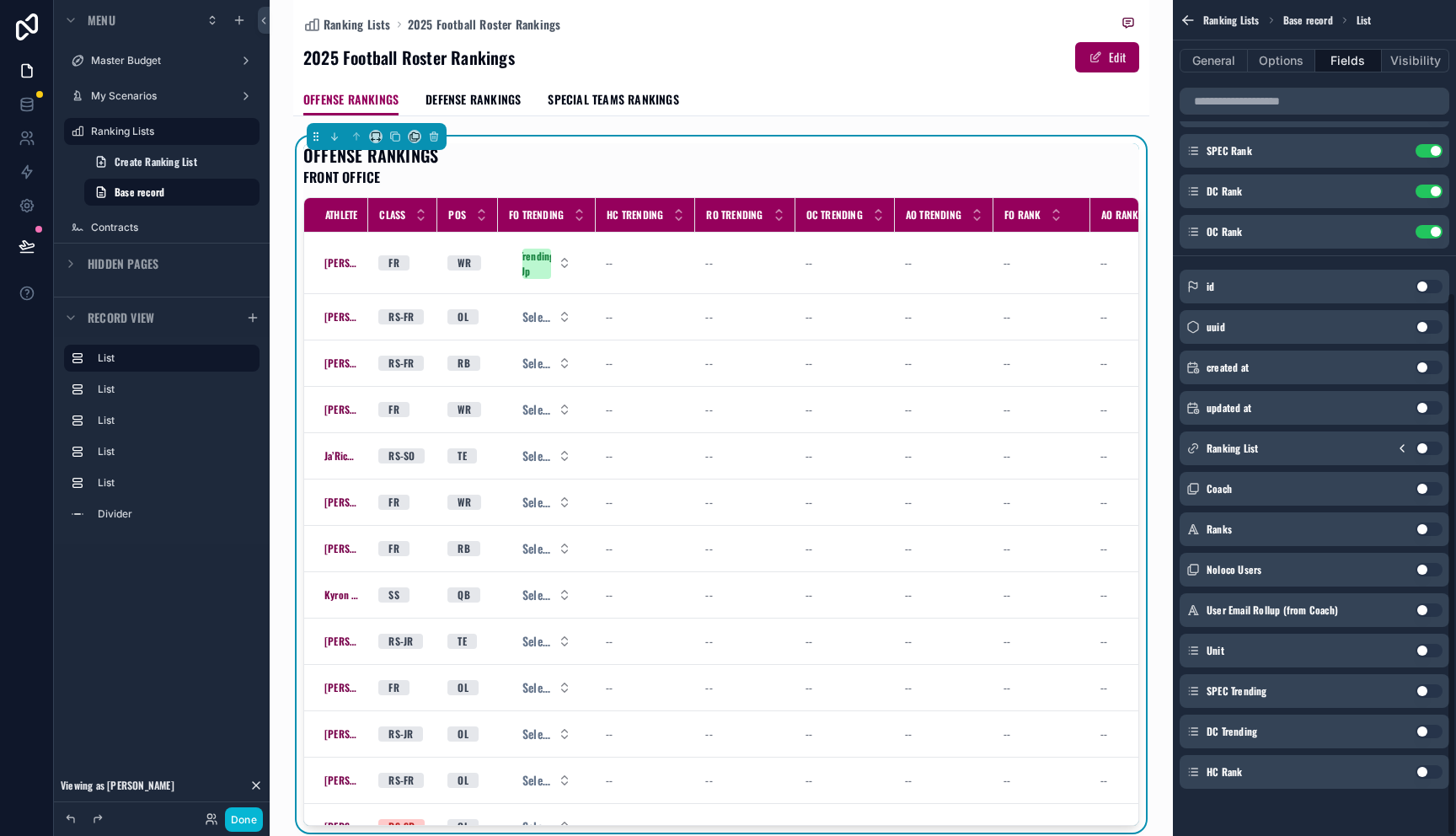
click at [1427, 768] on button "Use setting" at bounding box center [1429, 773] width 27 height 14
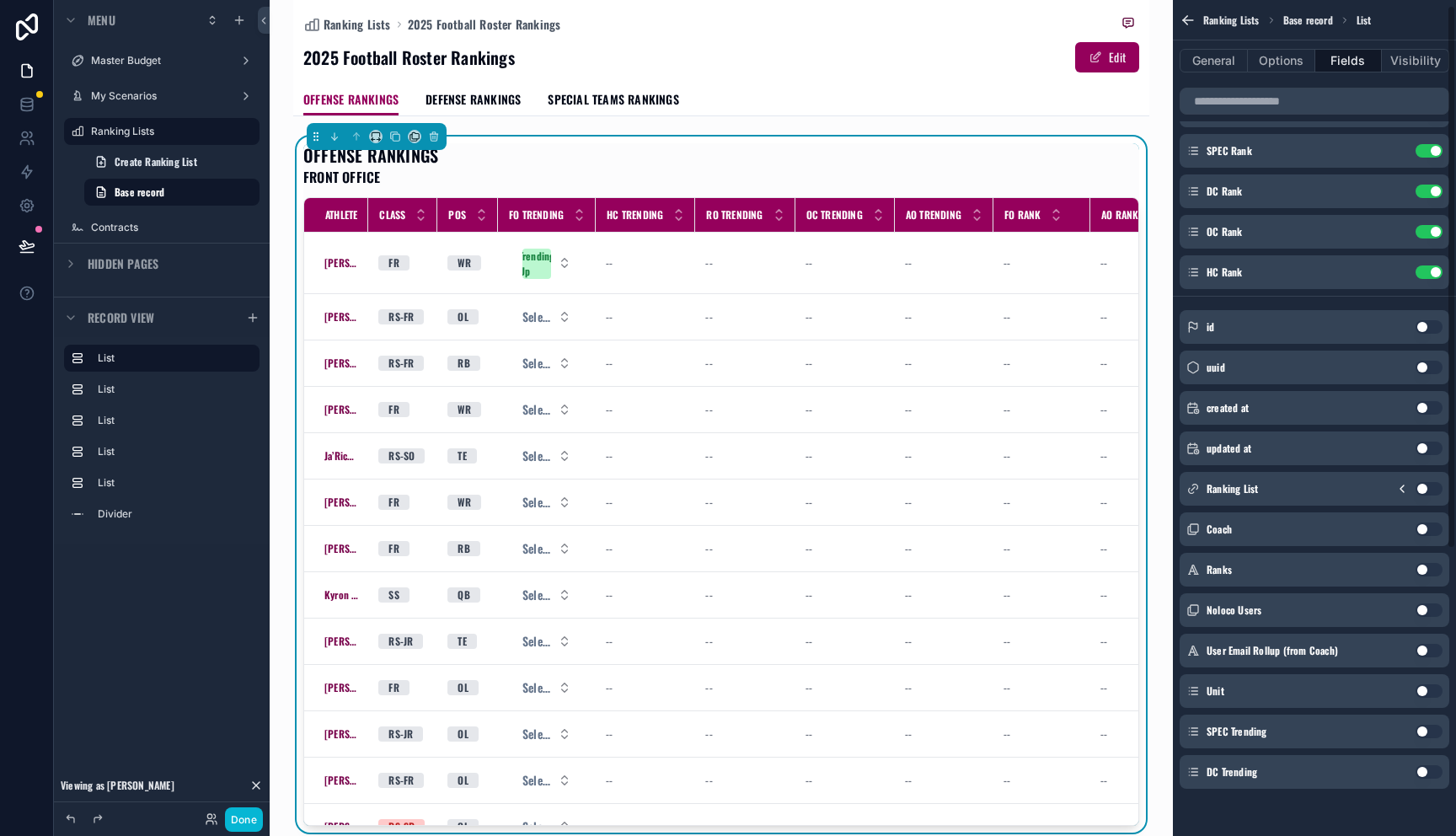
scroll to position [0, 0]
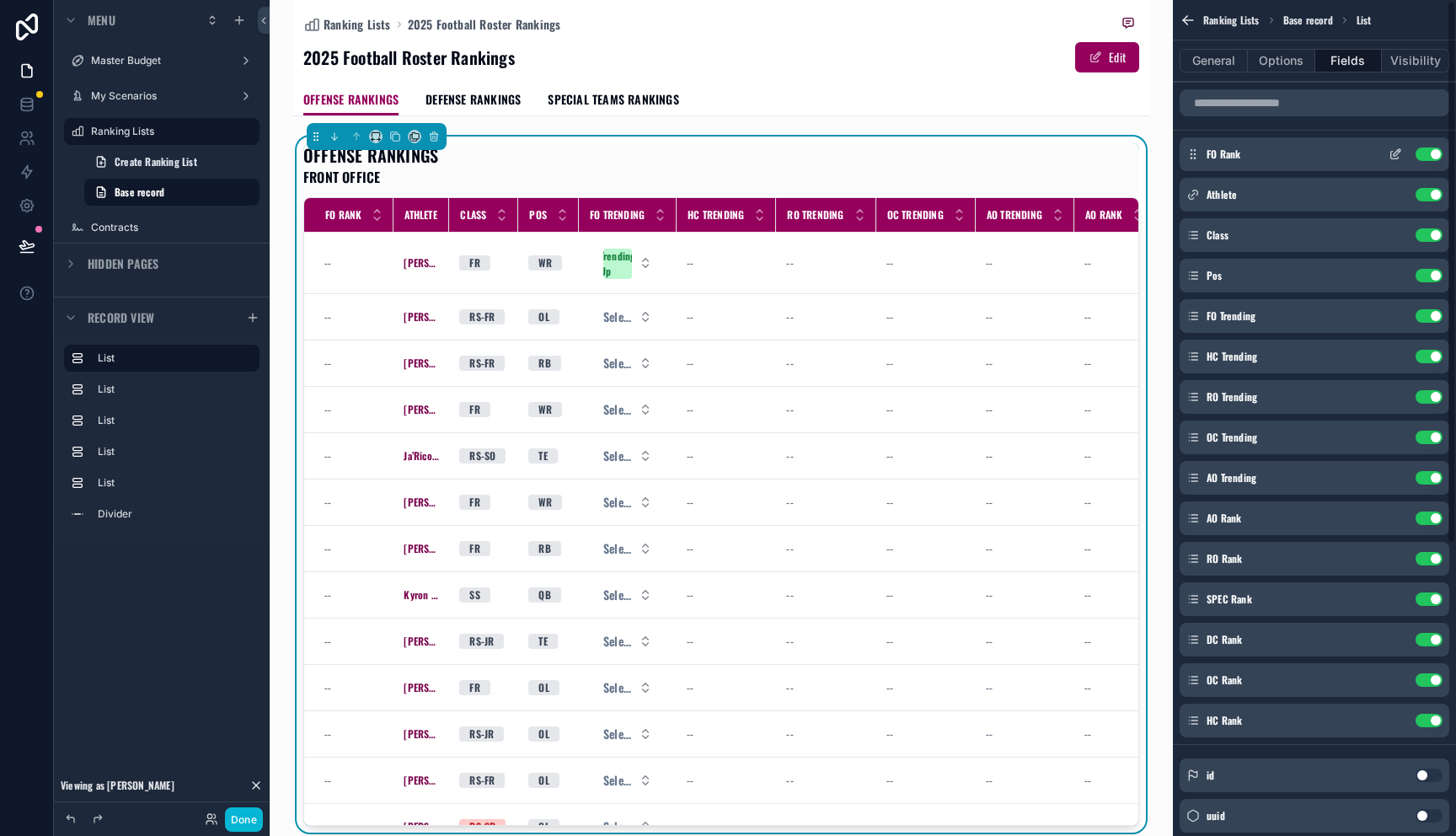
click at [1401, 152] on icon "scrollable content" at bounding box center [1396, 155] width 14 height 14
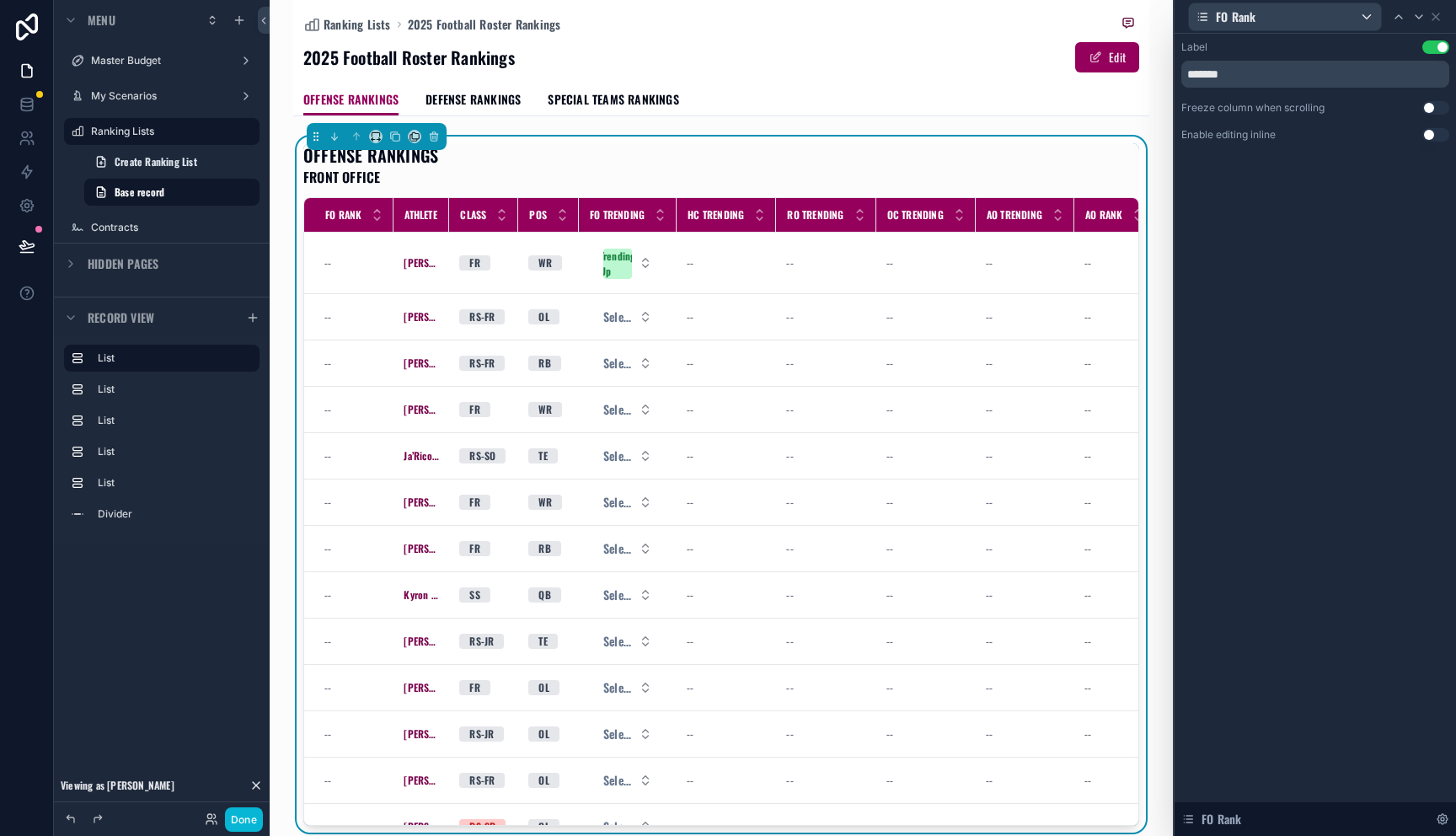
click at [1428, 136] on button "Use setting" at bounding box center [1435, 135] width 27 height 14
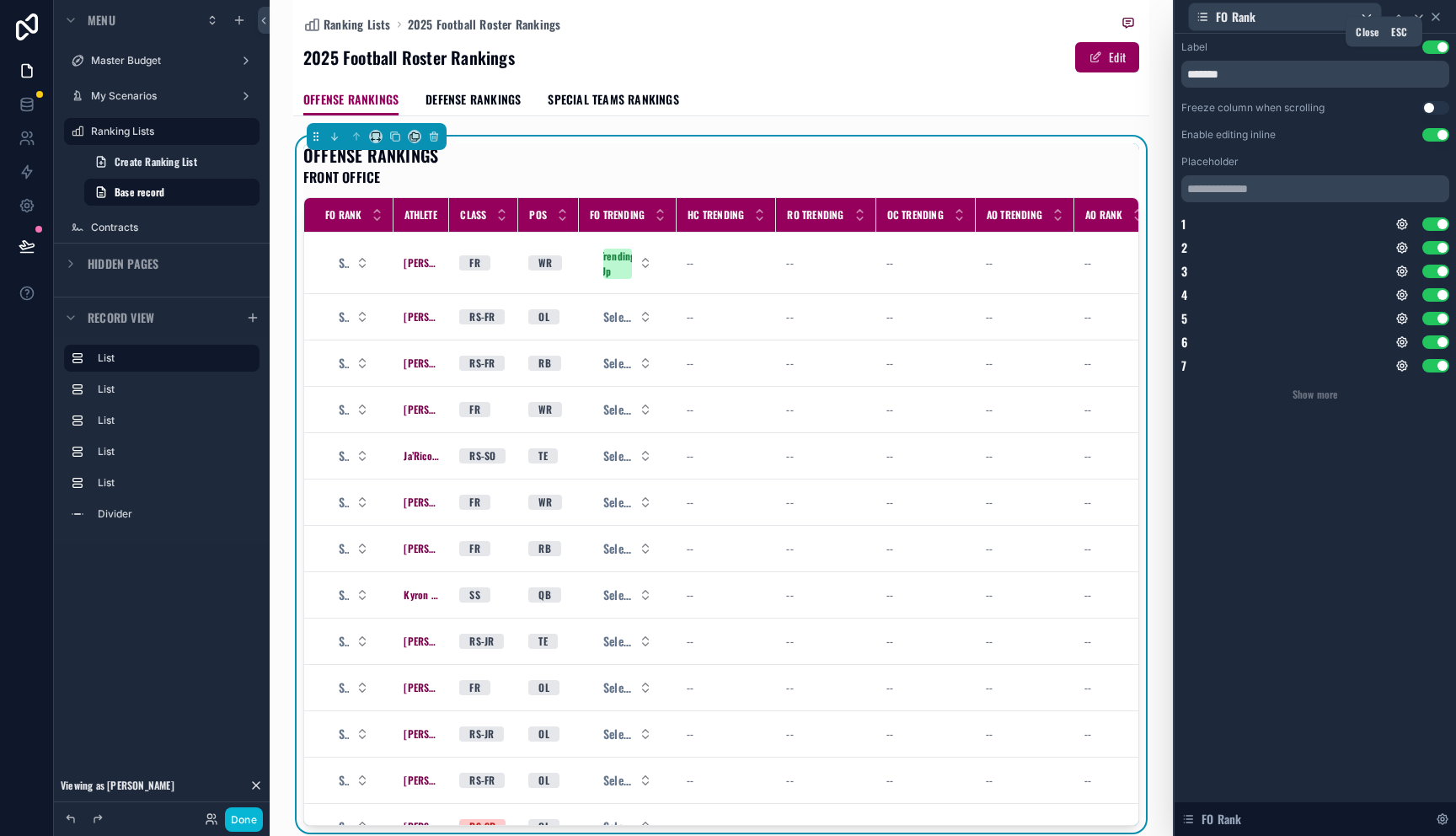
click at [1440, 18] on icon at bounding box center [1436, 17] width 14 height 14
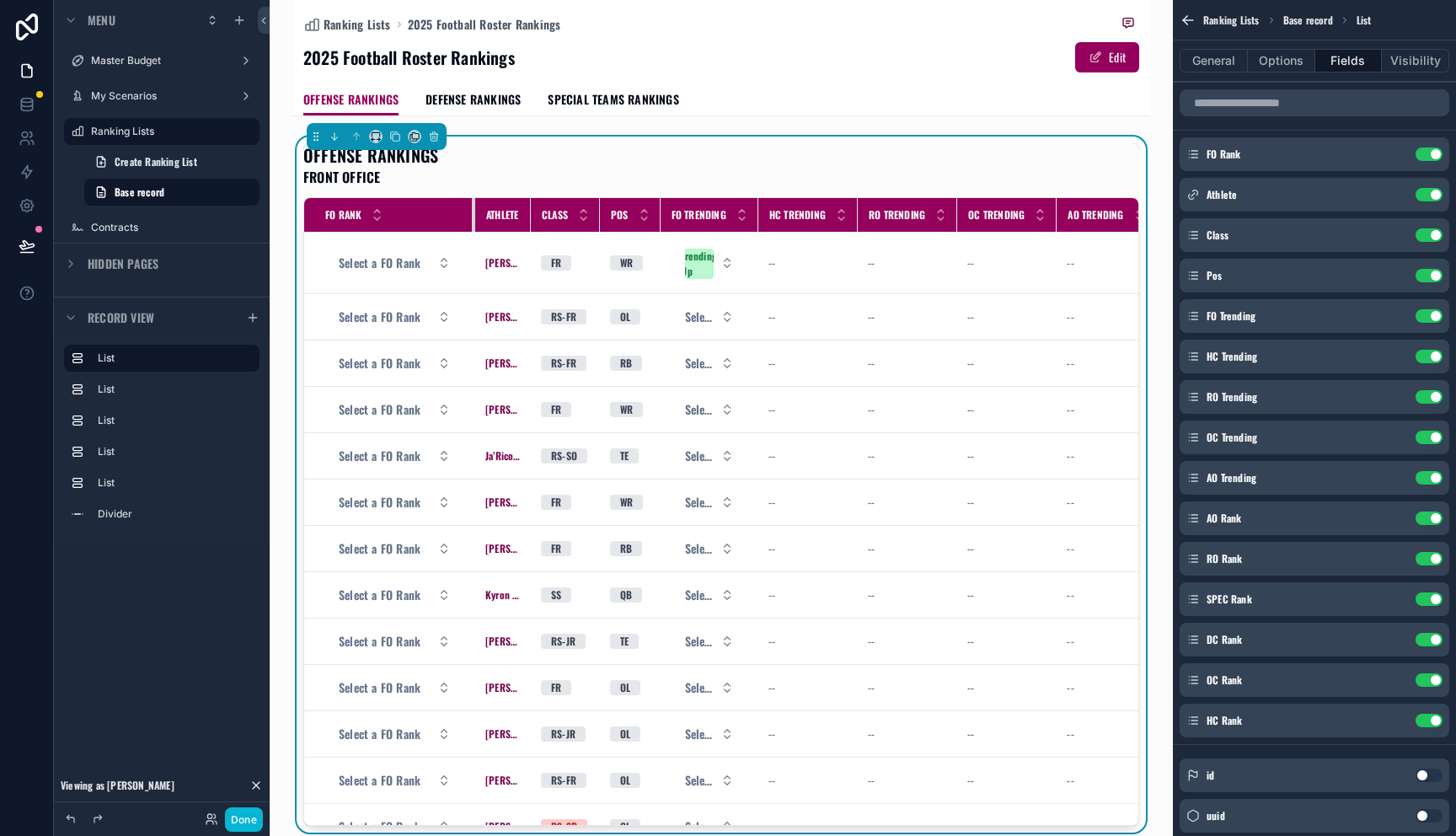
drag, startPoint x: 389, startPoint y: 218, endPoint x: 518, endPoint y: 219, distance: 129.0
click at [518, 219] on tr "FO Rank Athlete Class Pos FO Trending HC Trending RO Trending OC Trending AO Tr…" at bounding box center [1128, 215] width 1648 height 35
click at [426, 259] on button "Select a FO Rank" at bounding box center [394, 262] width 139 height 31
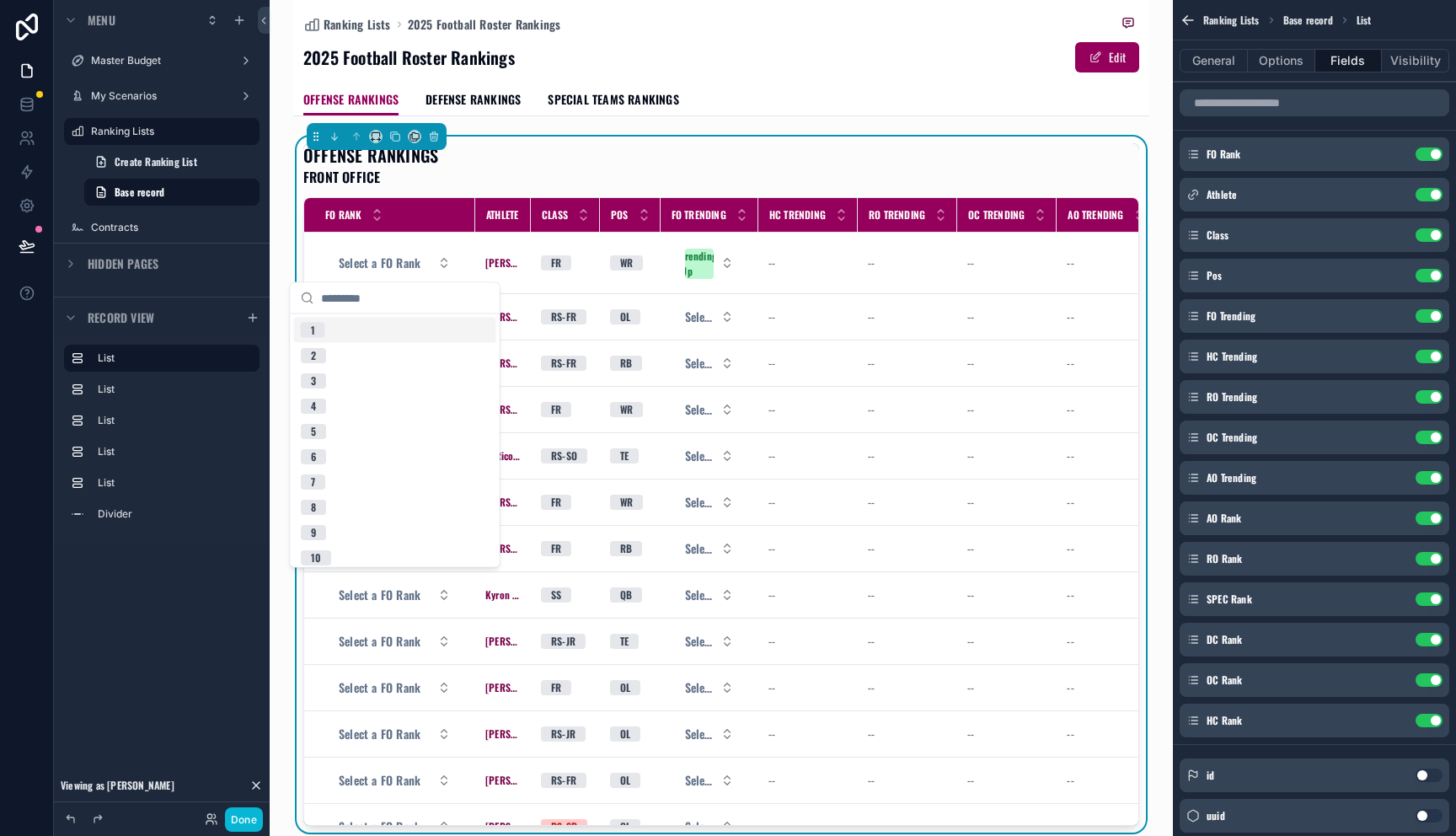
click at [535, 156] on div "OFFENSE RANKINGS FRONT OFFICE" at bounding box center [721, 165] width 836 height 44
